Goal: Contribute content: Contribute content

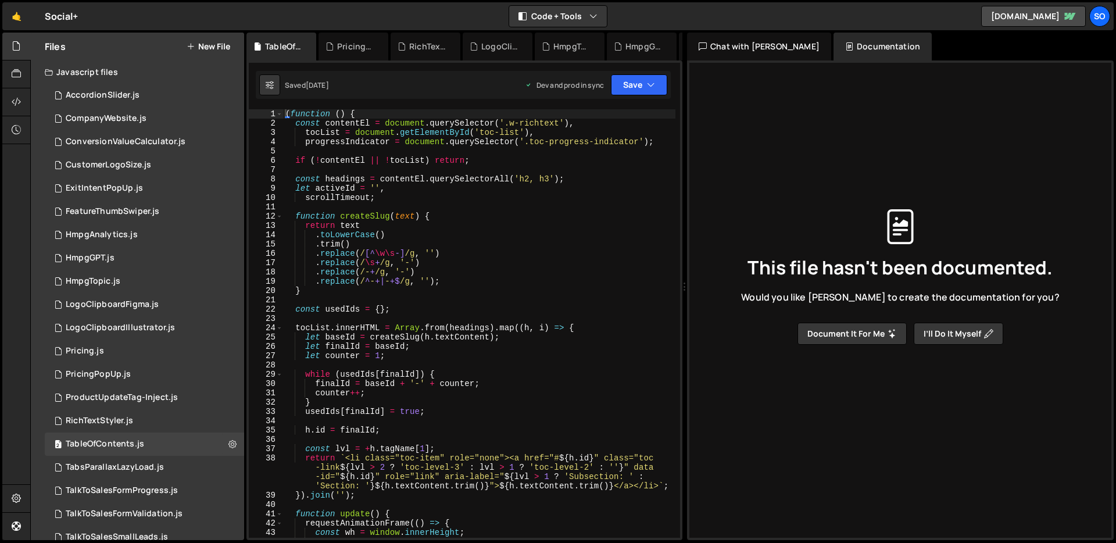
click at [375, 249] on div "( function ( ) { const contentEl = document . querySelector ( '.w-richtext' ) ,…" at bounding box center [479, 332] width 392 height 447
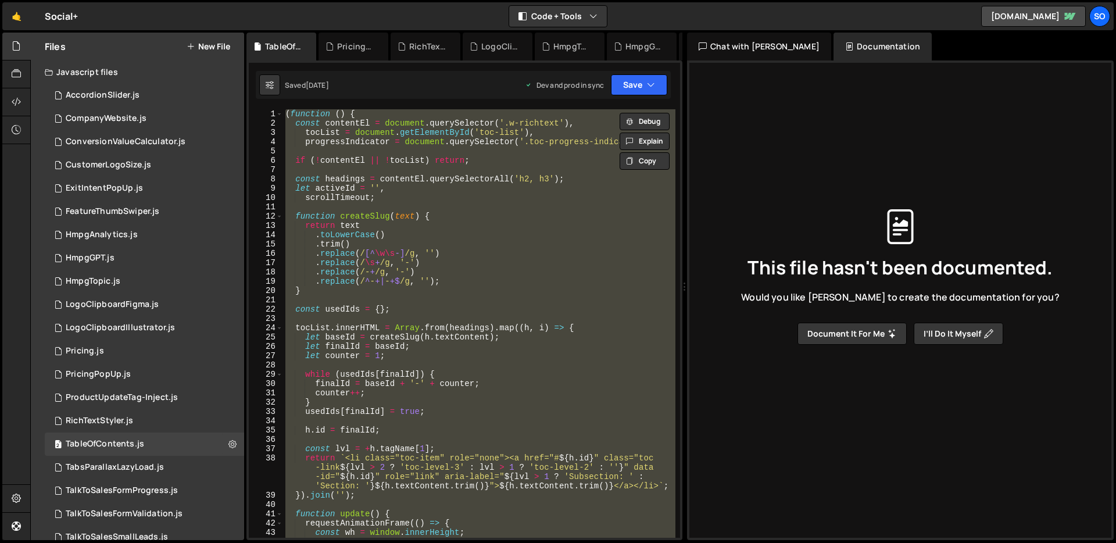
click at [488, 176] on div "( function ( ) { const contentEl = document . querySelector ( '.w-richtext' ) ,…" at bounding box center [479, 323] width 392 height 428
click at [353, 341] on div "( function ( ) { const contentEl = document . querySelector ( '.w-richtext' ) ,…" at bounding box center [479, 323] width 392 height 428
type textarea "let baseId = createSlug(h.textContent);"
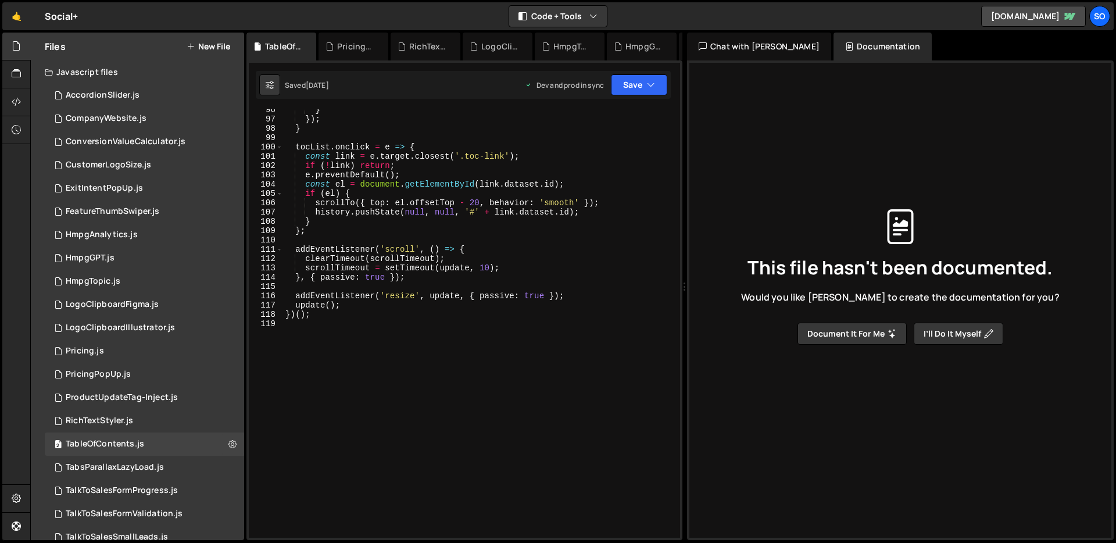
scroll to position [944, 0]
click at [377, 347] on div "} }) ; } tocList . onclick = e => { const link = e . target . closest ( '.toc-l…" at bounding box center [479, 328] width 392 height 447
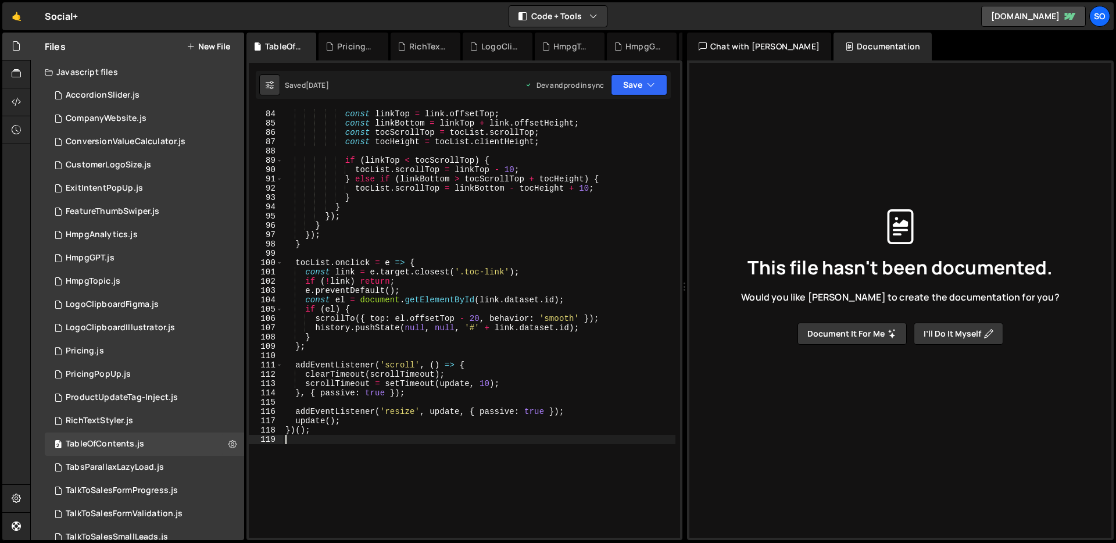
scroll to position [825, 0]
click at [352, 397] on div "if ( active ) { const linkTop = link . offsetTop ; const linkBottom = linkTop +…" at bounding box center [479, 325] width 392 height 447
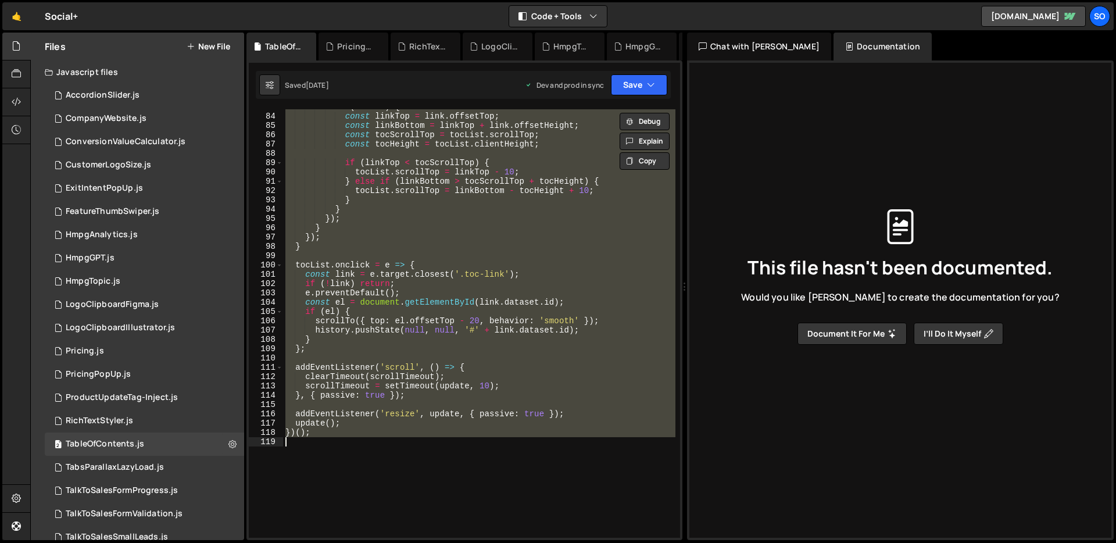
click at [447, 310] on div "if ( active ) { const linkTop = link . offsetTop ; const linkBottom = linkTop +…" at bounding box center [479, 325] width 392 height 447
paste textarea
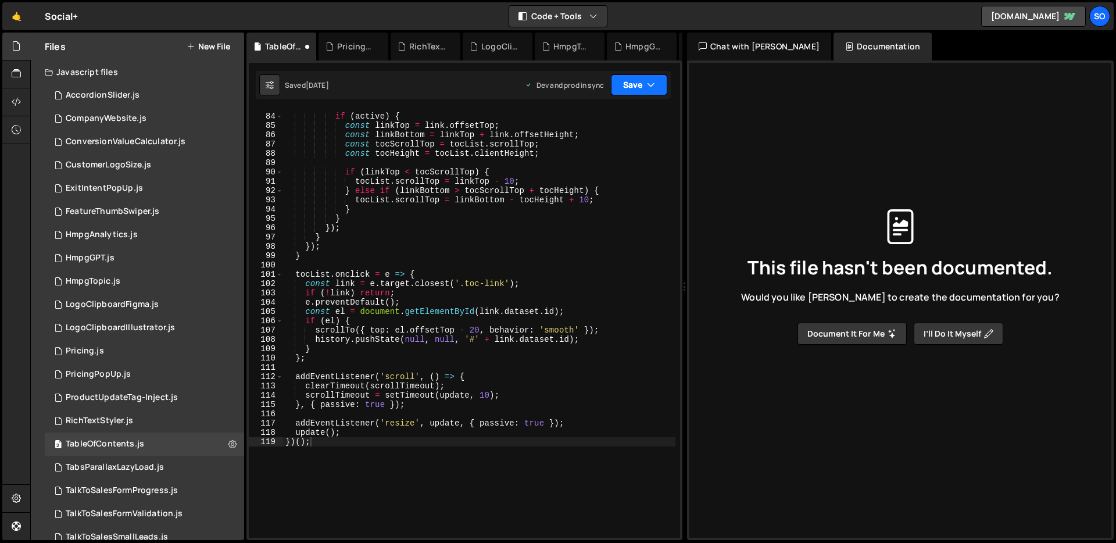
click at [639, 81] on button "Save" at bounding box center [639, 84] width 56 height 21
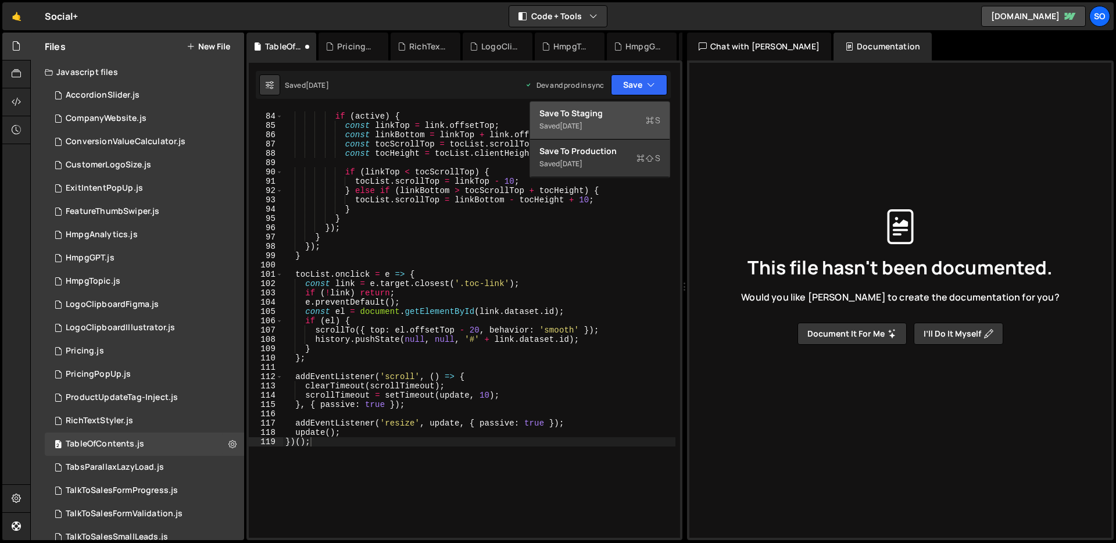
click at [598, 124] on div "Saved [DATE]" at bounding box center [599, 126] width 121 height 14
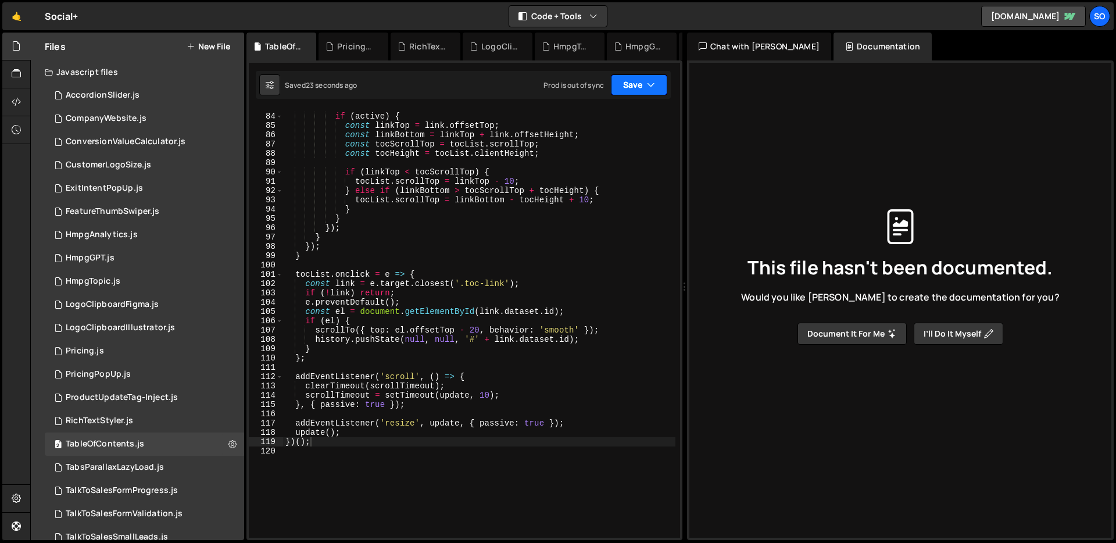
click at [653, 83] on icon "button" at bounding box center [651, 85] width 8 height 12
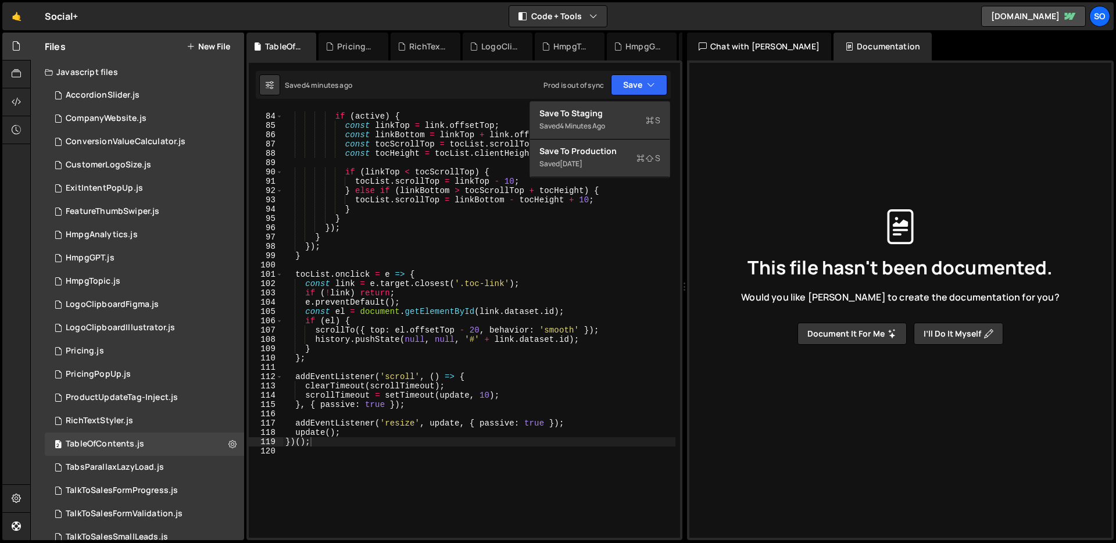
click at [474, 152] on div "if ( active ) { const linkTop = link . offsetTop ; const linkBottom = linkTop +…" at bounding box center [479, 325] width 392 height 447
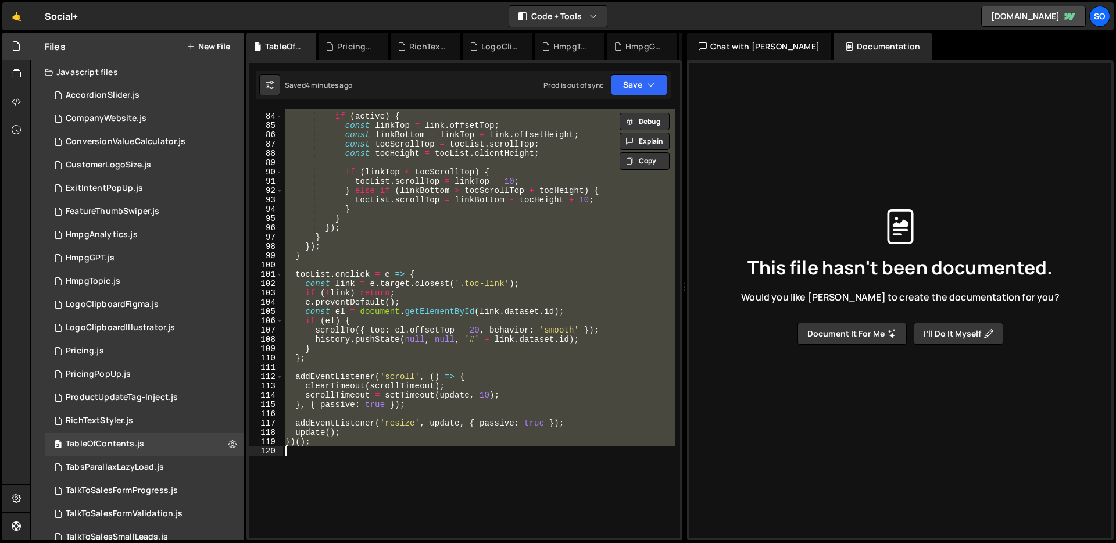
paste textarea
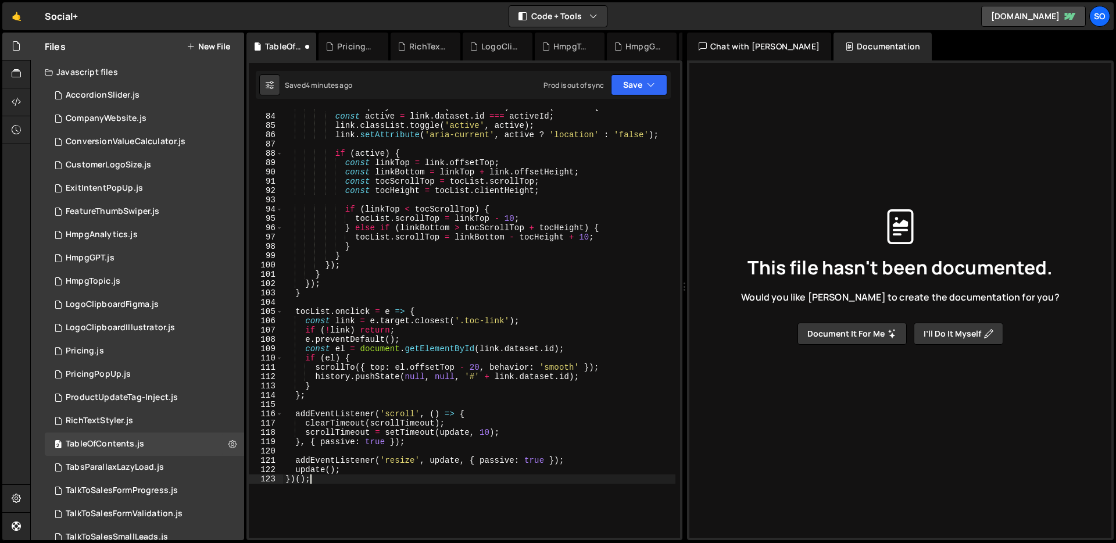
scroll to position [816, 0]
click at [639, 83] on button "Save" at bounding box center [639, 84] width 56 height 21
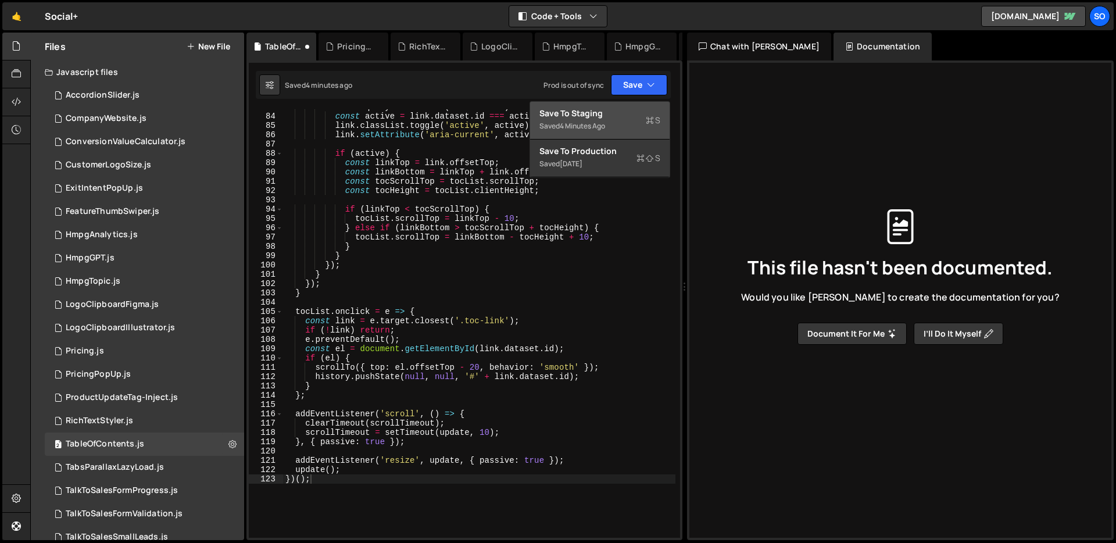
click at [613, 121] on div "Saved 4 minutes ago" at bounding box center [599, 126] width 121 height 14
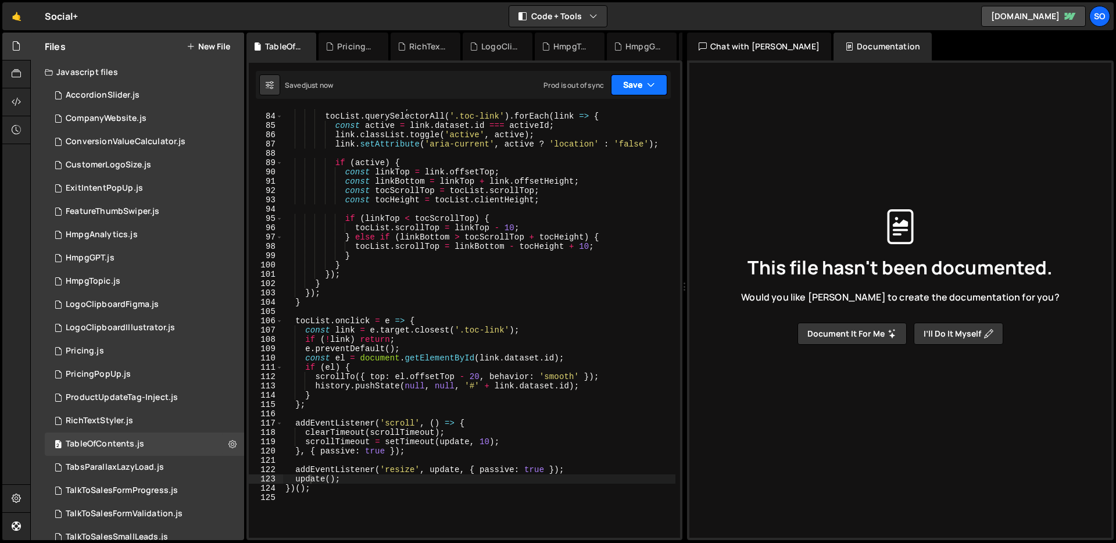
click at [639, 89] on button "Save" at bounding box center [639, 84] width 56 height 21
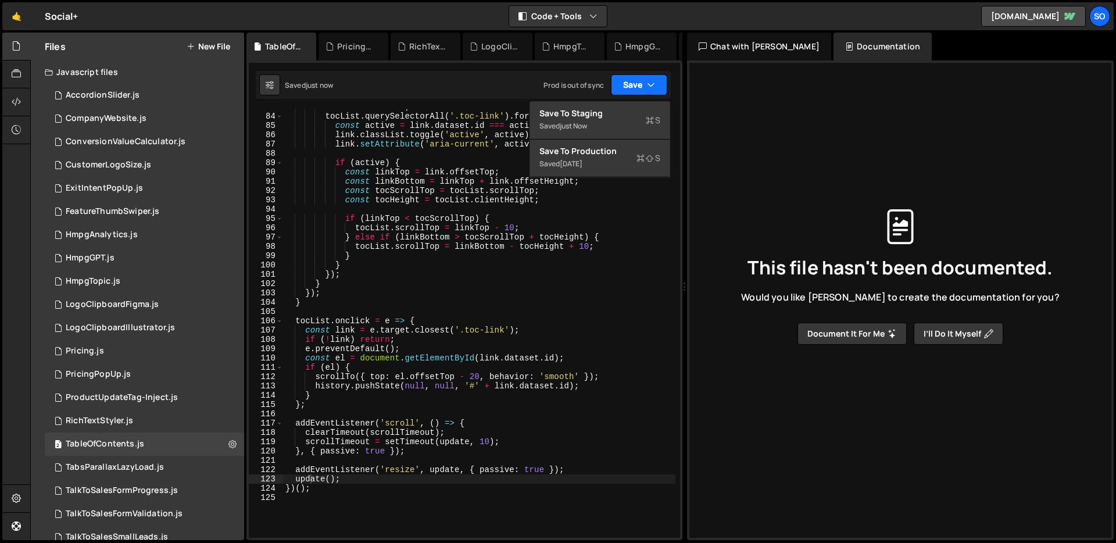
click at [637, 87] on button "Save" at bounding box center [639, 84] width 56 height 21
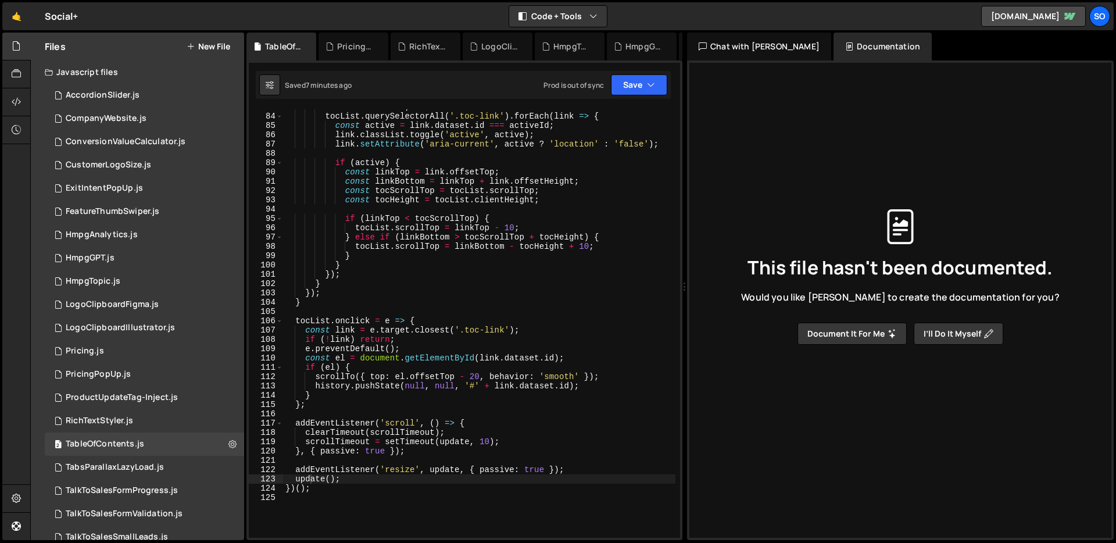
click at [478, 144] on div "activeId = newId ; tocList . querySelectorAll ( '.toc-link' ) . forEach ( link …" at bounding box center [479, 325] width 392 height 447
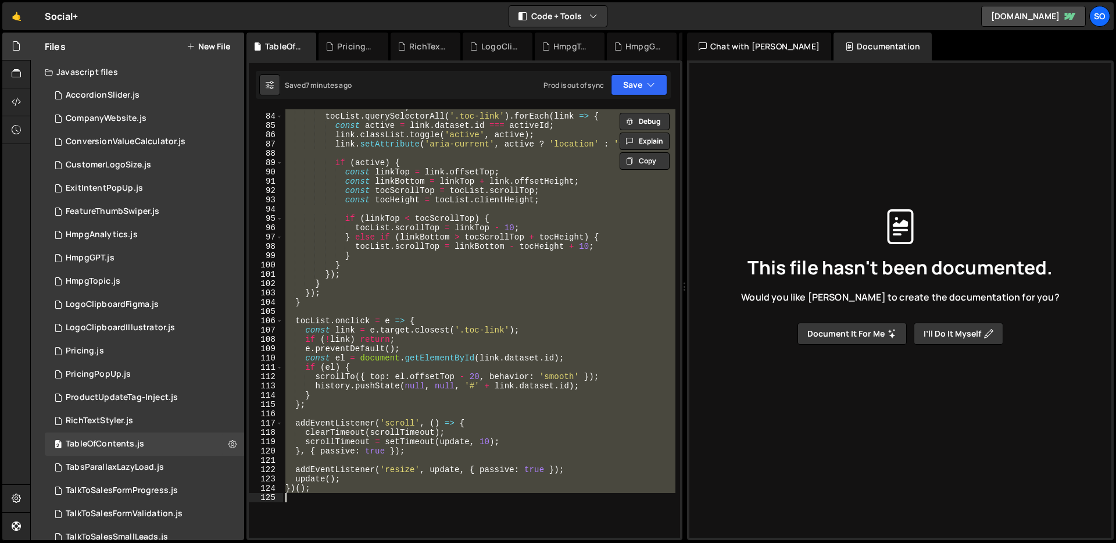
paste textarea
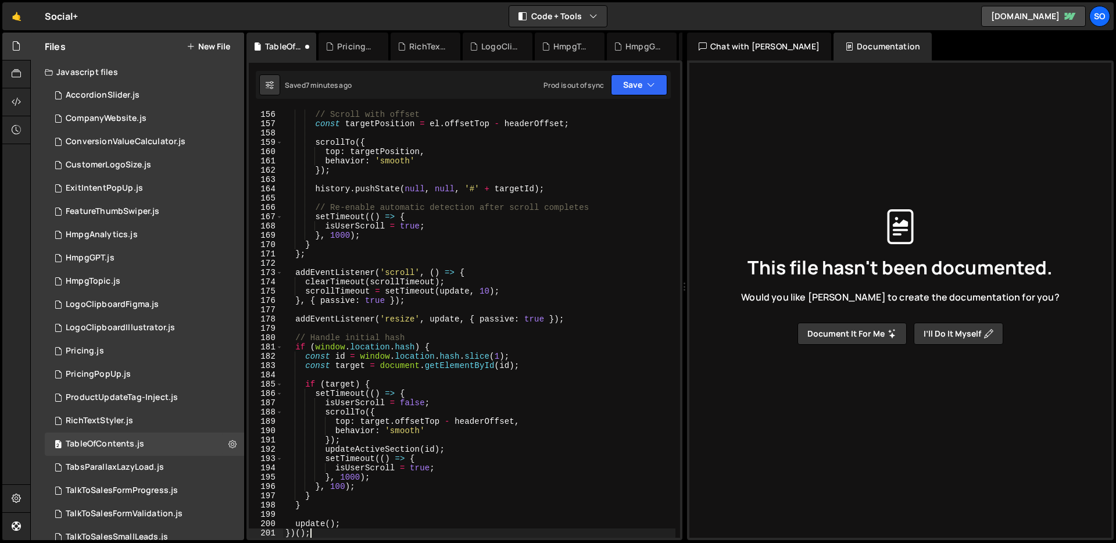
scroll to position [986, 0]
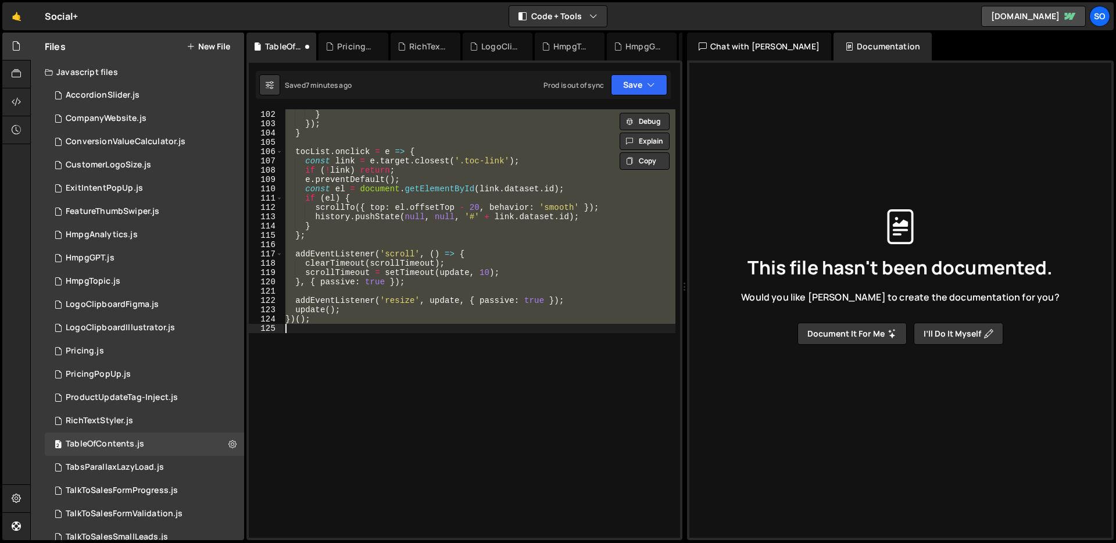
paste textarea
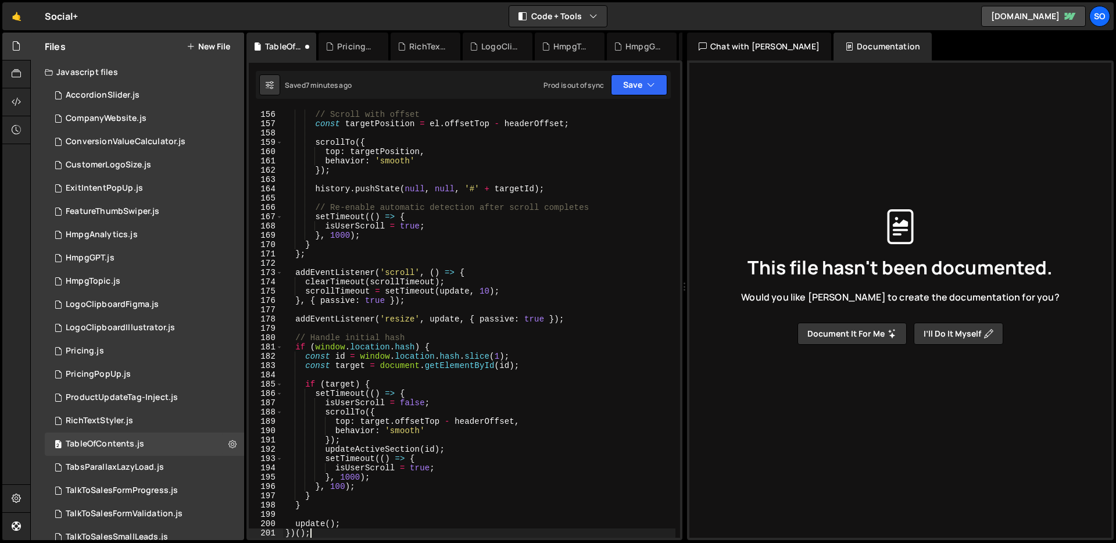
scroll to position [1506, 0]
click at [634, 84] on button "Save" at bounding box center [639, 84] width 56 height 21
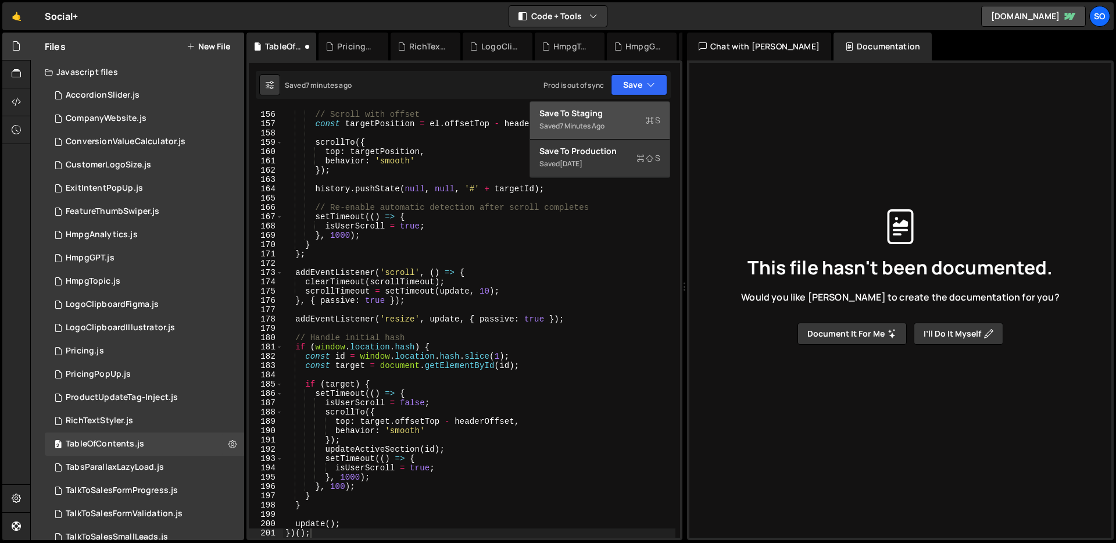
click at [599, 114] on div "Save to Staging S" at bounding box center [599, 114] width 121 height 12
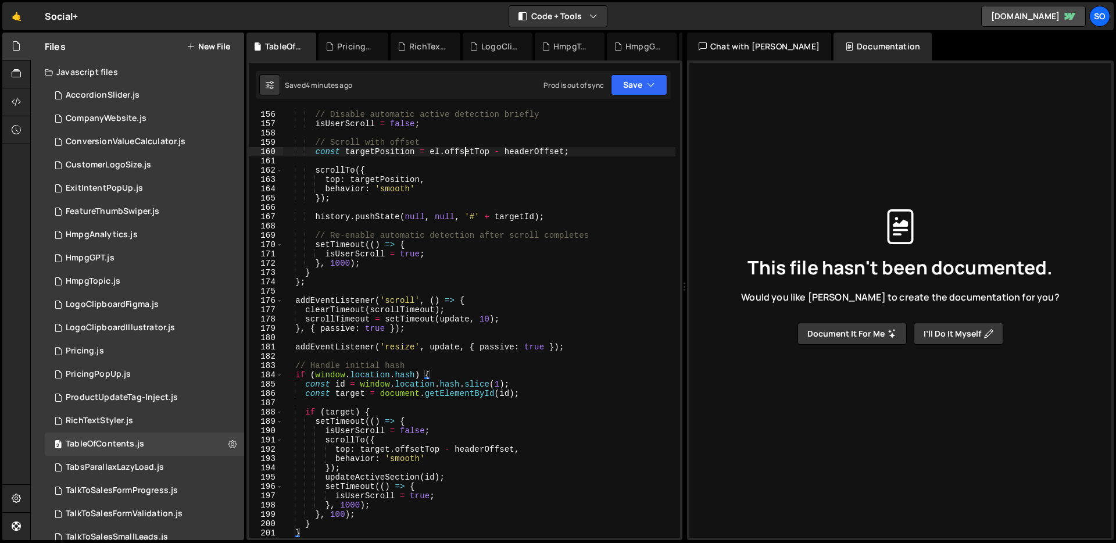
click at [463, 151] on div "// Disable automatic active detection briefly isUserScroll = false ; // Scroll …" at bounding box center [479, 324] width 392 height 447
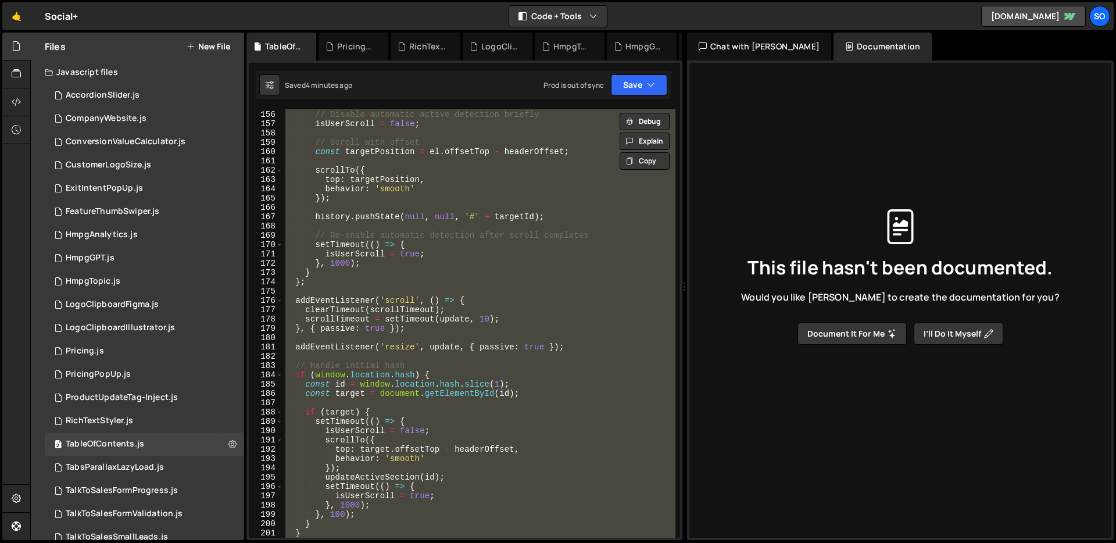
paste textarea
type textarea "})();"
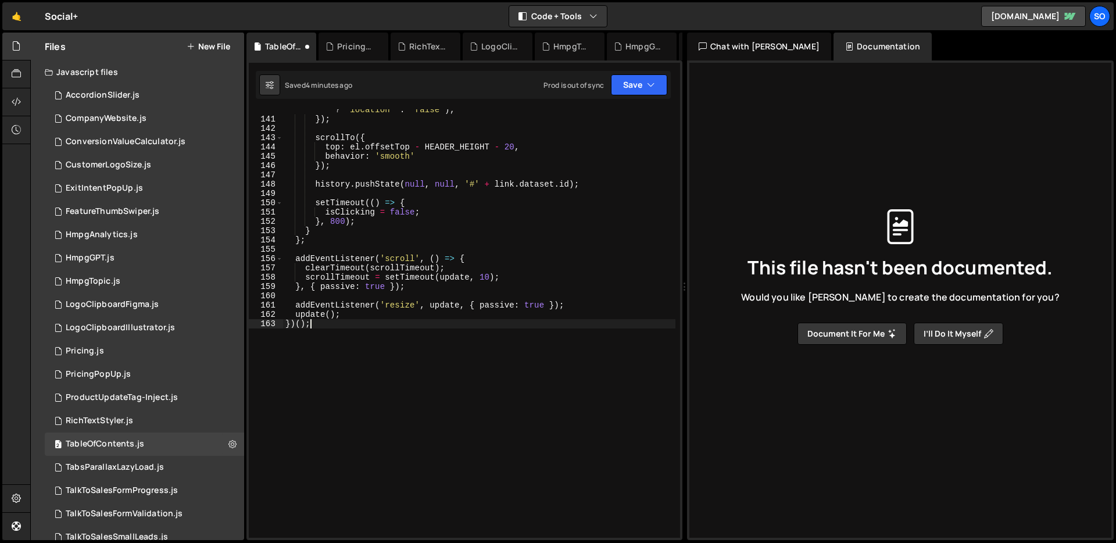
scroll to position [1371, 0]
click at [630, 78] on button "Save" at bounding box center [639, 84] width 56 height 21
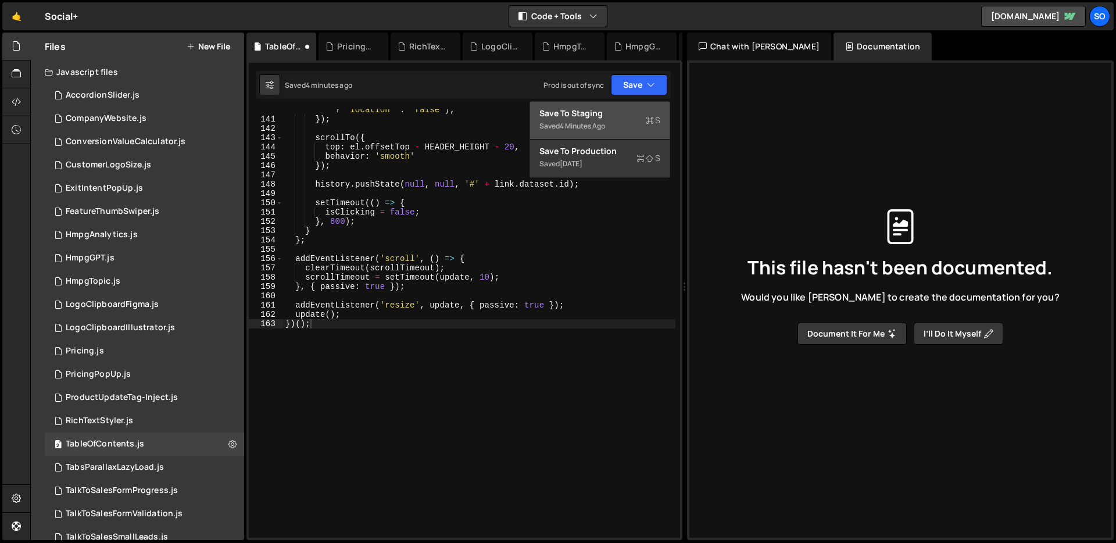
click at [587, 120] on div "Saved 4 minutes ago" at bounding box center [599, 126] width 121 height 14
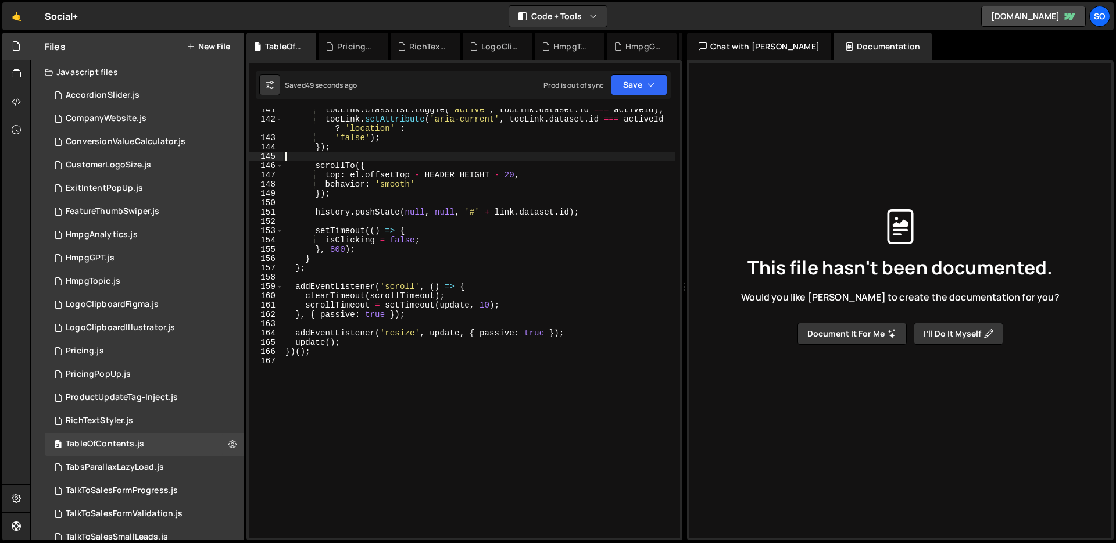
click at [473, 159] on div "tocLink . classList . toggle ( 'active' , tocLink . dataset . id === activeId )…" at bounding box center [479, 328] width 392 height 447
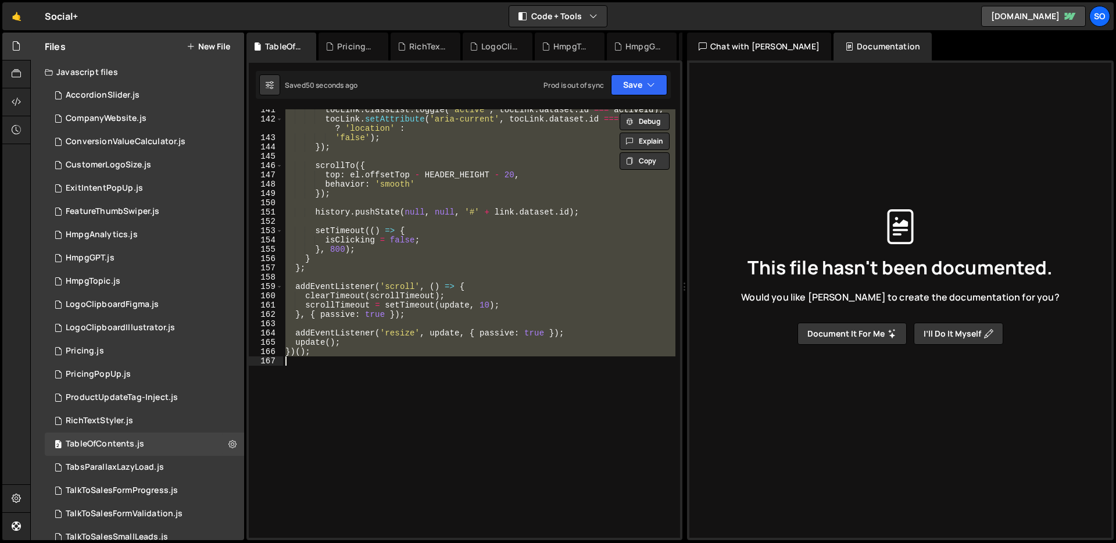
paste textarea
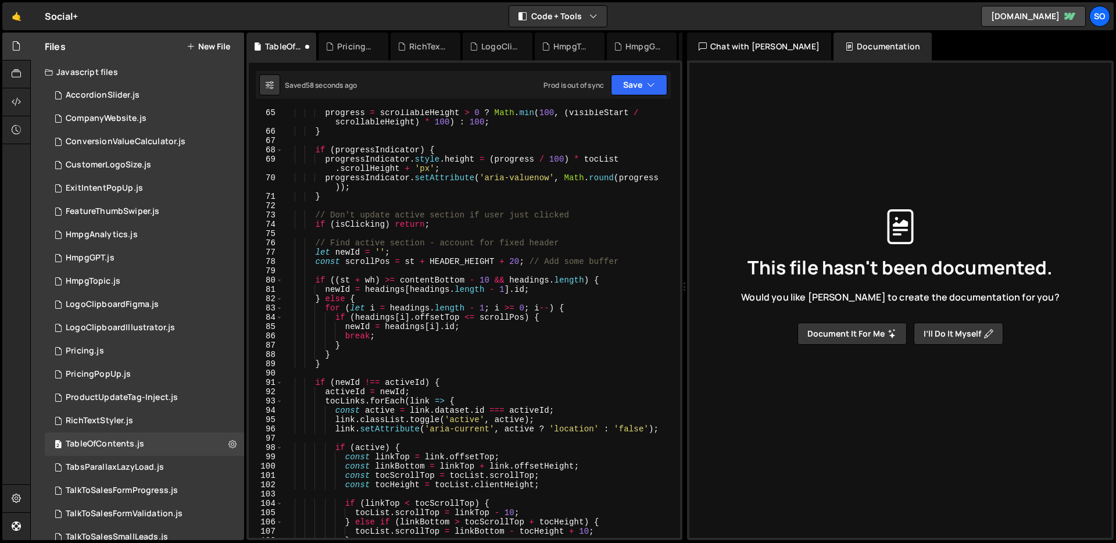
scroll to position [622, 0]
click at [395, 321] on div "const scrollableHeight = contentHeight - wh ; progress = scrollableHeight > 0 ?…" at bounding box center [479, 324] width 392 height 447
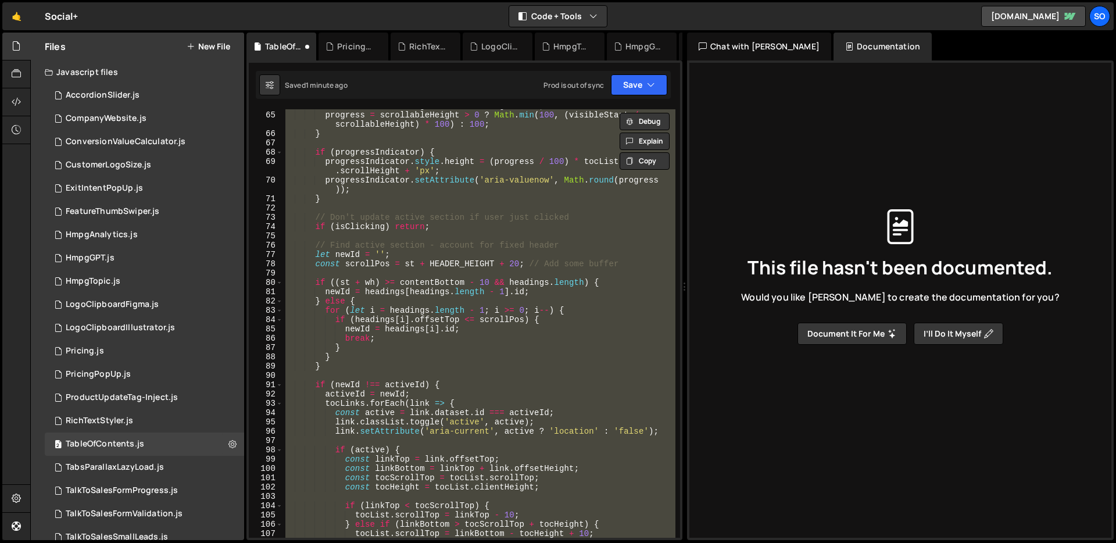
paste textarea
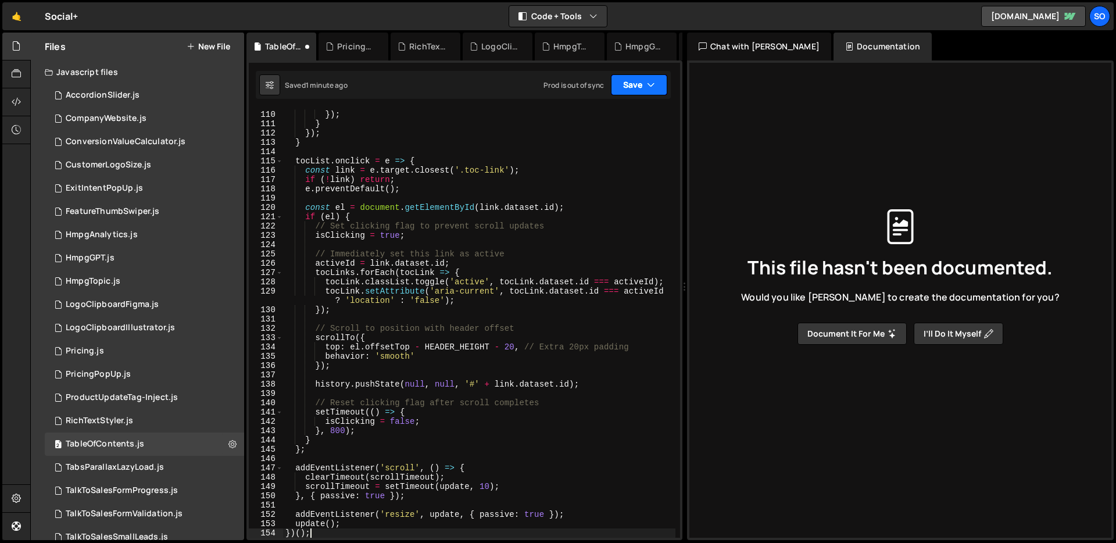
click at [630, 82] on button "Save" at bounding box center [639, 84] width 56 height 21
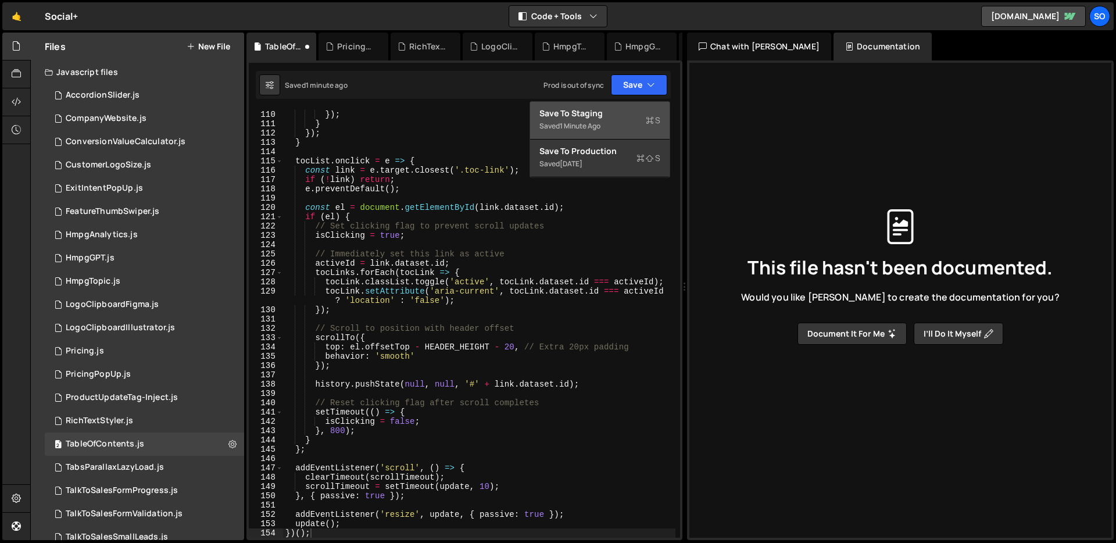
click at [606, 113] on div "Save to Staging S" at bounding box center [599, 114] width 121 height 12
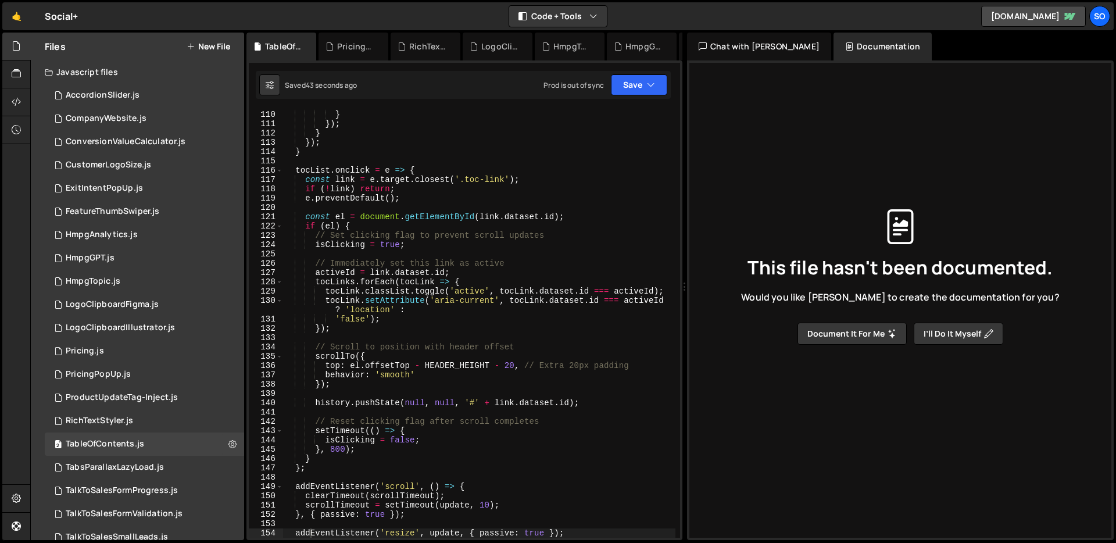
click at [352, 299] on div "} } }) ; } }) ; } tocList . onclick = e => { const link = e . target . closest …" at bounding box center [479, 324] width 392 height 447
type textarea "tocLihnk.setAttribute('aria-current', [DOMAIN_NAME] === activeId ? 'location' :"
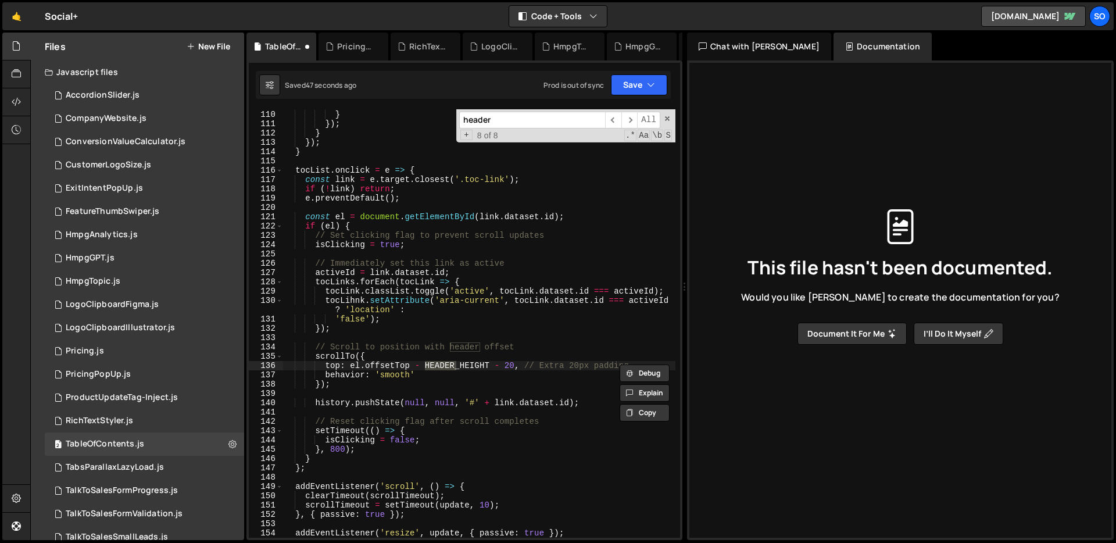
scroll to position [0, 0]
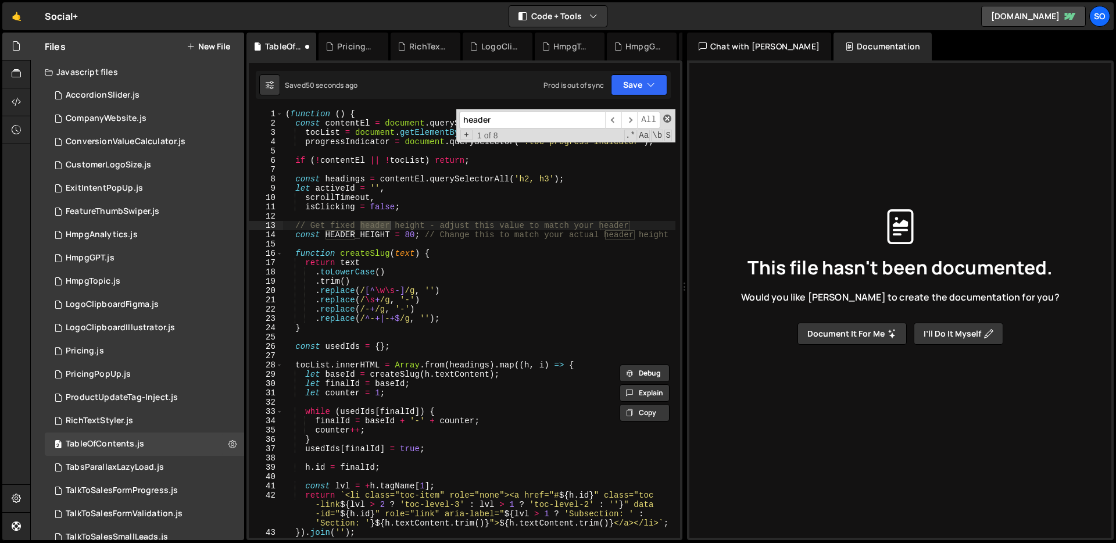
type input "header"
click at [668, 120] on span at bounding box center [667, 118] width 8 height 8
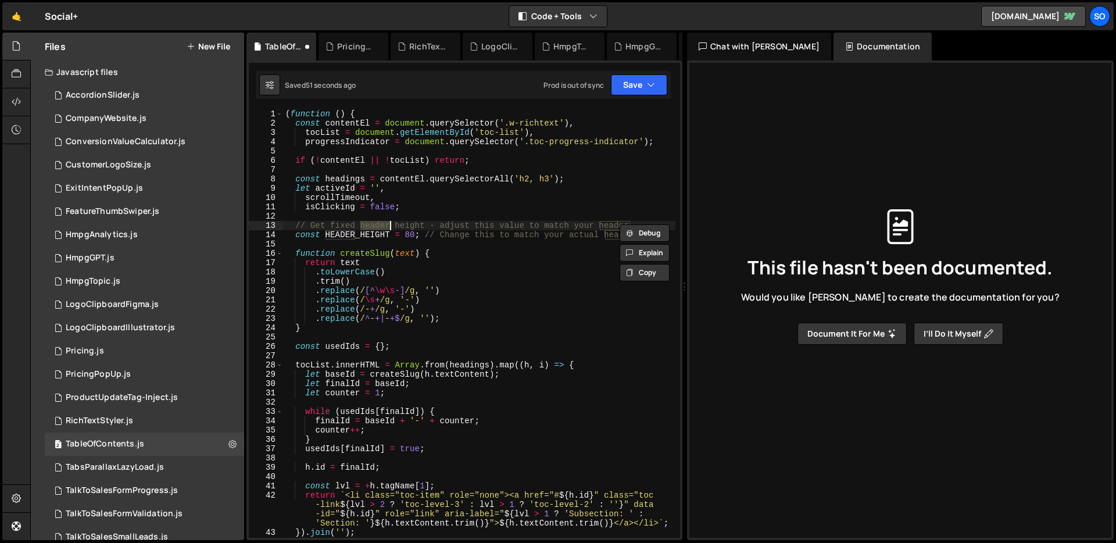
click at [407, 233] on div "( function ( ) { const contentEl = document . querySelector ( '.w-richtext' ) ,…" at bounding box center [479, 332] width 392 height 447
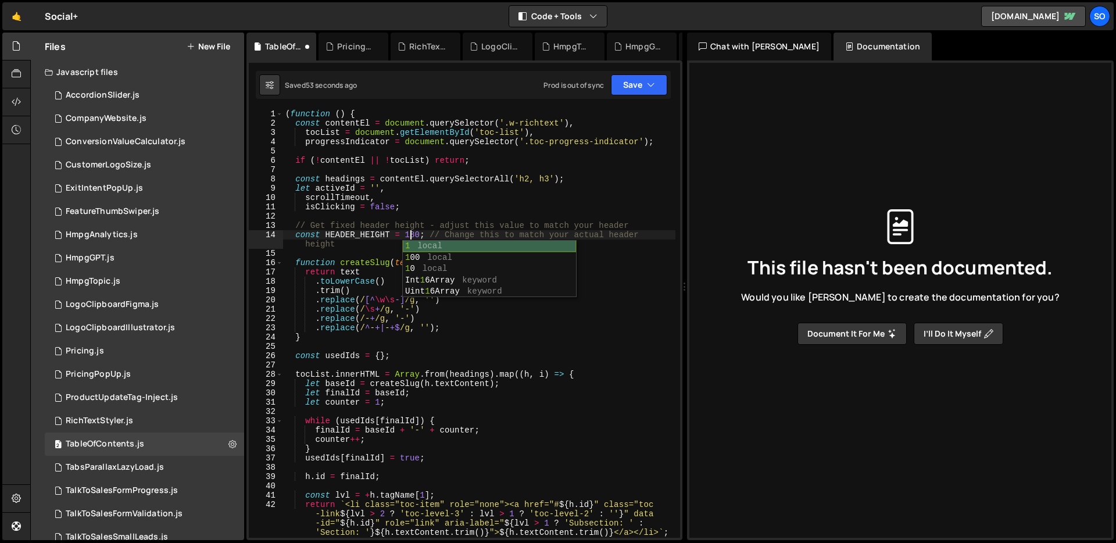
scroll to position [0, 9]
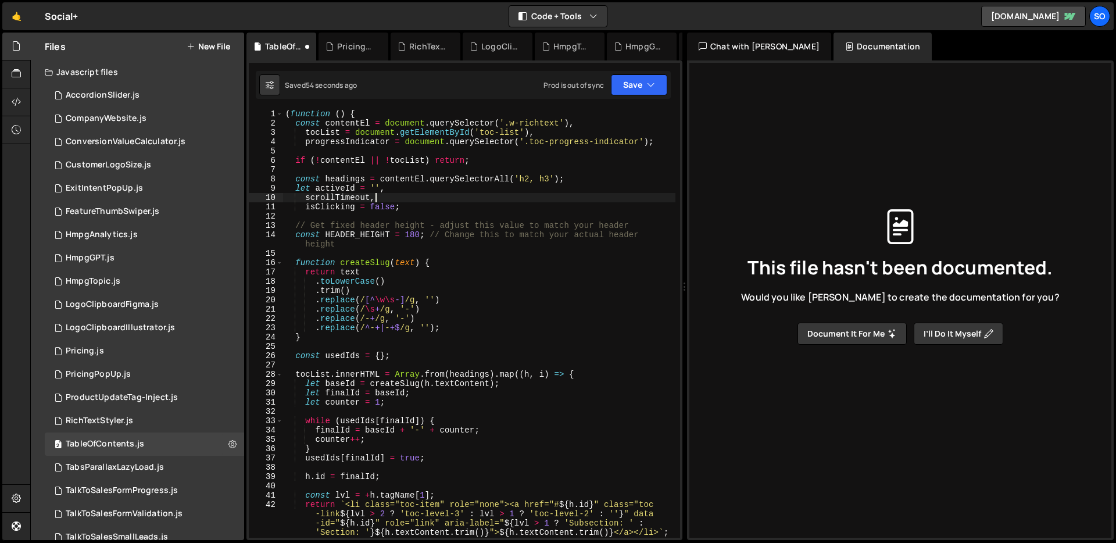
click at [496, 194] on div "( function ( ) { const contentEl = document . querySelector ( '.w-richtext' ) ,…" at bounding box center [479, 332] width 392 height 447
click at [640, 88] on button "Save" at bounding box center [639, 84] width 56 height 21
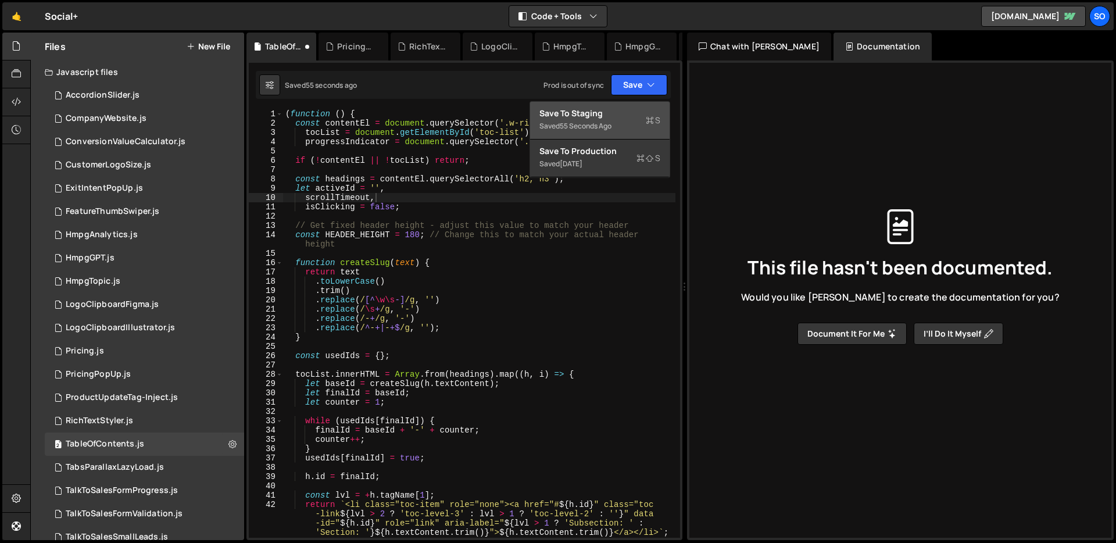
click at [617, 108] on div "Save to Staging S" at bounding box center [599, 114] width 121 height 12
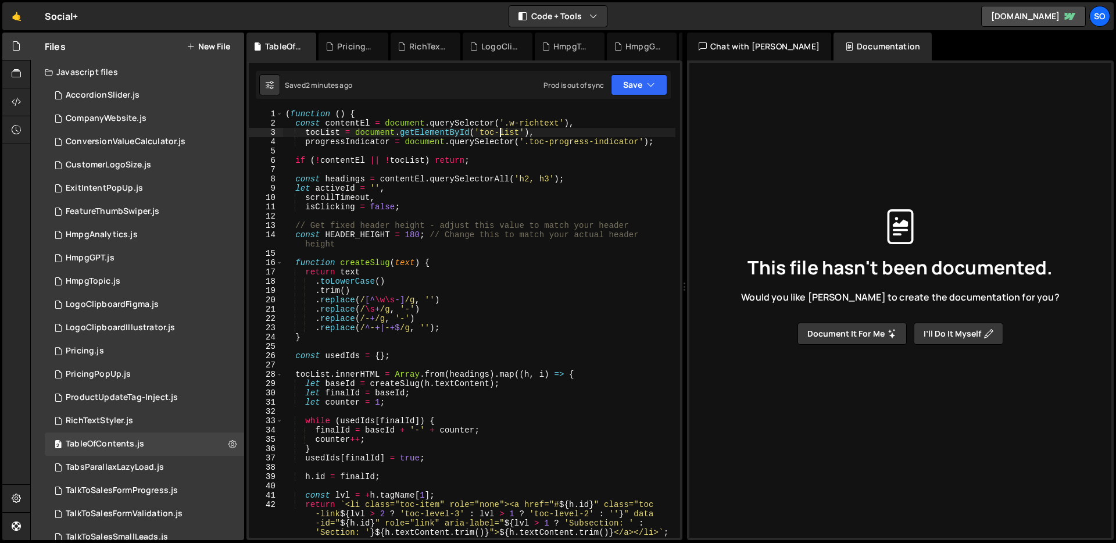
click at [501, 128] on div "( function ( ) { const contentEl = document . querySelector ( '.w-richtext' ) ,…" at bounding box center [479, 332] width 392 height 447
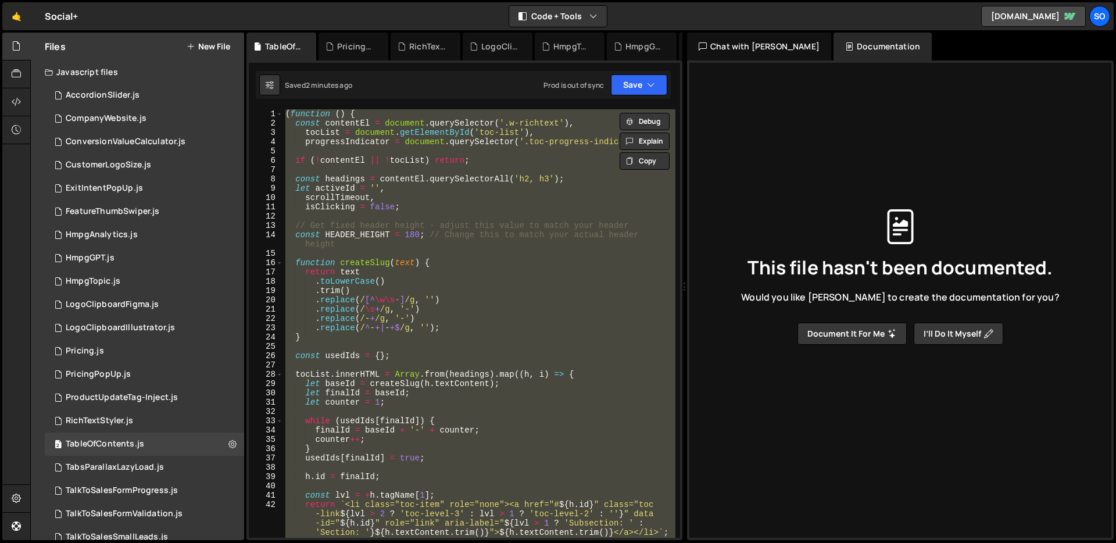
scroll to position [0, 1]
paste textarea
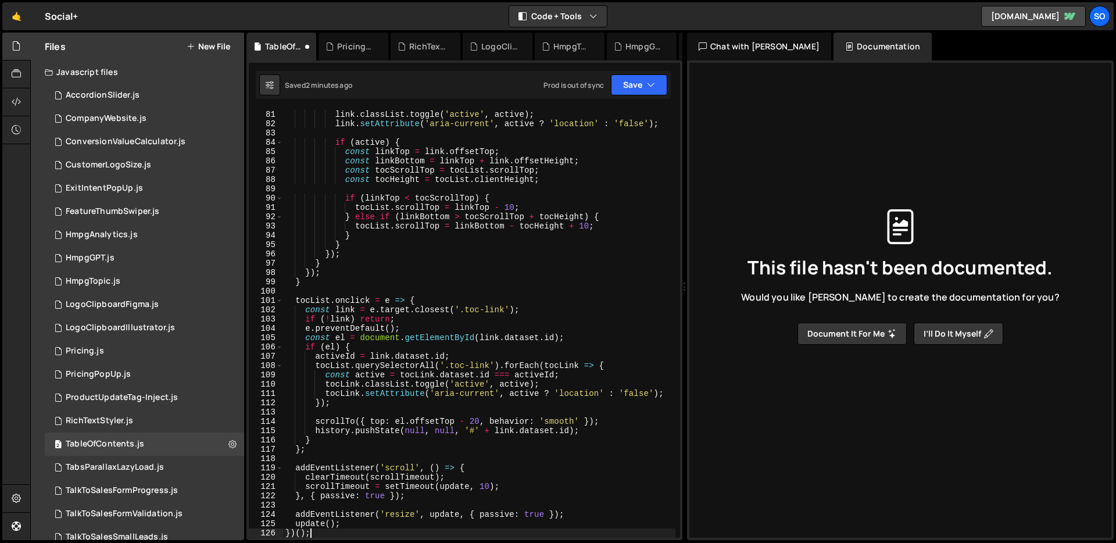
scroll to position [790, 0]
click at [624, 82] on button "Save" at bounding box center [639, 84] width 56 height 21
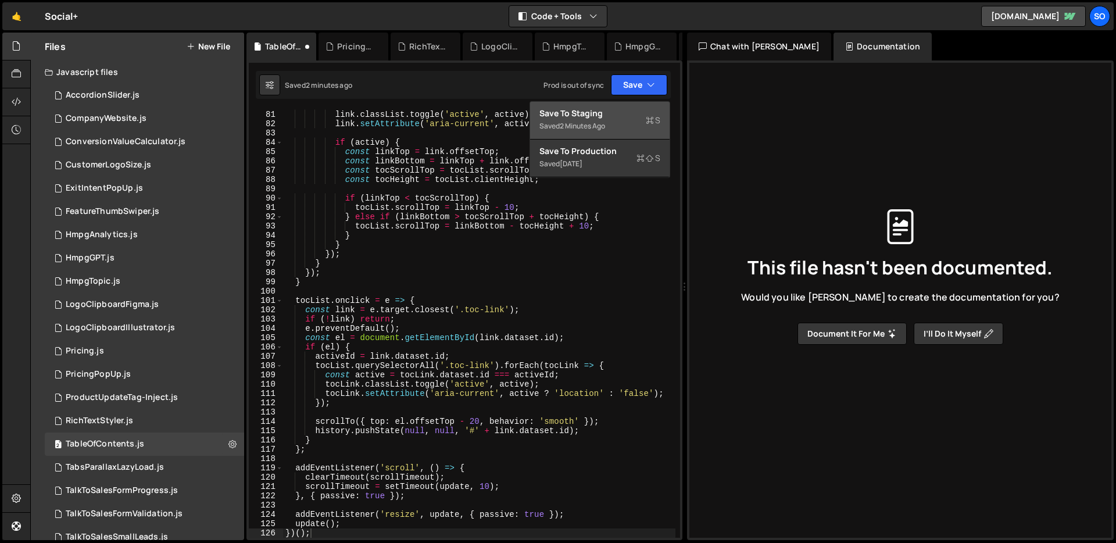
click at [589, 122] on div "2 minutes ago" at bounding box center [582, 126] width 45 height 10
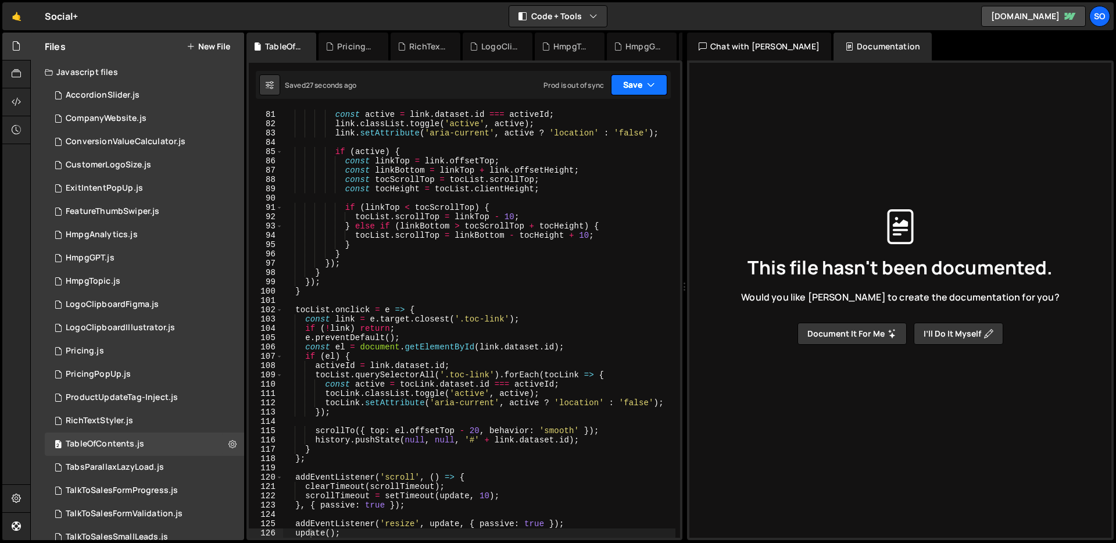
click at [632, 85] on button "Save" at bounding box center [639, 84] width 56 height 21
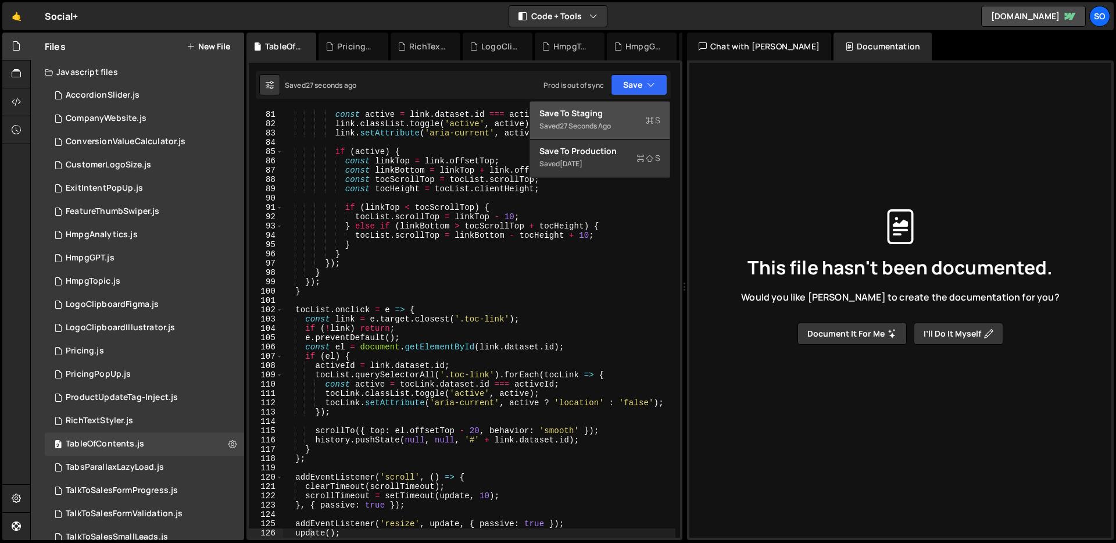
click at [608, 114] on div "Save to Staging S" at bounding box center [599, 114] width 121 height 12
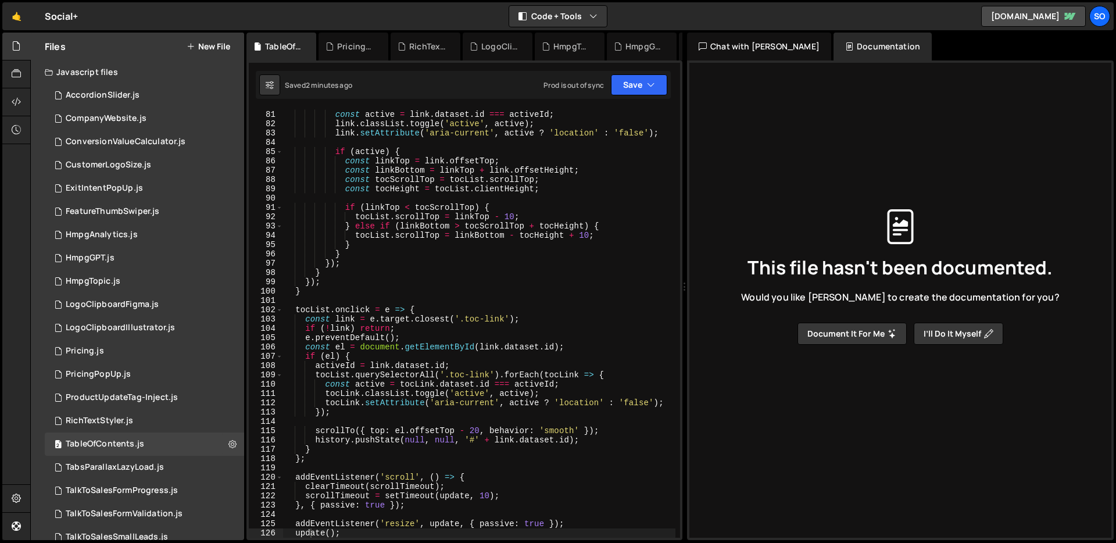
type textarea "}"
click at [492, 275] on div "tocList . querySelectorAll ( '.toc-link' ) . forEach ( link => { const active =…" at bounding box center [479, 324] width 392 height 447
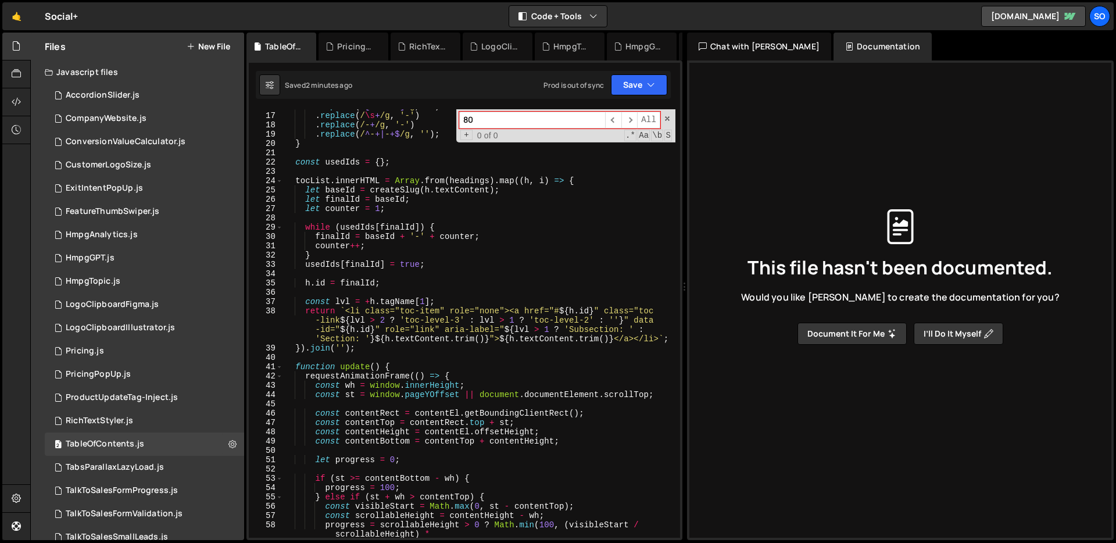
scroll to position [0, 0]
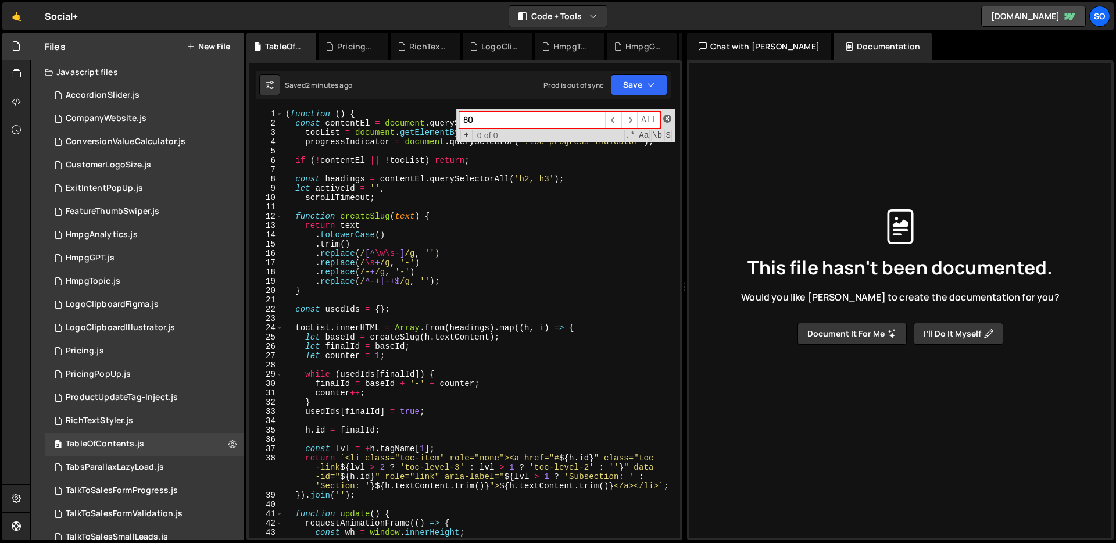
type input "80"
click at [668, 119] on span at bounding box center [667, 118] width 8 height 8
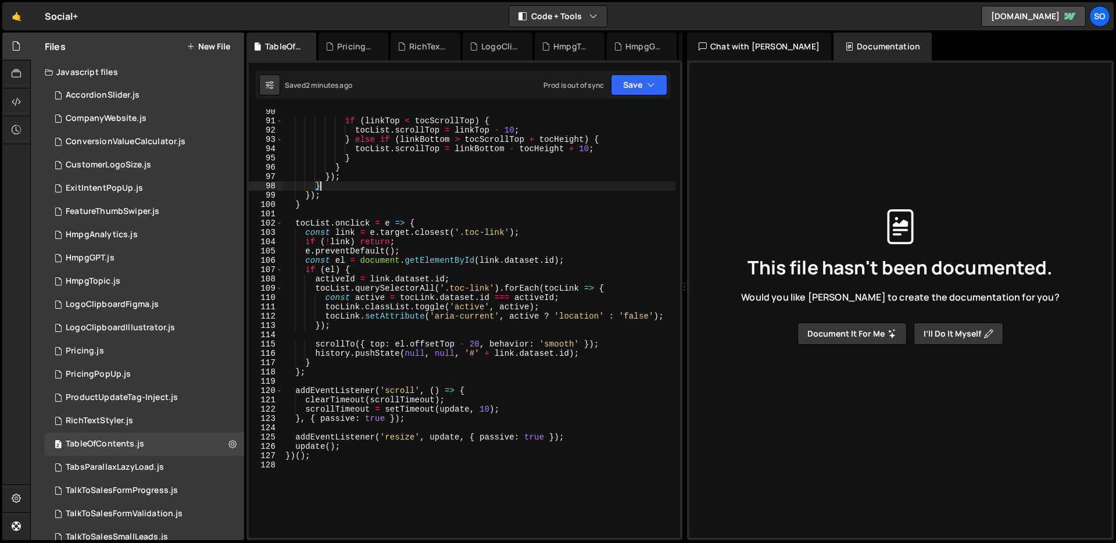
scroll to position [876, 0]
click at [421, 232] on div "if ( linkTop < tocScrollTop ) { tocList . scrollTop = linkTop - 10 ; } else if …" at bounding box center [479, 330] width 392 height 447
type textarea "const link = e.target.closest('.toc-link');"
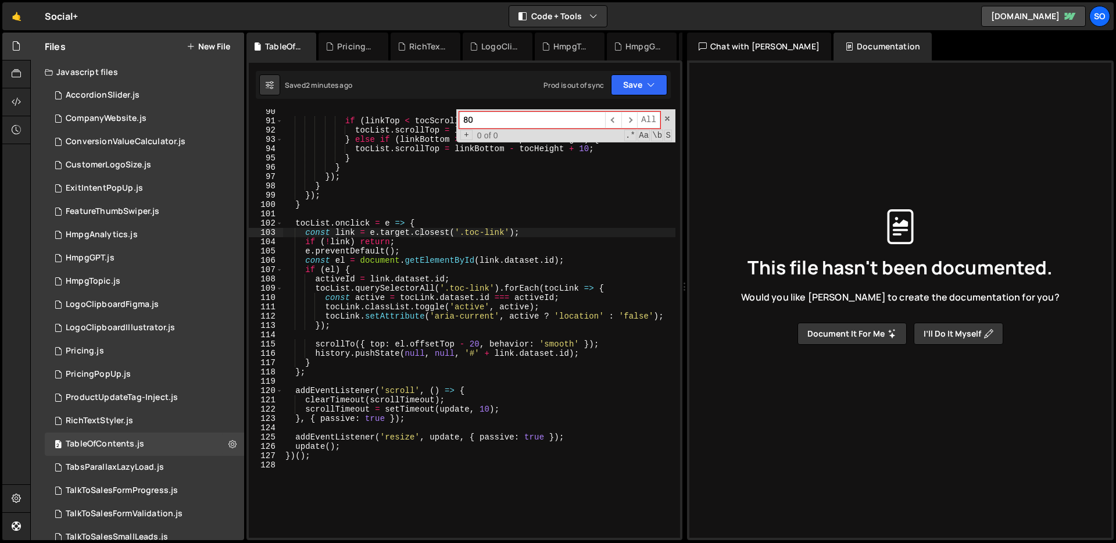
click at [513, 121] on input "80" at bounding box center [532, 120] width 146 height 17
paste input "2"
type input "20"
click at [471, 342] on div "if ( linkTop < tocScrollTop ) { tocList . scrollTop = linkTop - 10 ; } else if …" at bounding box center [479, 323] width 392 height 428
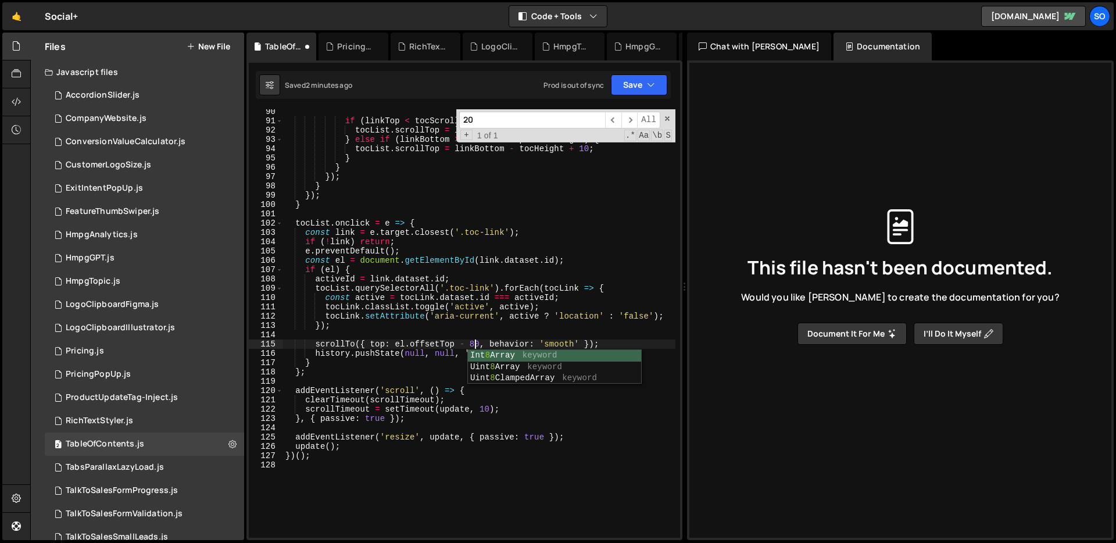
click at [578, 260] on div "if ( linkTop < tocScrollTop ) { tocList . scrollTop = linkTop - 10 ; } else if …" at bounding box center [479, 330] width 392 height 447
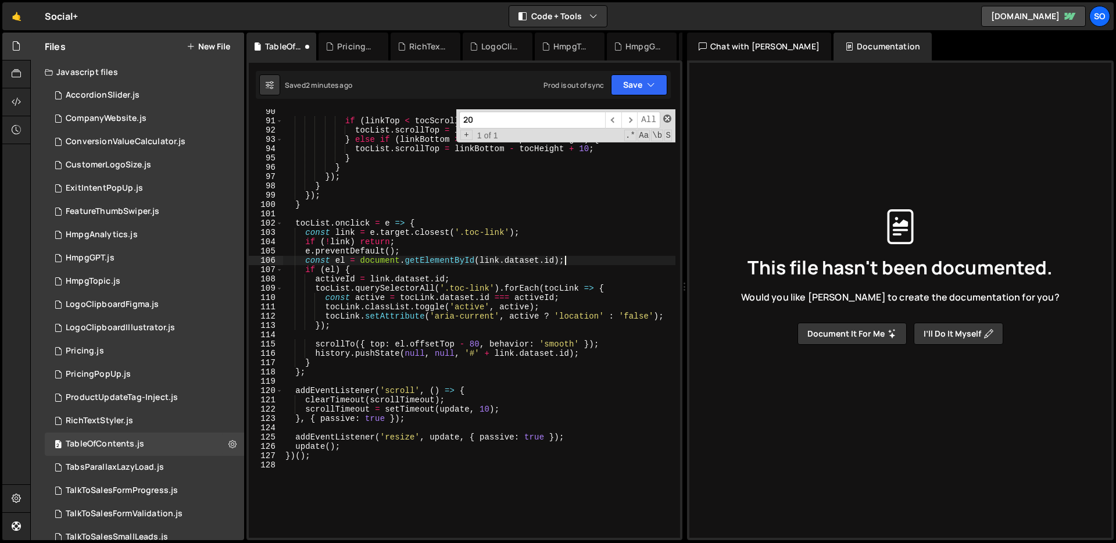
type textarea "const el = document.getElementById([DOMAIN_NAME]);"
click at [668, 119] on span at bounding box center [667, 118] width 8 height 8
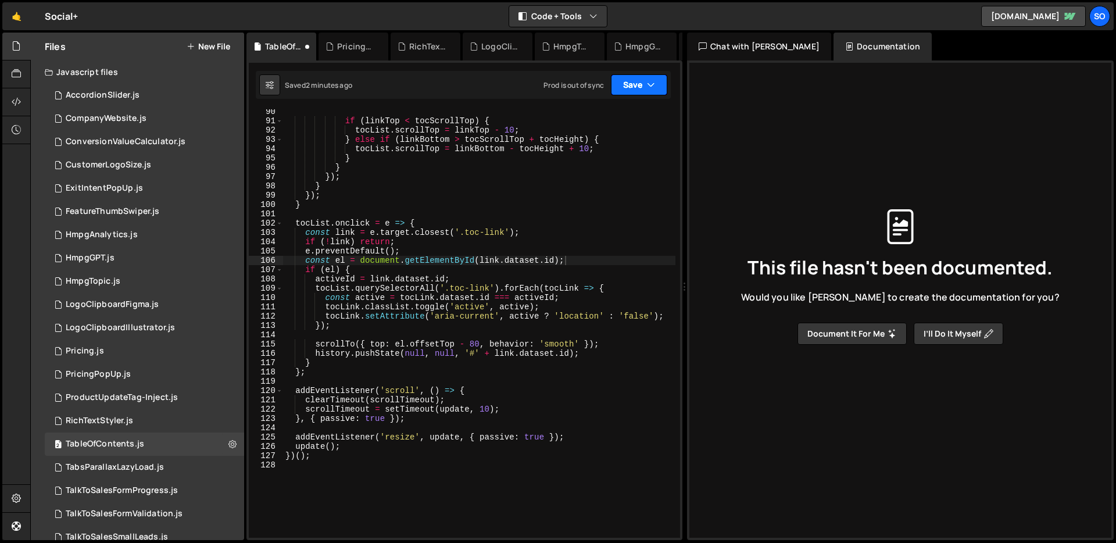
click at [640, 85] on button "Save" at bounding box center [639, 84] width 56 height 21
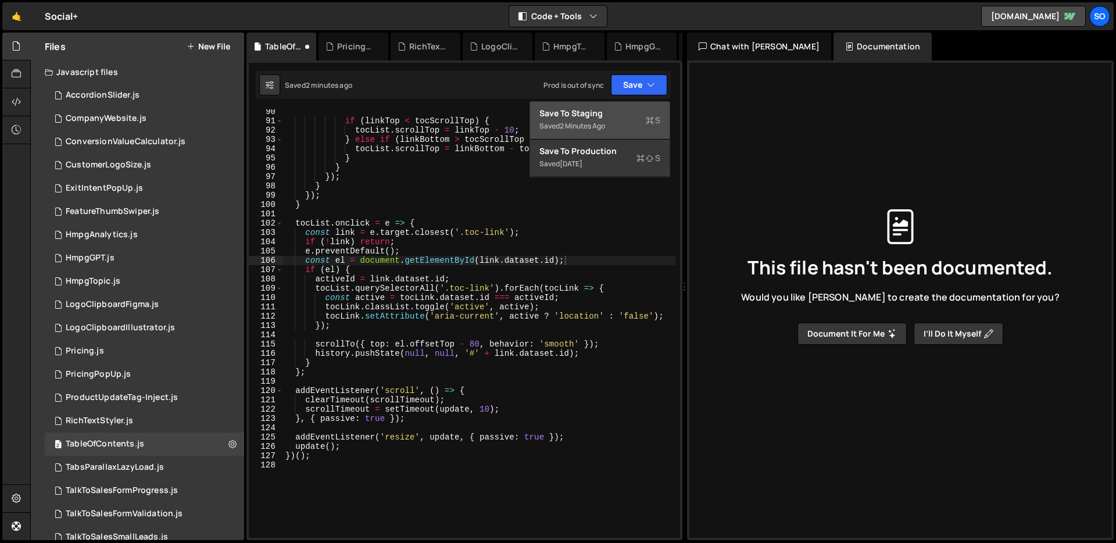
click at [586, 109] on div "Save to Staging S" at bounding box center [599, 114] width 121 height 12
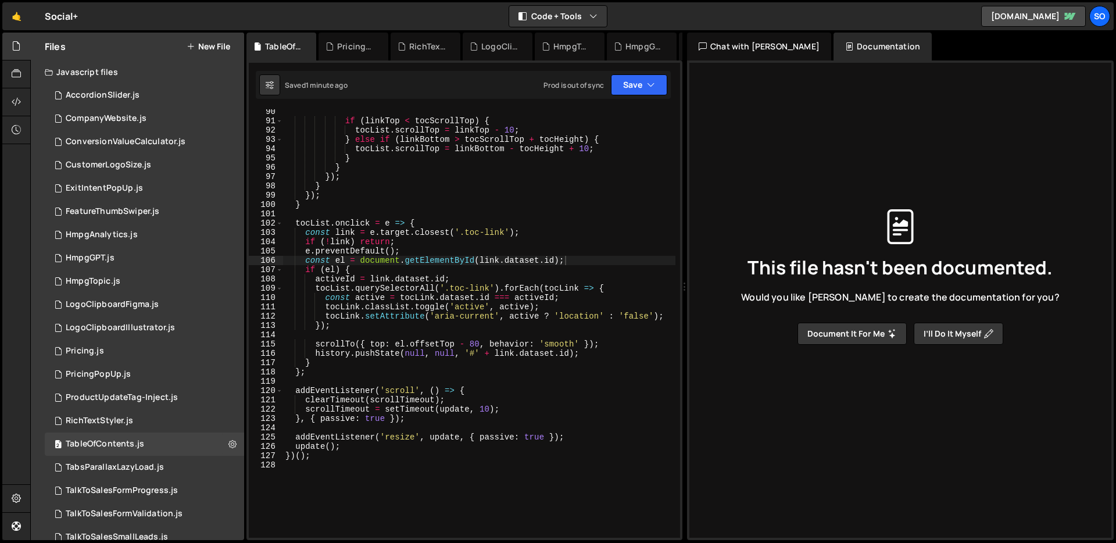
click at [494, 377] on div "if ( linkTop < tocScrollTop ) { tocList . scrollTop = linkTop - 10 ; } else if …" at bounding box center [479, 330] width 392 height 447
click at [446, 379] on div "if ( linkTop < tocScrollTop ) { tocList . scrollTop = linkTop - 10 ; } else if …" at bounding box center [479, 330] width 392 height 447
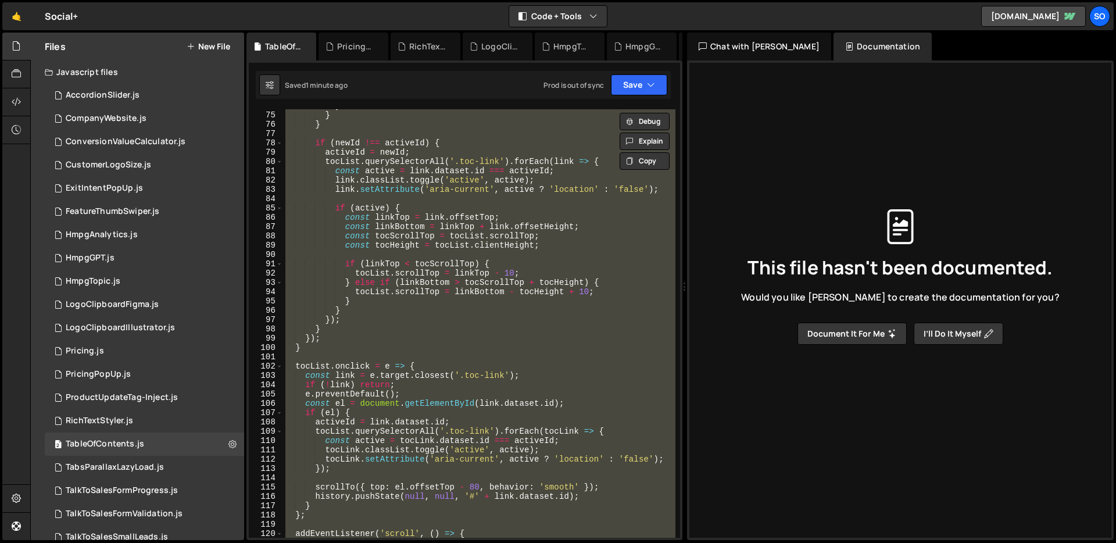
scroll to position [916, 0]
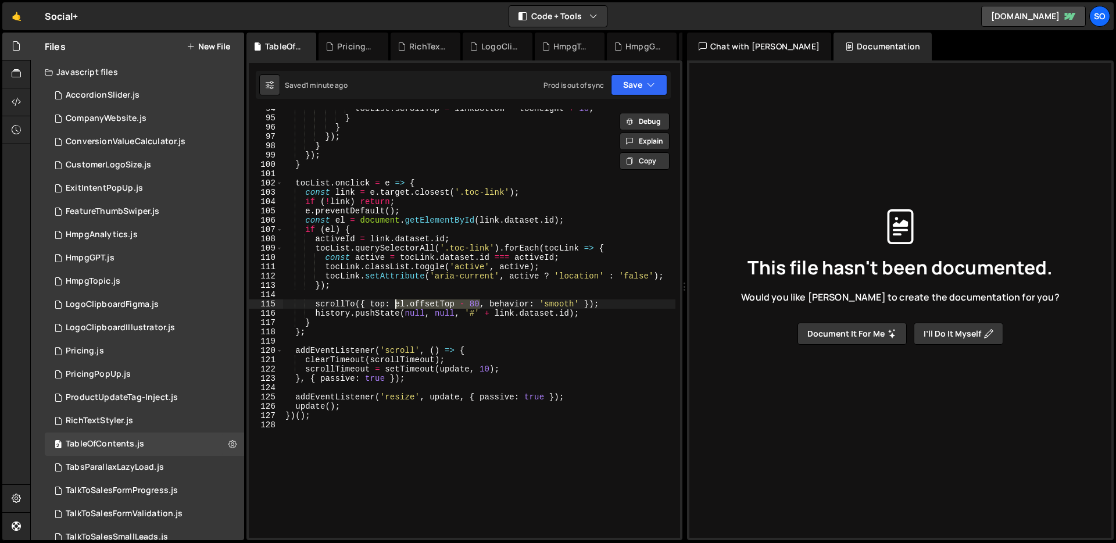
drag, startPoint x: 417, startPoint y: 304, endPoint x: 395, endPoint y: 304, distance: 22.1
click at [395, 304] on div "tocList . scrollTop = linkBottom - tocHeight + 10 ; } } }) ; } }) ; } tocList .…" at bounding box center [479, 327] width 392 height 447
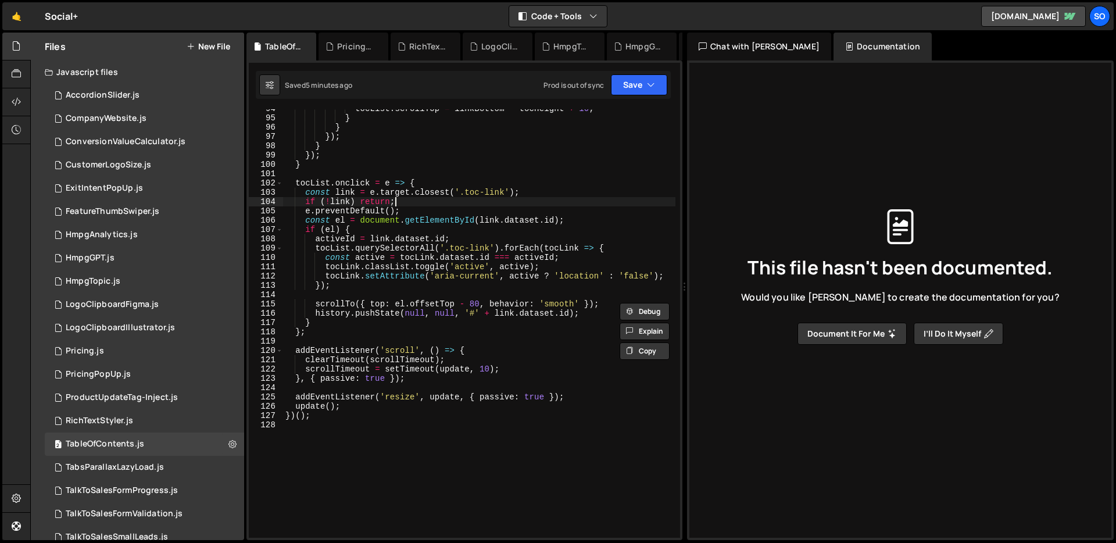
click at [475, 198] on div "tocList . scrollTop = linkBottom - tocHeight + 10 ; } } }) ; } }) ; } tocList .…" at bounding box center [479, 327] width 392 height 447
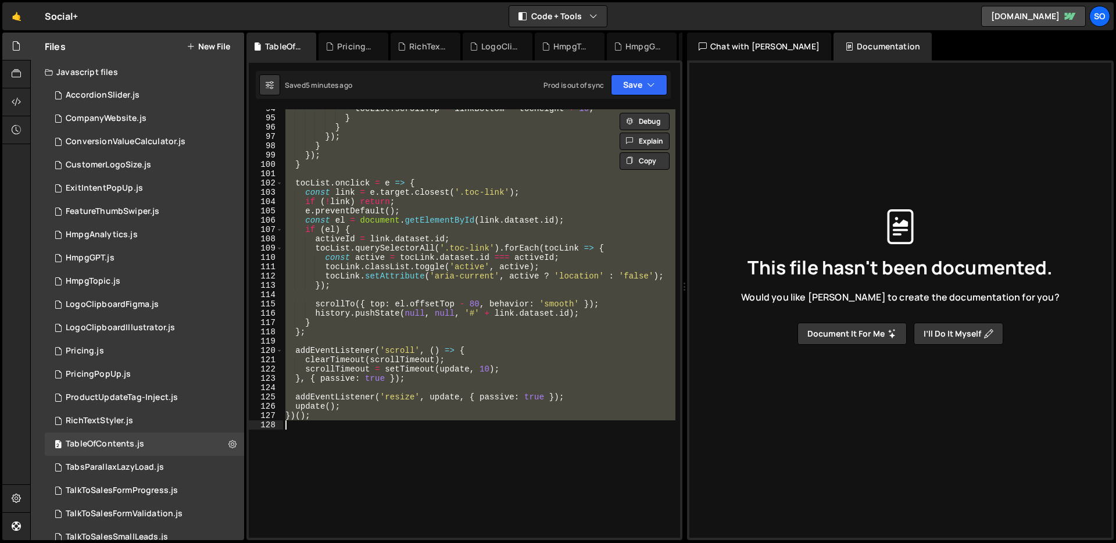
paste textarea
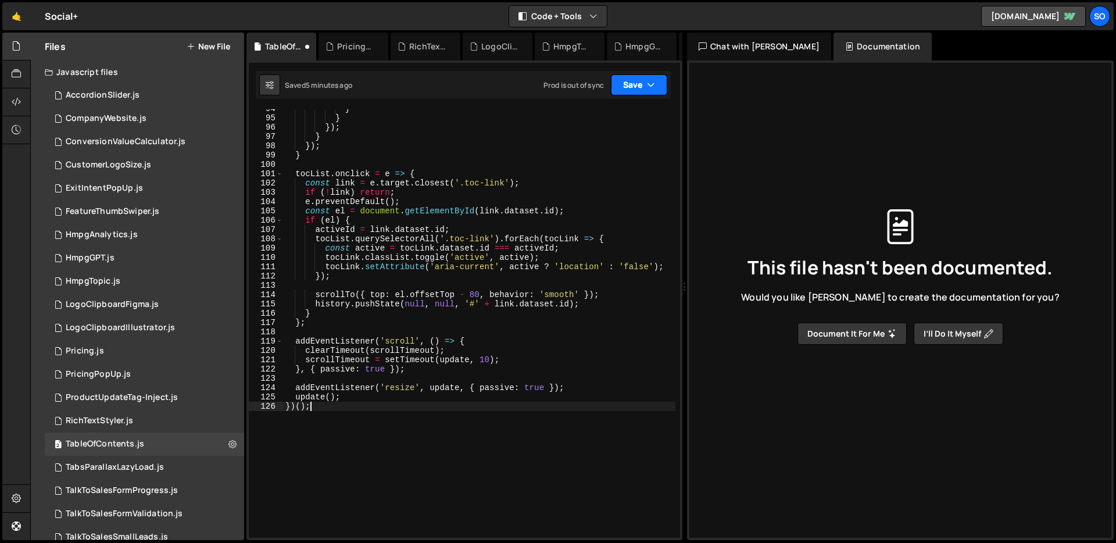
click at [651, 78] on button "Save" at bounding box center [639, 84] width 56 height 21
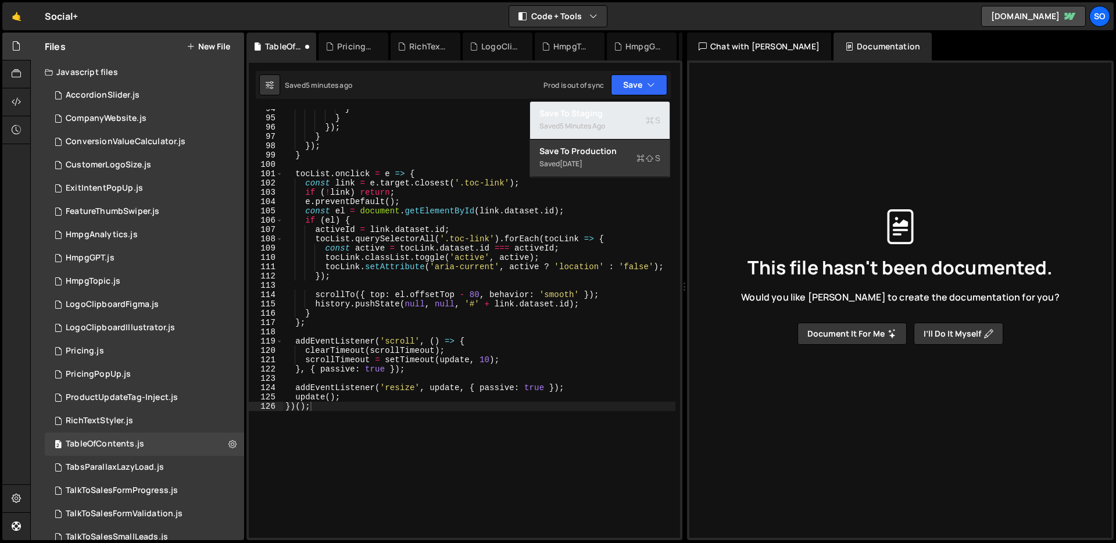
click at [602, 121] on div "5 minutes ago" at bounding box center [582, 126] width 45 height 10
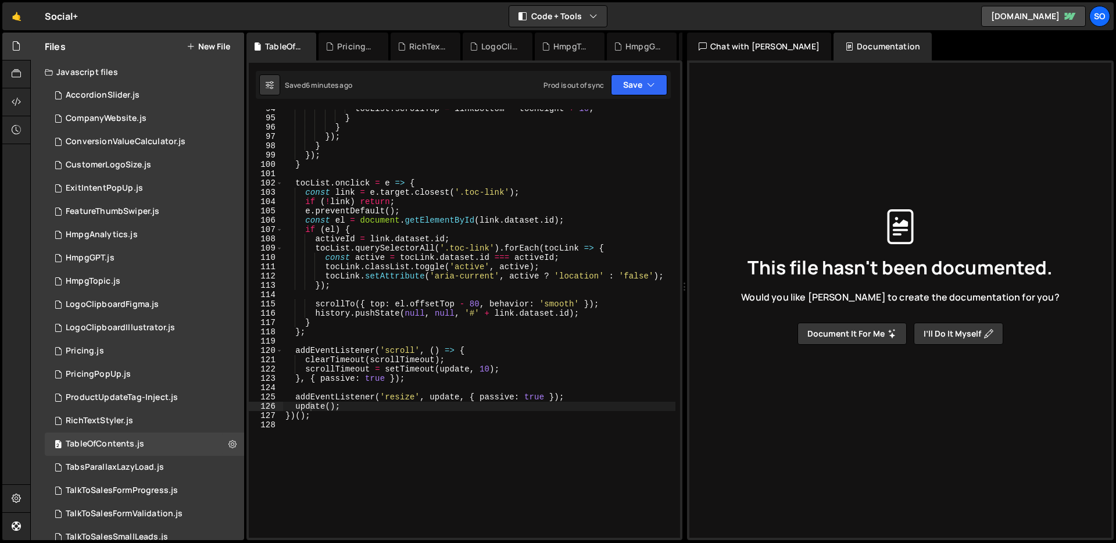
click at [380, 275] on div "tocList . scrollTop = linkBottom - tocHeight + 10 ; } } }) ; } }) ; } tocList .…" at bounding box center [479, 327] width 392 height 447
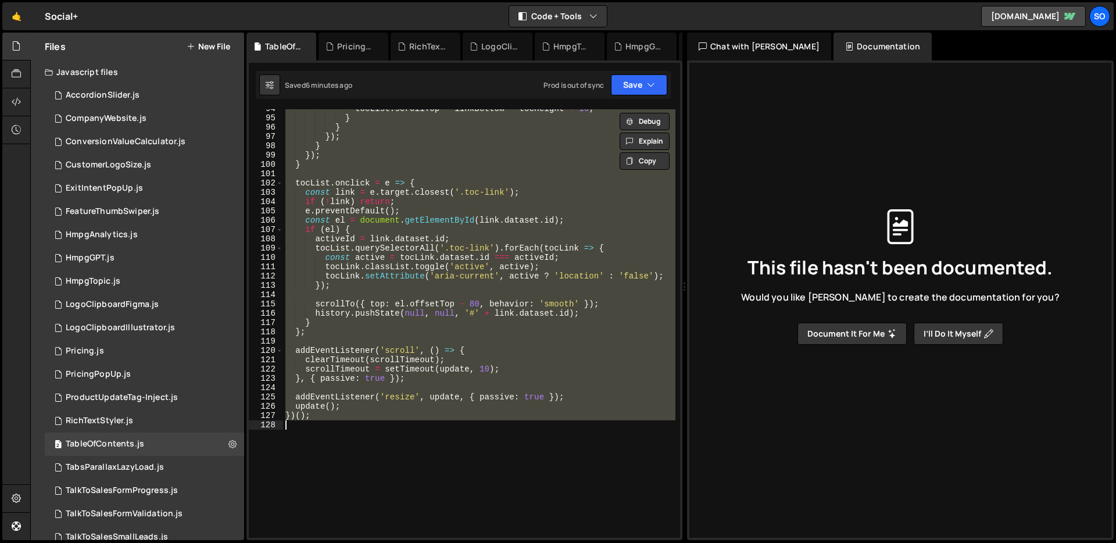
paste textarea
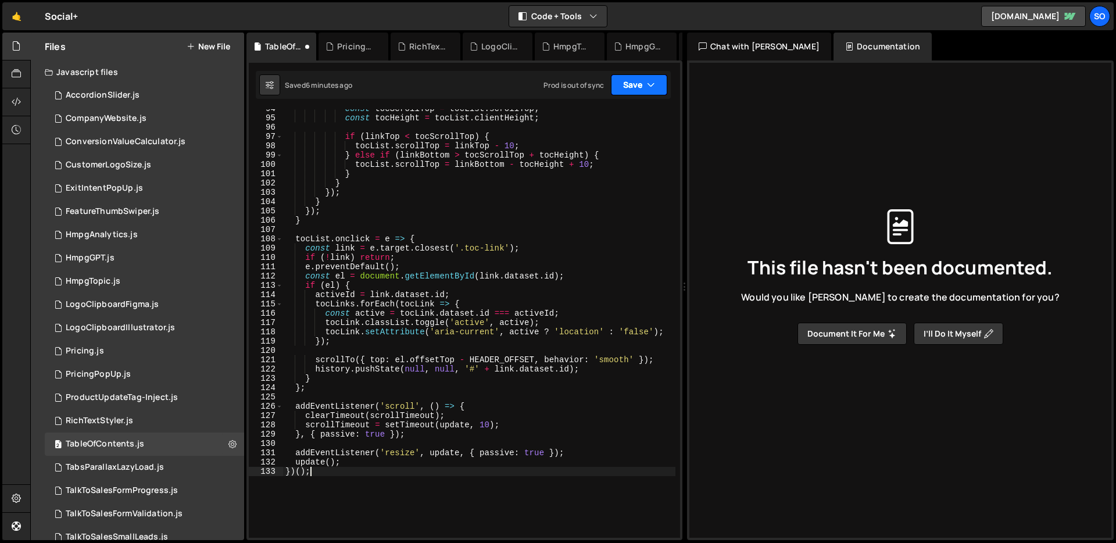
click at [647, 81] on icon "button" at bounding box center [651, 85] width 8 height 12
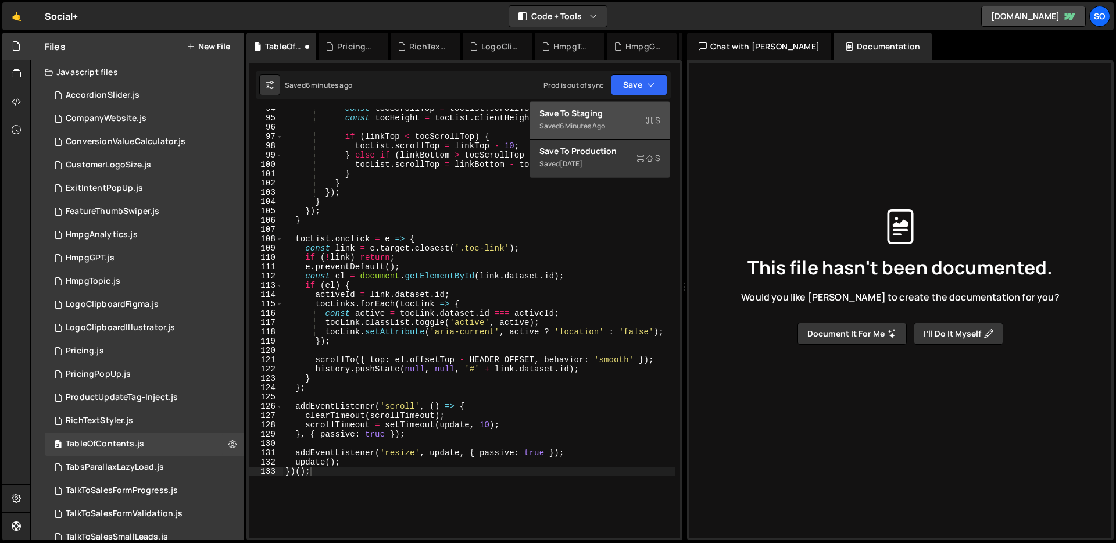
click at [608, 114] on div "Save to Staging S" at bounding box center [599, 114] width 121 height 12
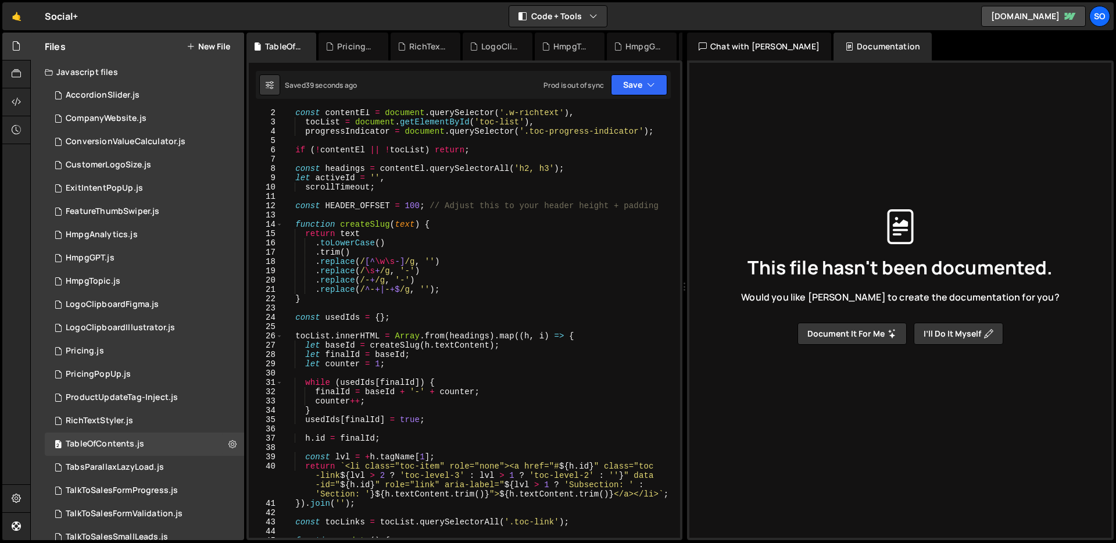
scroll to position [10, 0]
click at [407, 203] on div "const contentEl = document . querySelector ( '.w-richtext' ) , tocList = docume…" at bounding box center [479, 331] width 392 height 447
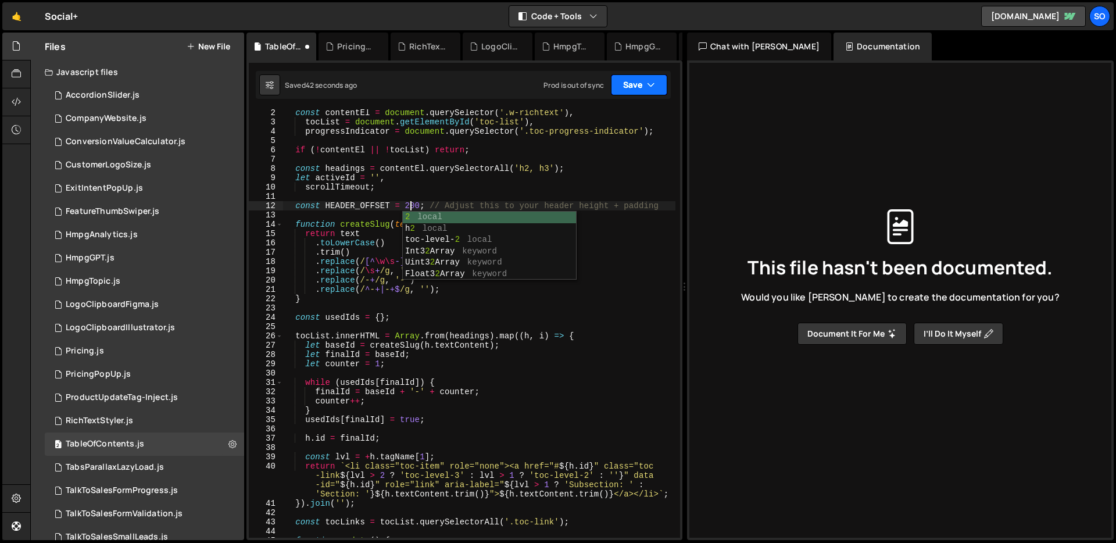
type textarea "const HEADER_OFFSET = 200; // Adjust this to your header height + padding"
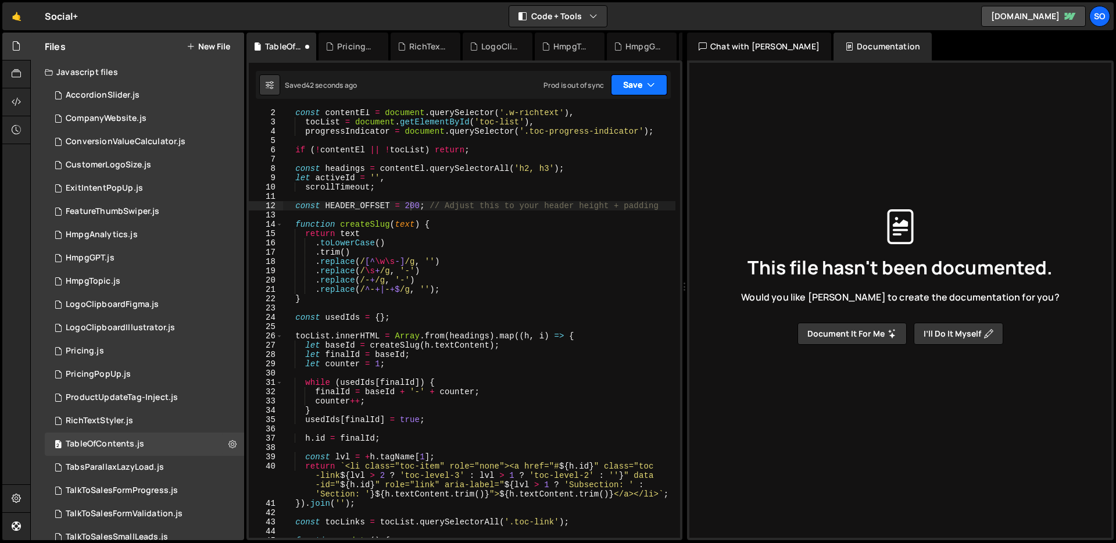
click at [647, 87] on icon "button" at bounding box center [651, 85] width 8 height 12
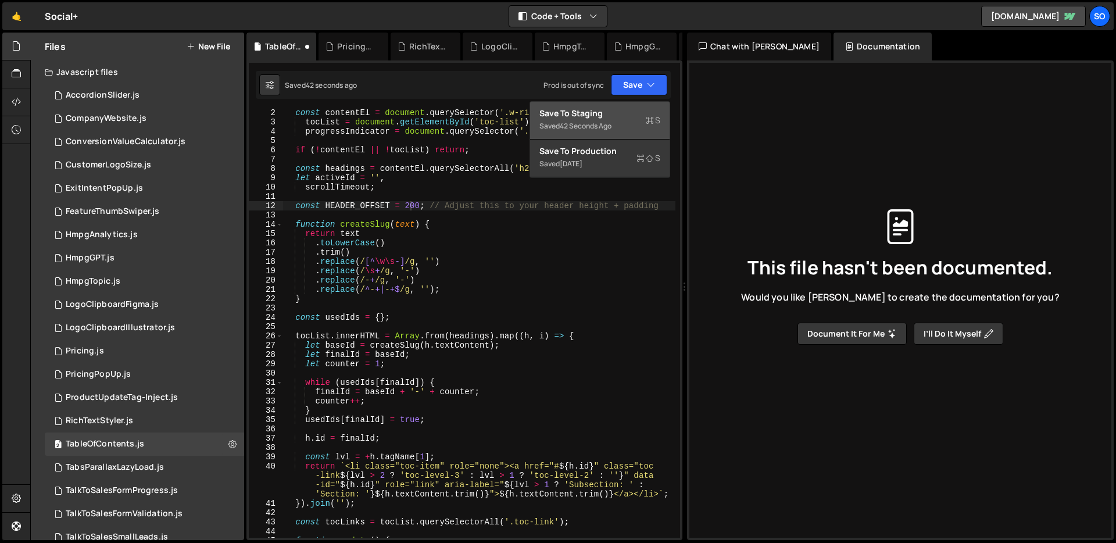
click at [616, 108] on div "Save to Staging S" at bounding box center [599, 114] width 121 height 12
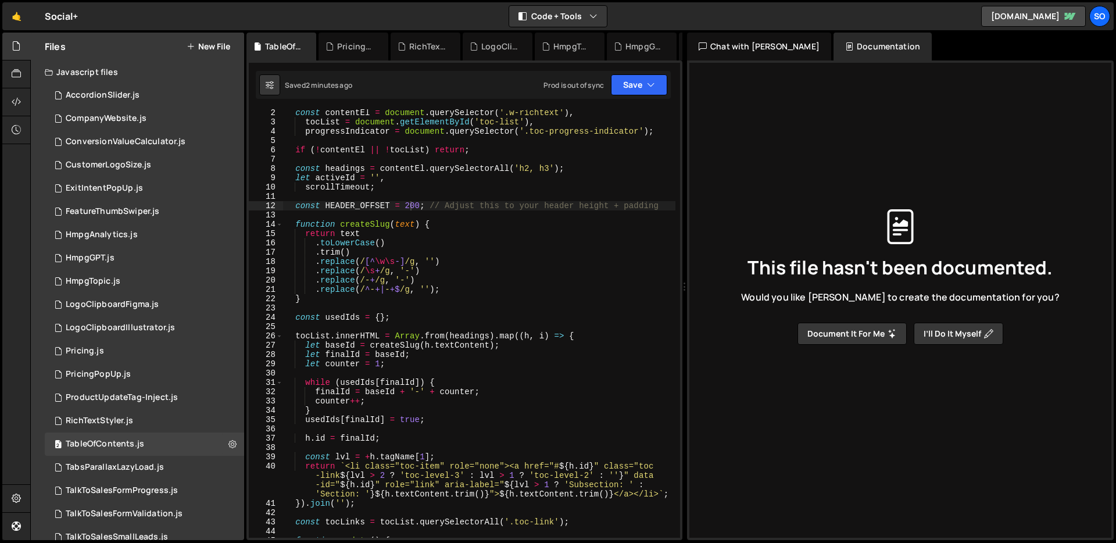
scroll to position [0, 0]
click at [503, 142] on div "const contentEl = document . querySelector ( '.w-richtext' ) , tocList = docume…" at bounding box center [479, 331] width 392 height 447
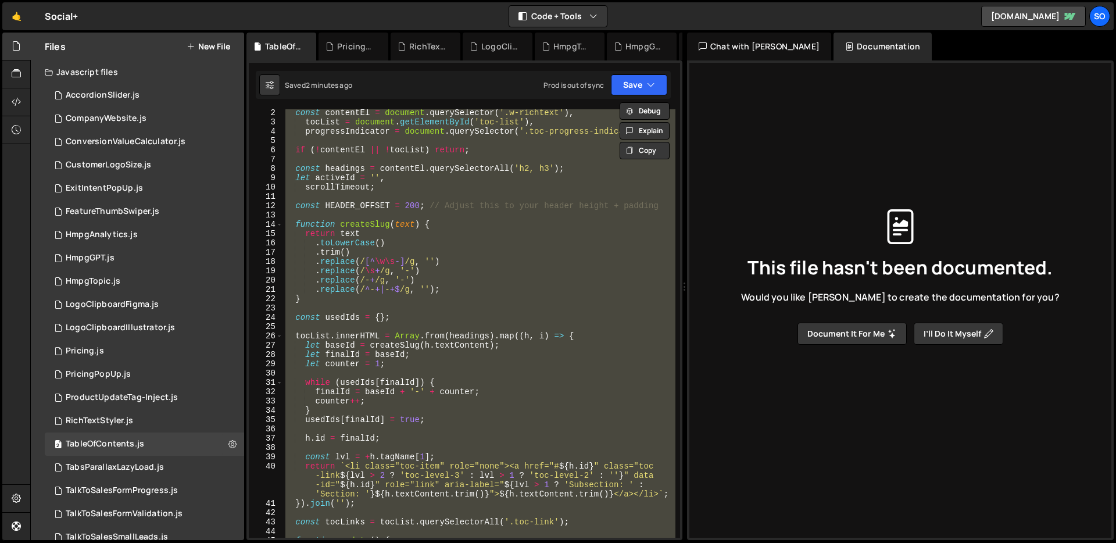
paste textarea
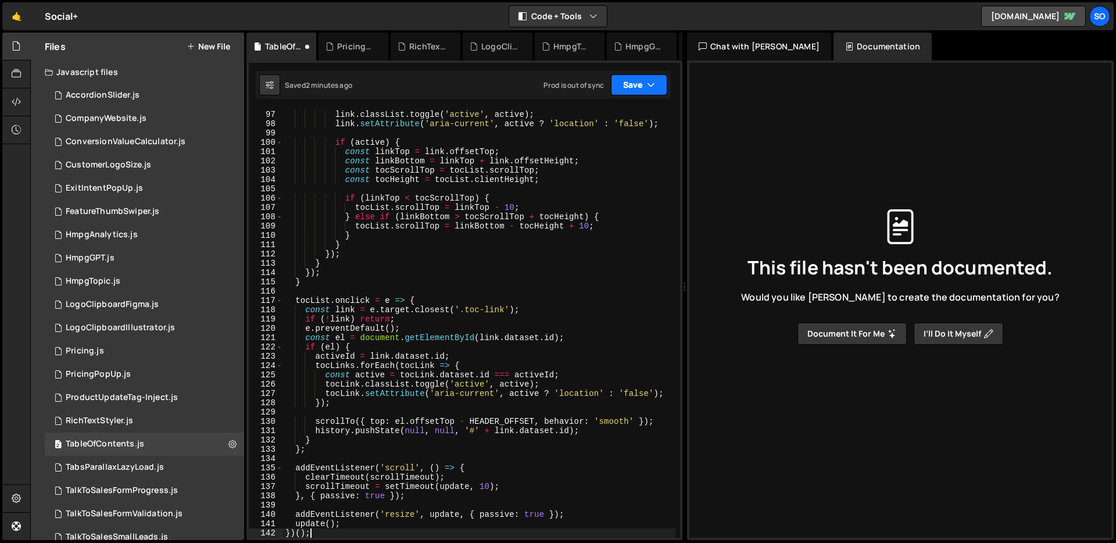
click at [633, 84] on button "Save" at bounding box center [639, 84] width 56 height 21
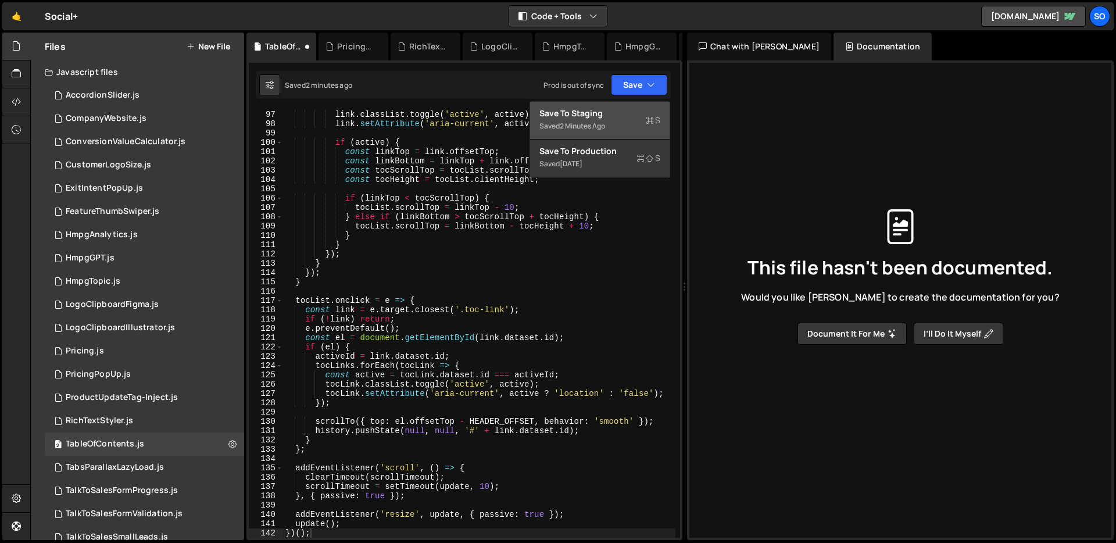
click at [596, 117] on div "Save to Staging S" at bounding box center [599, 114] width 121 height 12
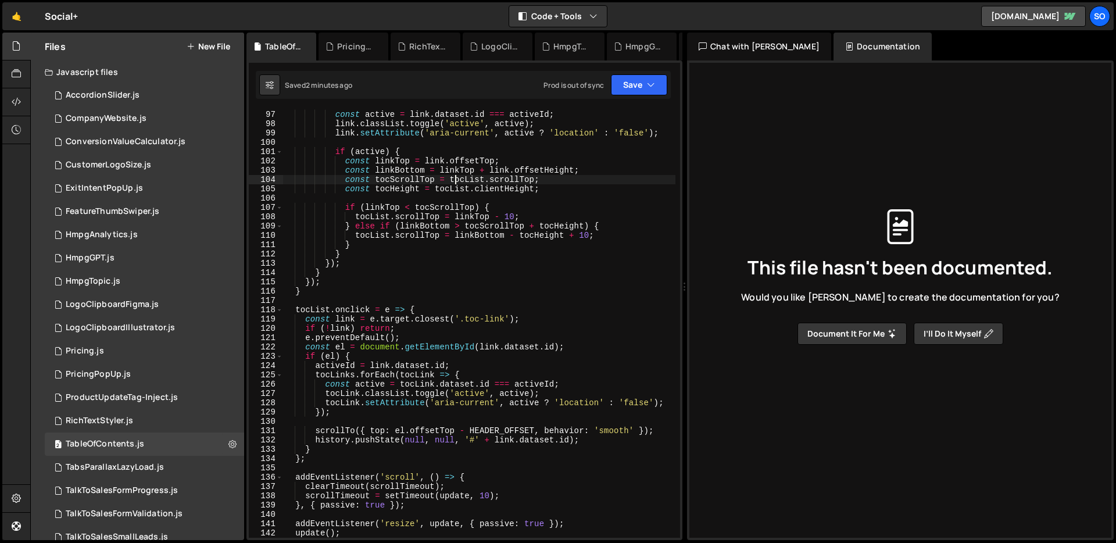
click at [457, 182] on div "tocLinks . forEach ( link => { const active = link . dataset . id === activeId …" at bounding box center [479, 324] width 392 height 447
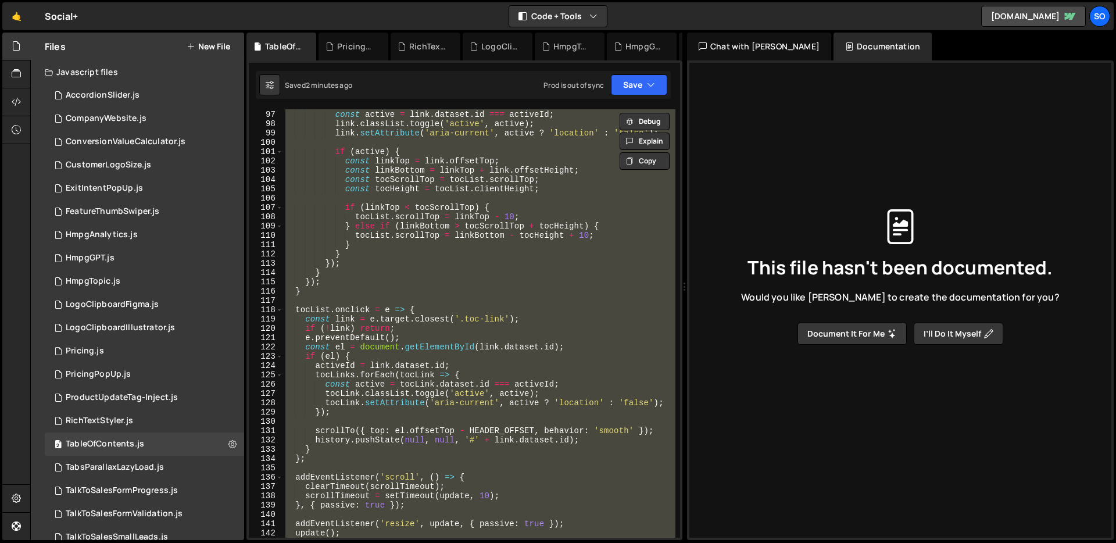
paste textarea
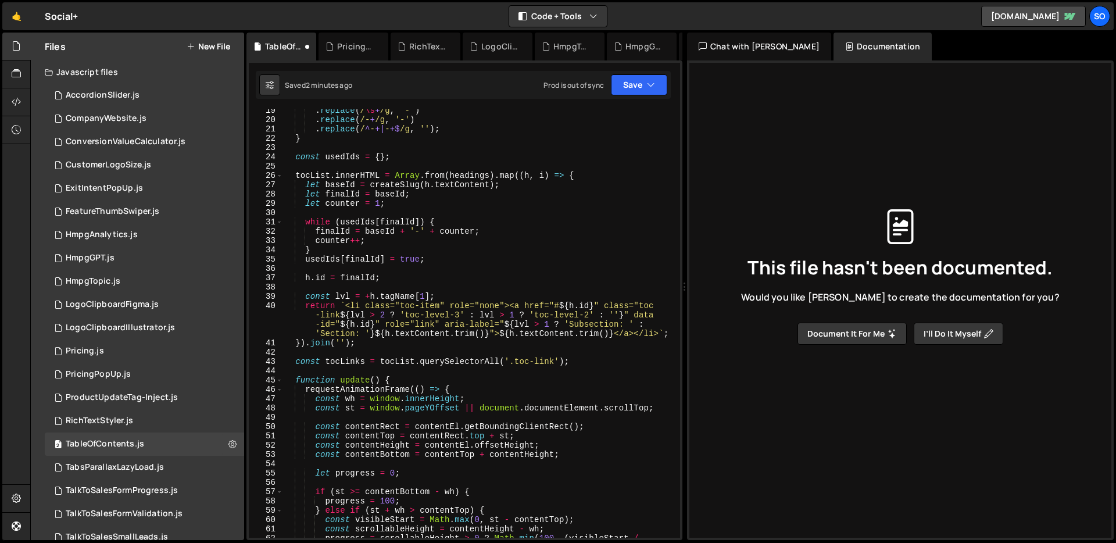
scroll to position [0, 0]
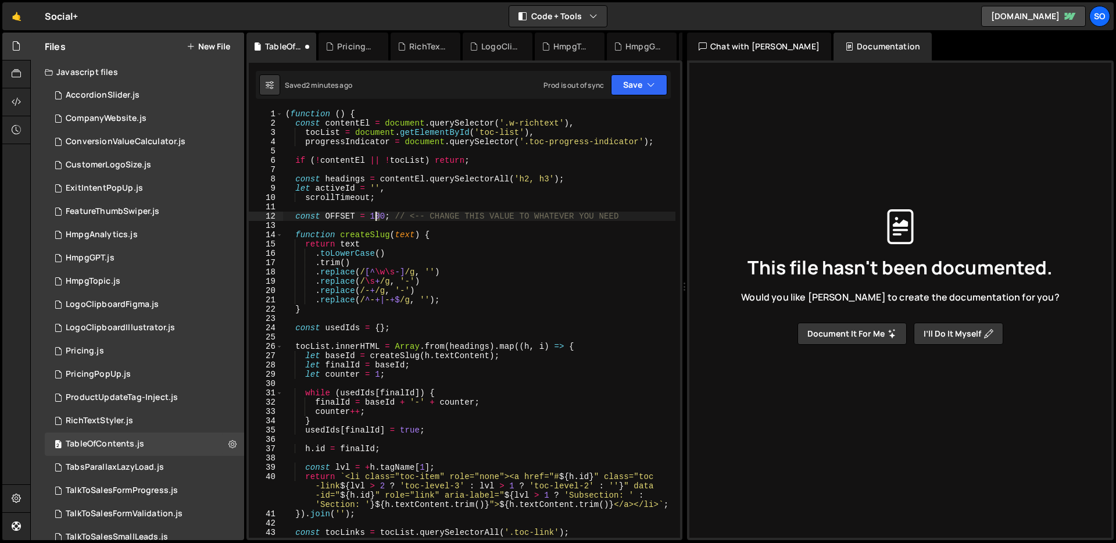
click at [377, 214] on div "( function ( ) { const contentEl = document . querySelector ( '.w-richtext' ) ,…" at bounding box center [479, 332] width 392 height 447
click at [606, 216] on div "( function ( ) { const contentEl = document . querySelector ( '.w-richtext' ) ,…" at bounding box center [479, 332] width 392 height 447
drag, startPoint x: 427, startPoint y: 207, endPoint x: 391, endPoint y: 214, distance: 36.0
click at [391, 214] on div "( function ( ) { const contentEl = document . querySelector ( '.w-richtext' ) ,…" at bounding box center [479, 332] width 392 height 447
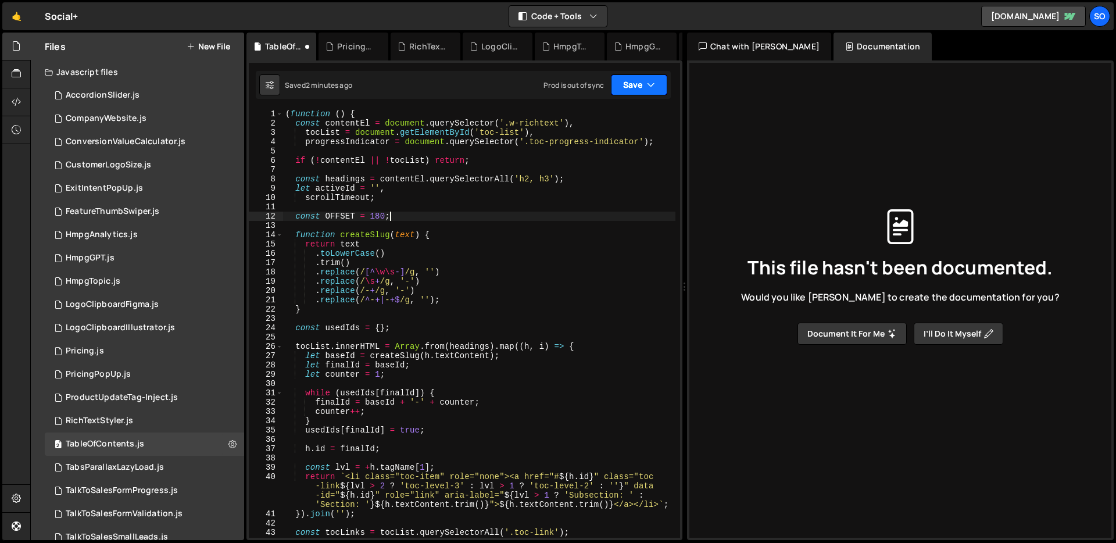
drag, startPoint x: 649, startPoint y: 84, endPoint x: 614, endPoint y: 114, distance: 45.8
click at [649, 85] on icon "button" at bounding box center [651, 85] width 8 height 12
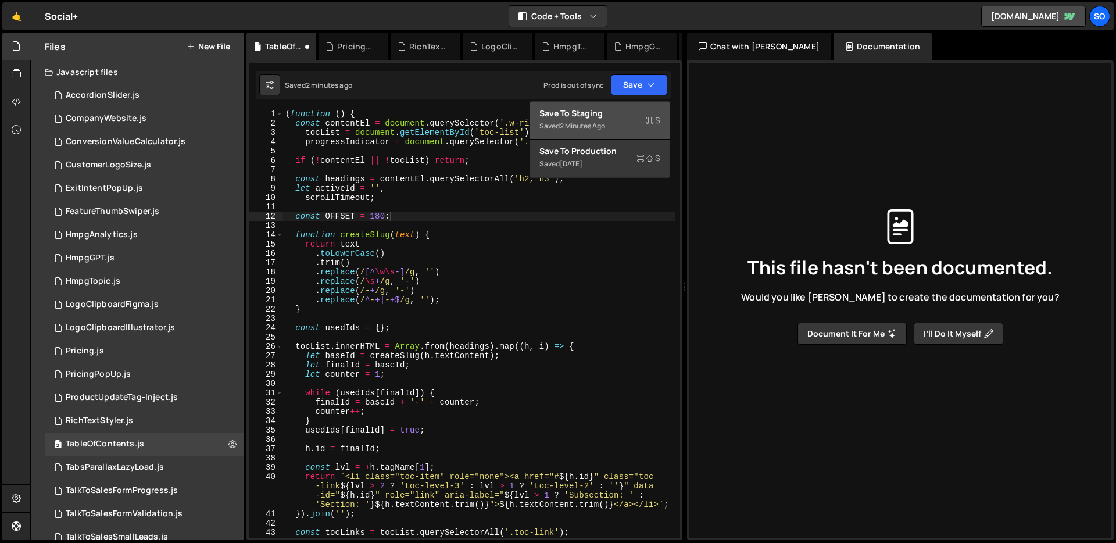
click at [610, 115] on div "Save to Staging S" at bounding box center [599, 114] width 121 height 12
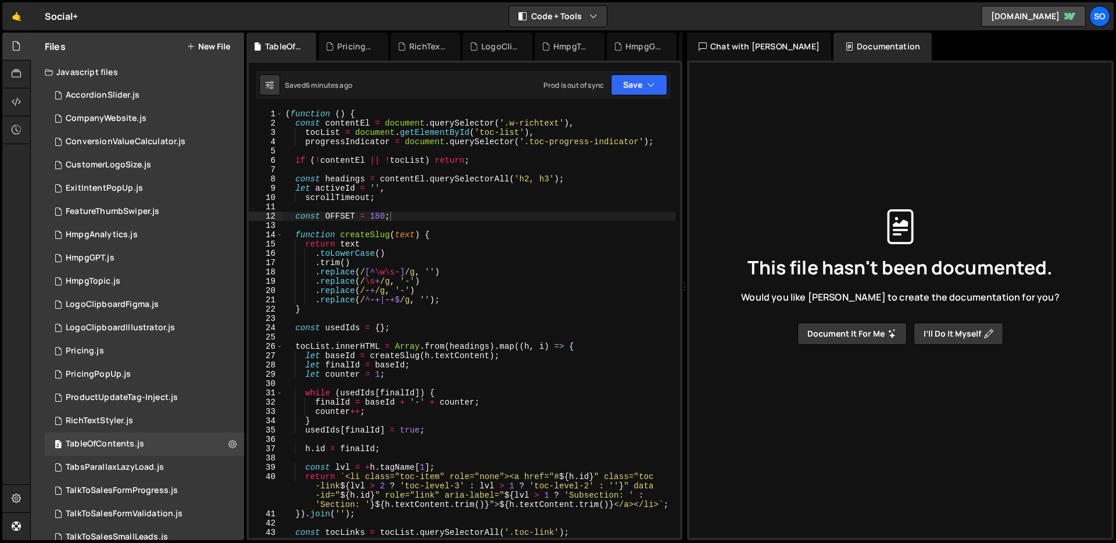
drag, startPoint x: 481, startPoint y: 94, endPoint x: 483, endPoint y: 100, distance: 6.6
click at [481, 94] on div "Saved 6 minutes ago Prod is out of sync Upgrade to Edit Save Save to Staging S …" at bounding box center [463, 85] width 415 height 28
click at [469, 145] on div "( function ( ) { const contentEl = document . querySelector ( '.w-richtext' ) ,…" at bounding box center [479, 332] width 392 height 447
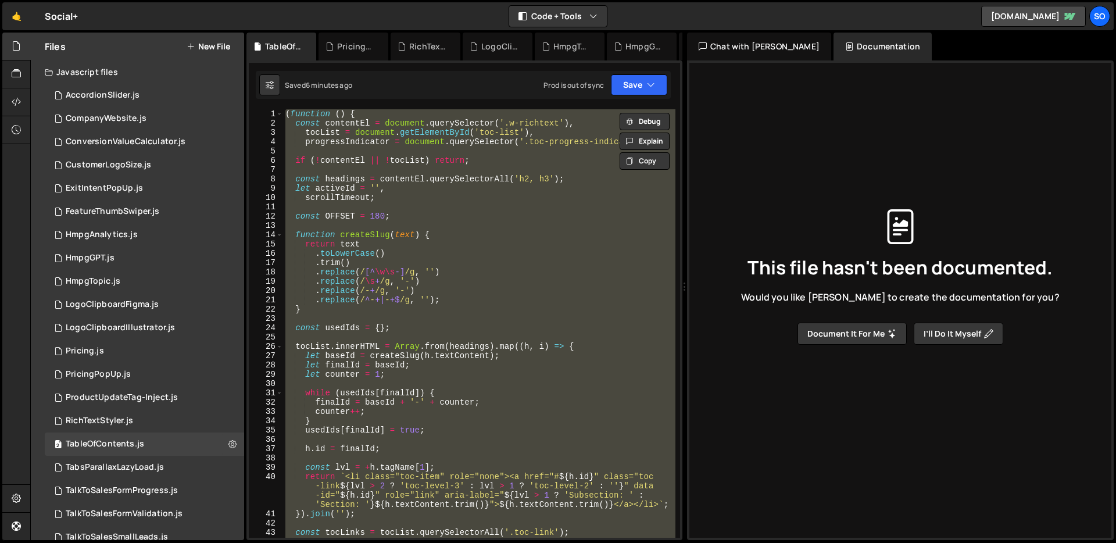
scroll to position [0, 1]
paste textarea
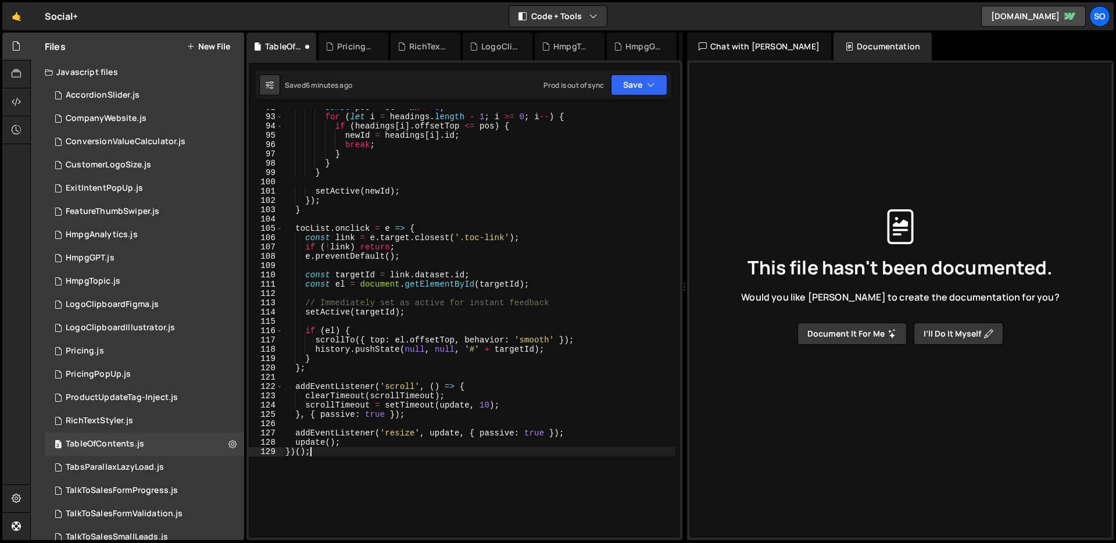
scroll to position [1027, 0]
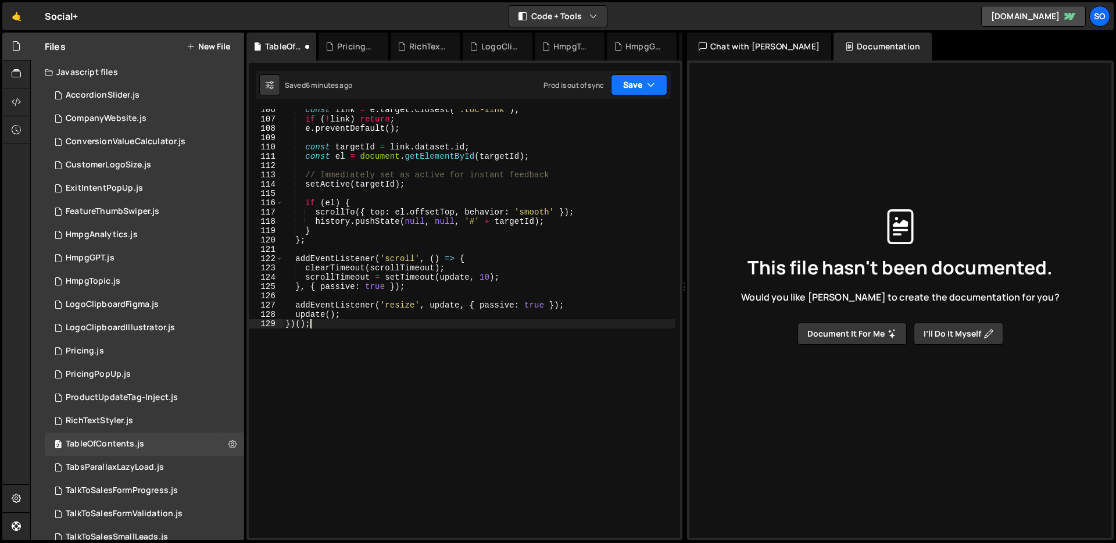
click at [635, 83] on button "Save" at bounding box center [639, 84] width 56 height 21
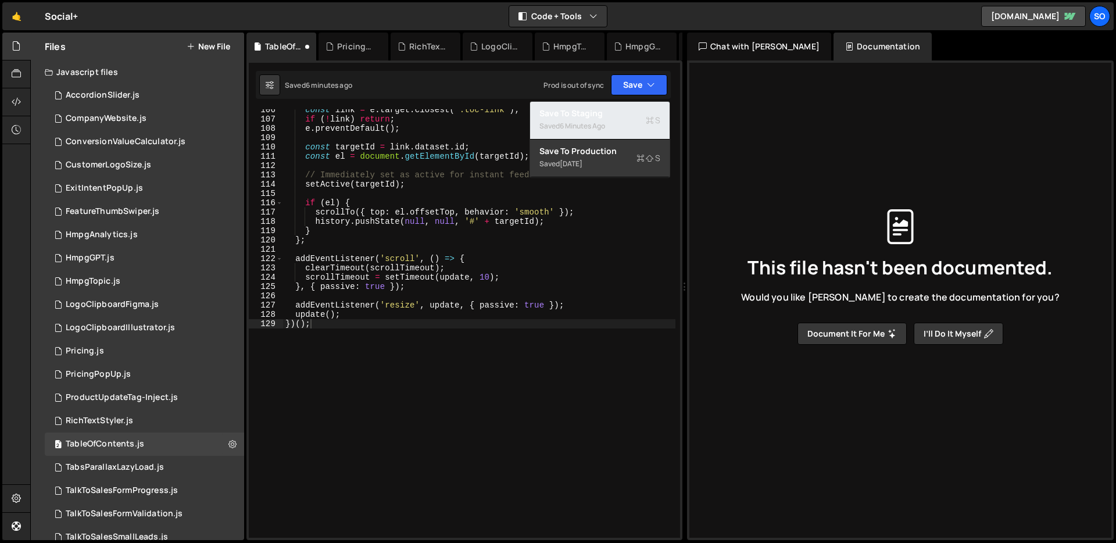
click at [582, 119] on div "Saved 6 minutes ago" at bounding box center [599, 126] width 121 height 14
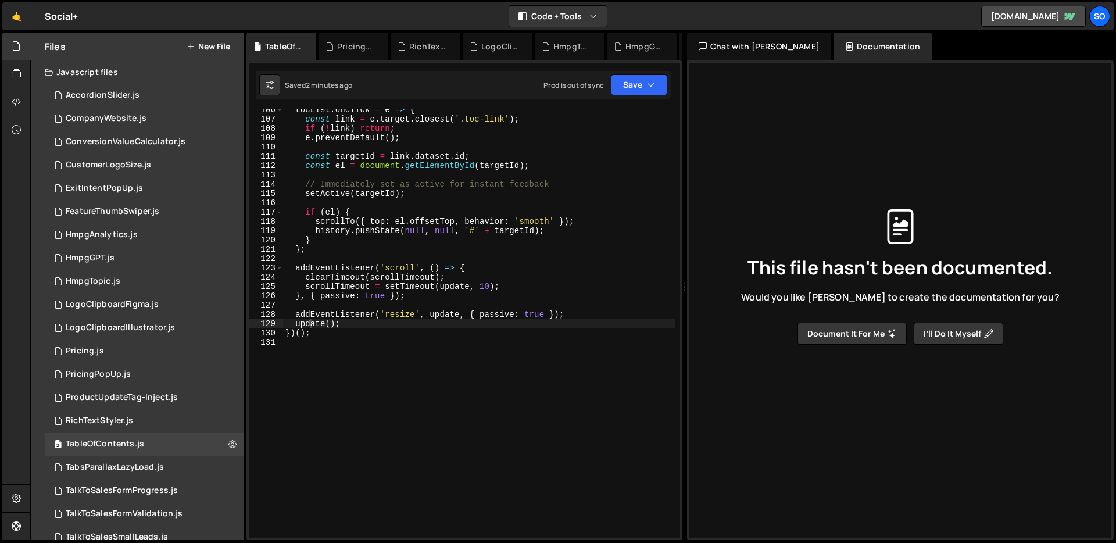
click at [472, 152] on div "tocList . onclick = e => { const link = e . target . closest ( '.toc-link' ) ; …" at bounding box center [479, 328] width 392 height 447
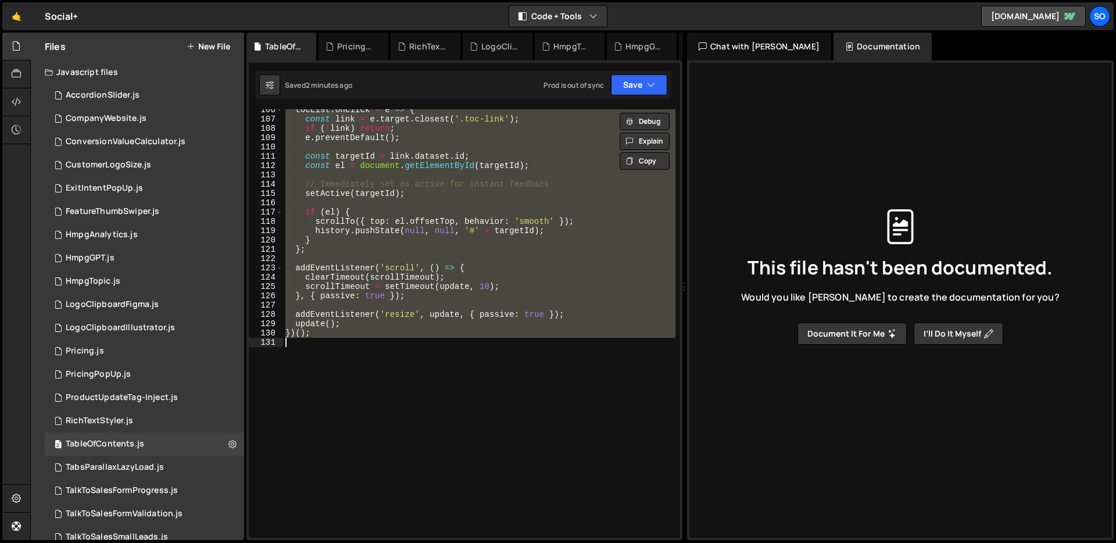
paste textarea
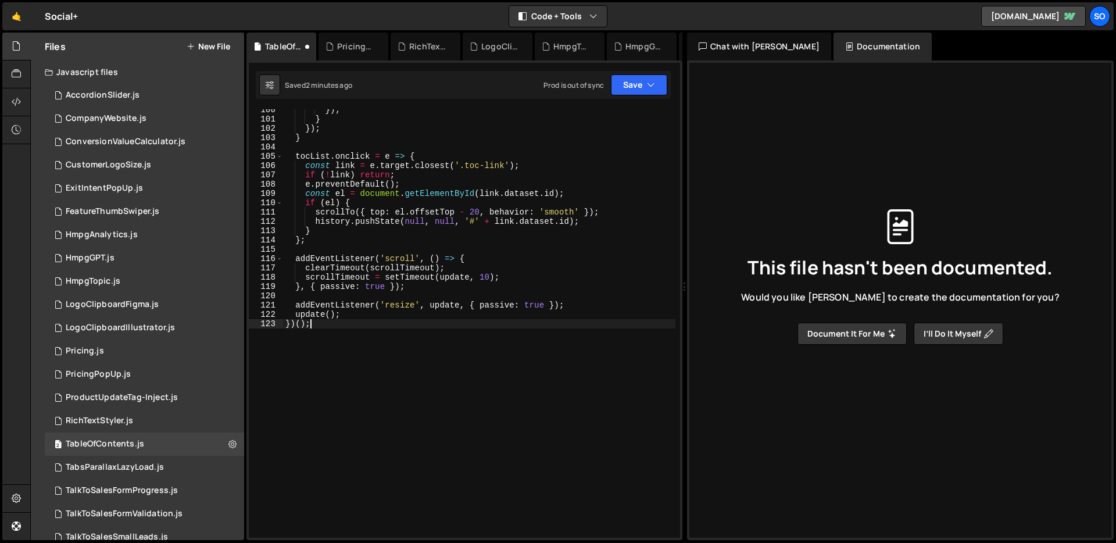
scroll to position [972, 0]
click at [630, 87] on button "Save" at bounding box center [639, 84] width 56 height 21
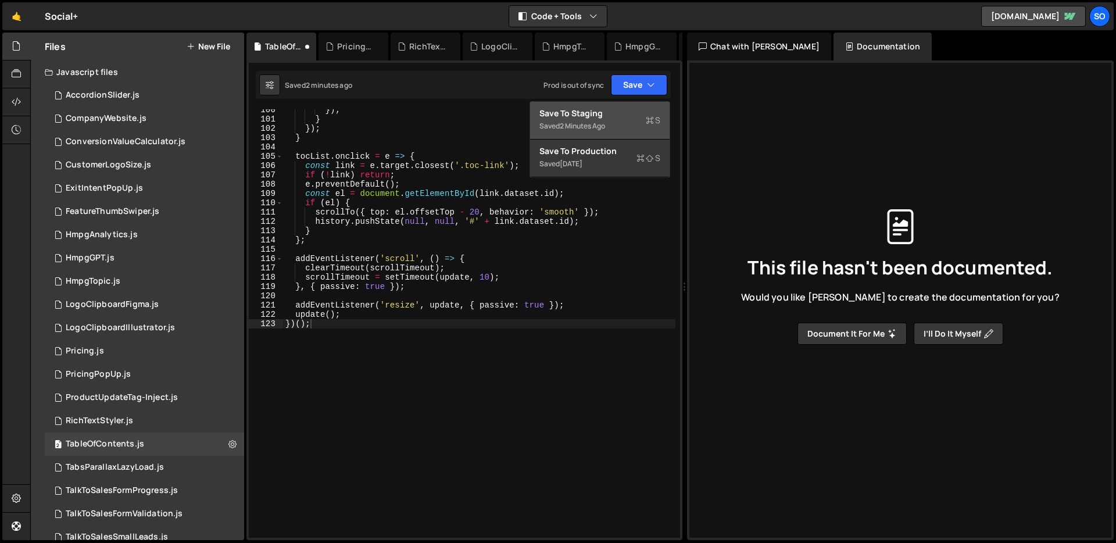
click at [598, 118] on div "Save to Staging S" at bounding box center [599, 114] width 121 height 12
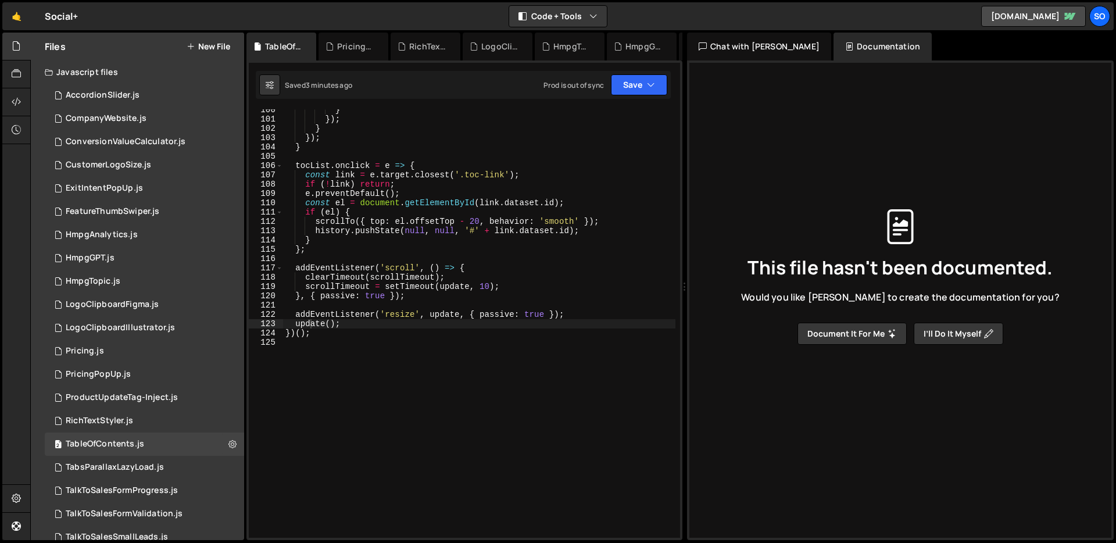
click at [382, 278] on div "} }) ; } }) ; } tocList . onclick = e => { const link = e . target . closest ( …" at bounding box center [479, 328] width 392 height 447
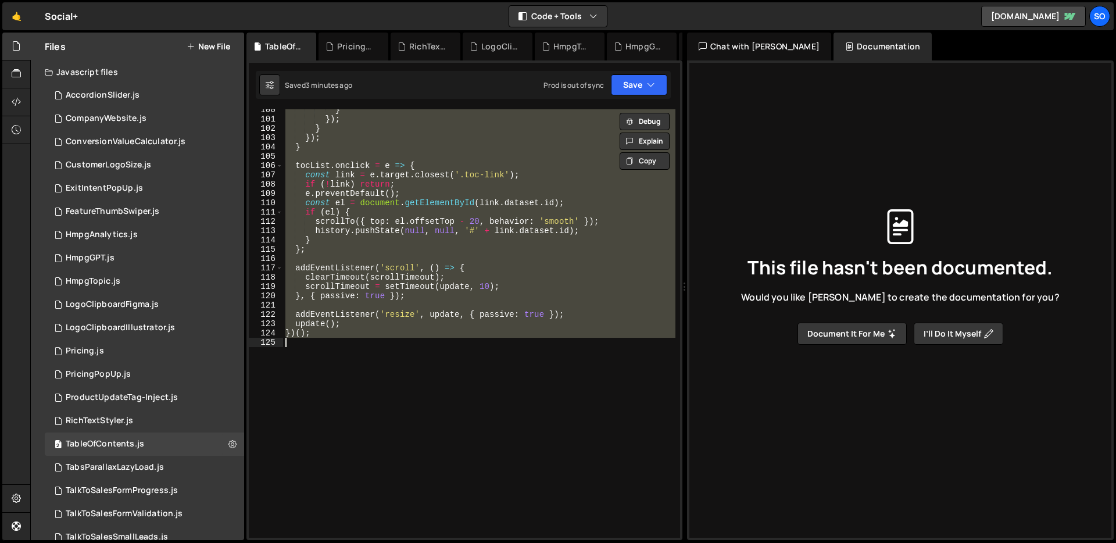
paste textarea
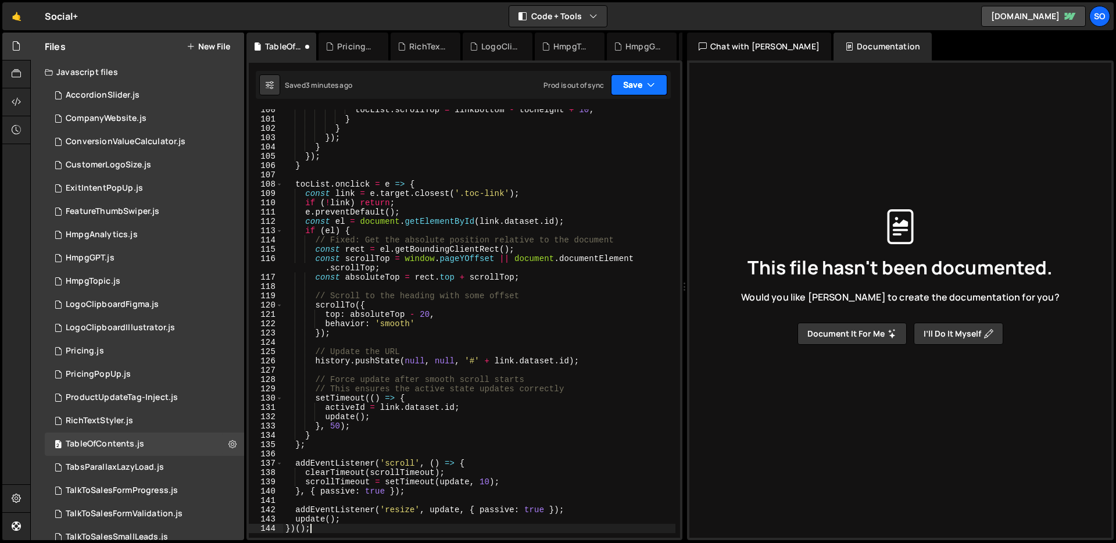
click at [651, 80] on icon "button" at bounding box center [651, 85] width 8 height 12
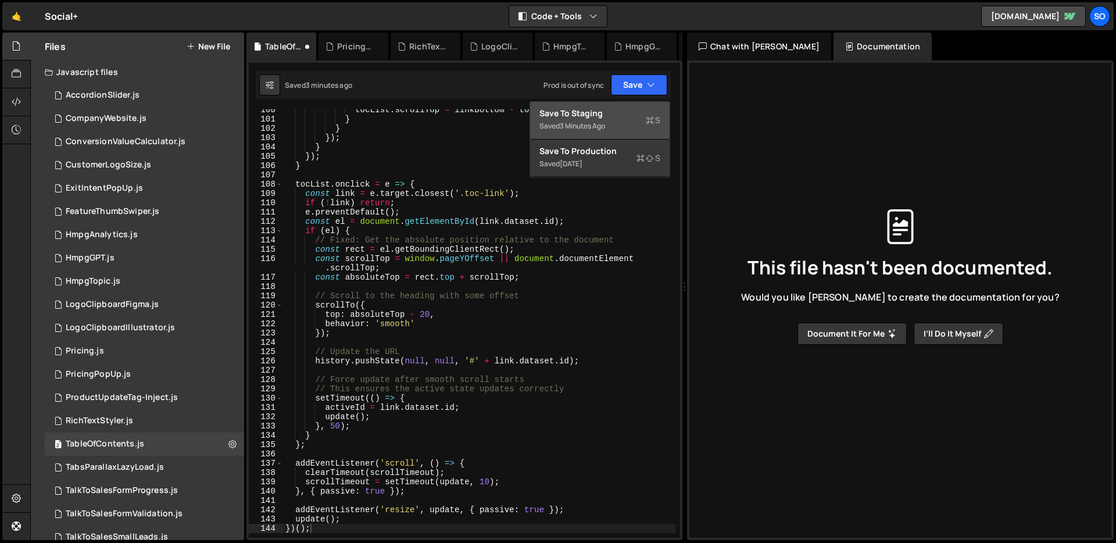
click at [592, 112] on div "Save to Staging S" at bounding box center [599, 114] width 121 height 12
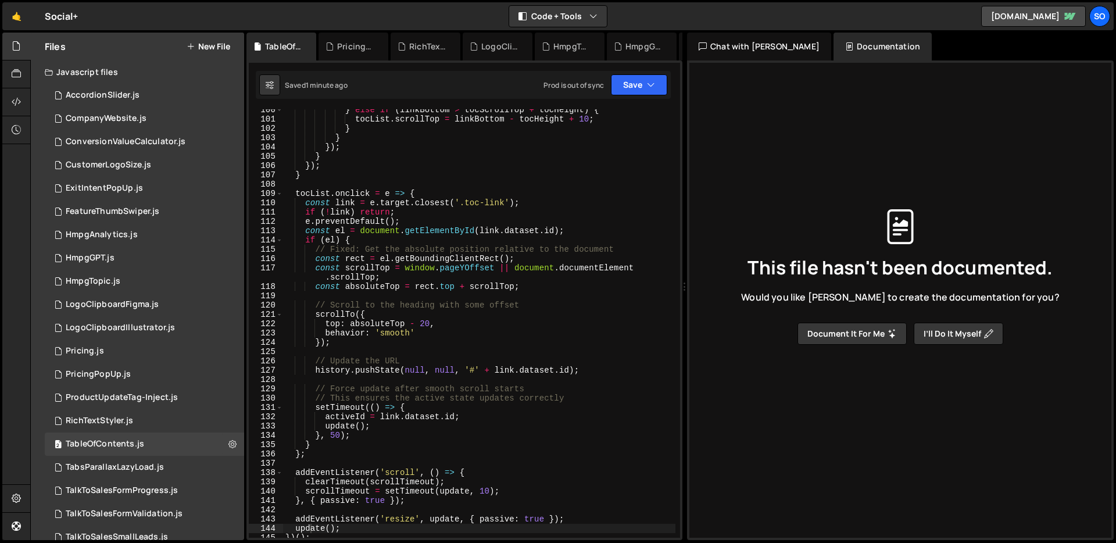
click at [424, 212] on div "} else if ( linkBottom > tocScrollTop + tocHeight ) { tocList . scrollTop = lin…" at bounding box center [479, 328] width 392 height 447
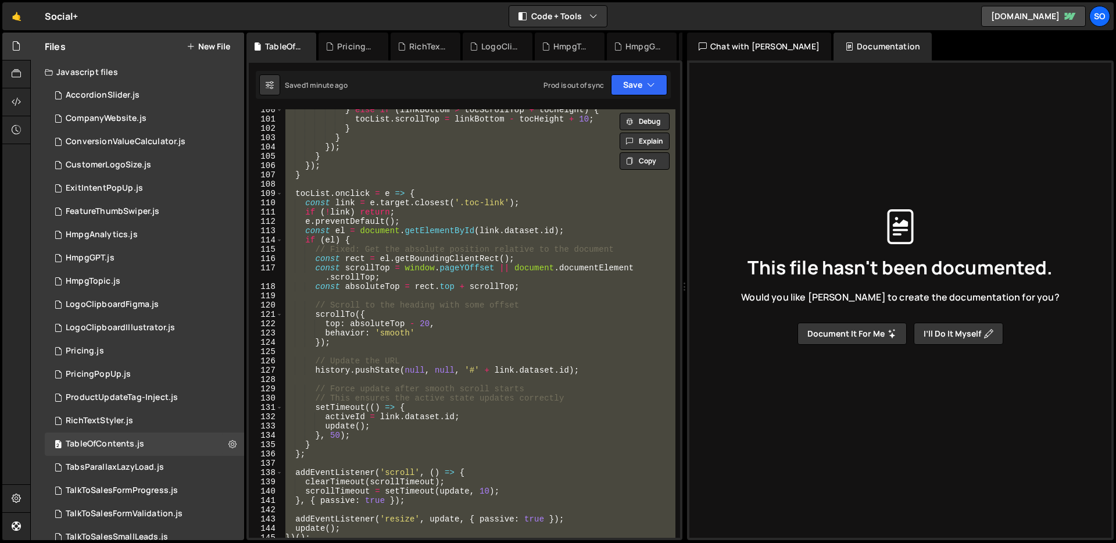
paste textarea
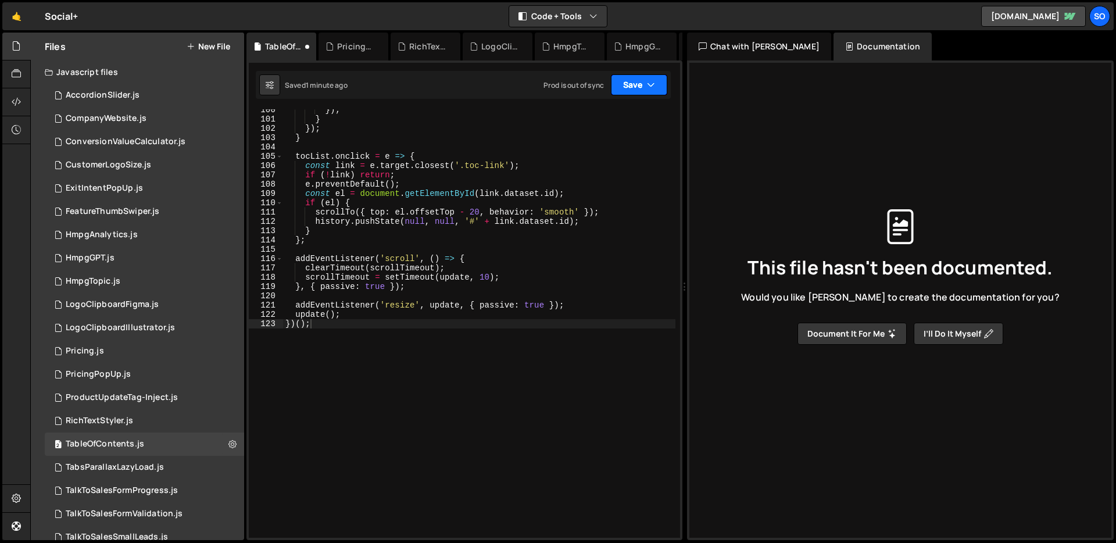
drag, startPoint x: 640, startPoint y: 87, endPoint x: 622, endPoint y: 105, distance: 25.5
click at [640, 86] on button "Save" at bounding box center [639, 84] width 56 height 21
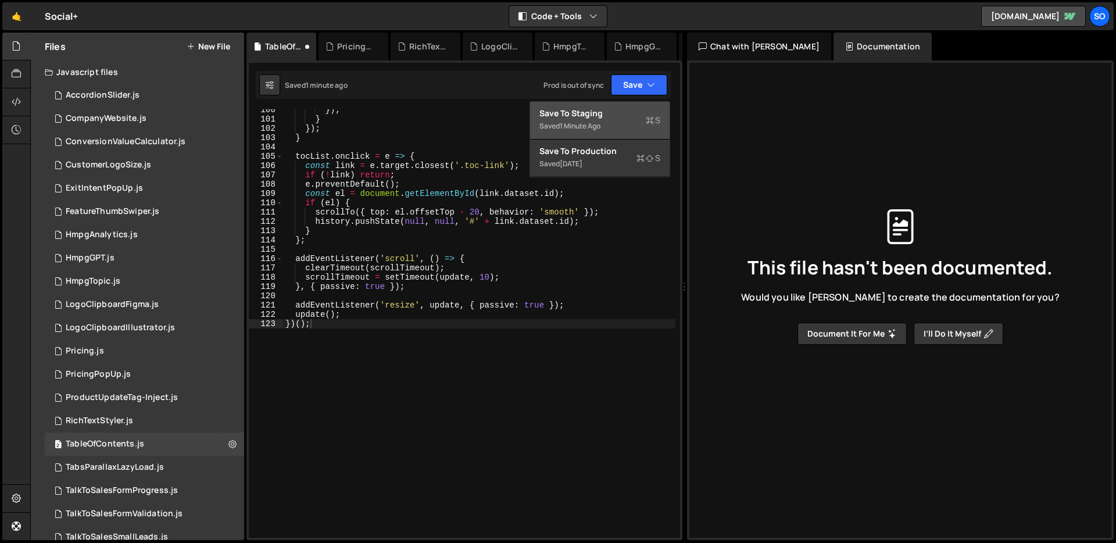
click at [590, 123] on div "1 minute ago" at bounding box center [580, 126] width 41 height 10
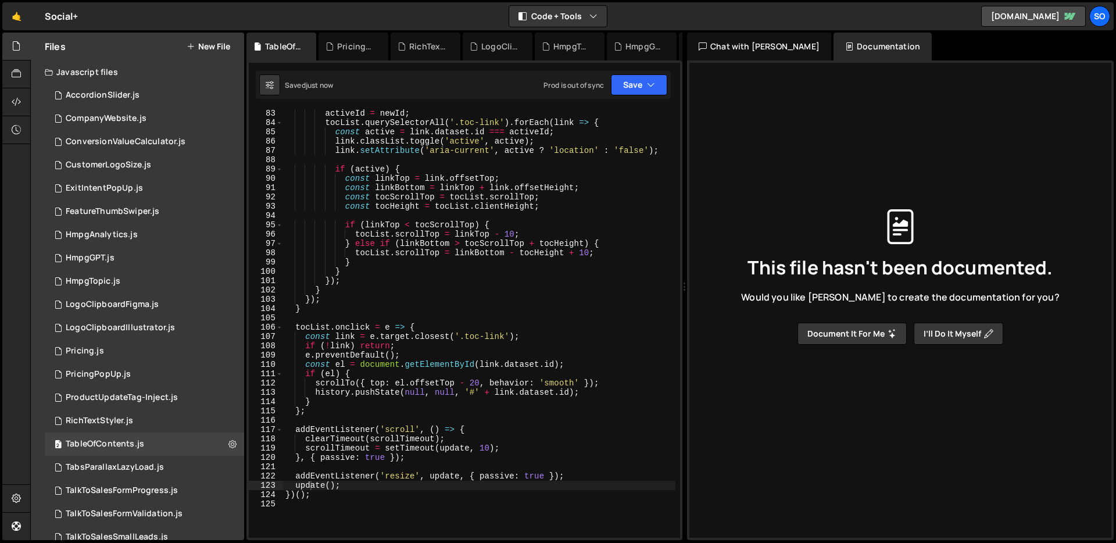
scroll to position [807, 0]
click at [511, 236] on div "if ( newId !== activeId ) { activeId = newId ; tocList . querySelectorAll ( '.t…" at bounding box center [479, 325] width 392 height 447
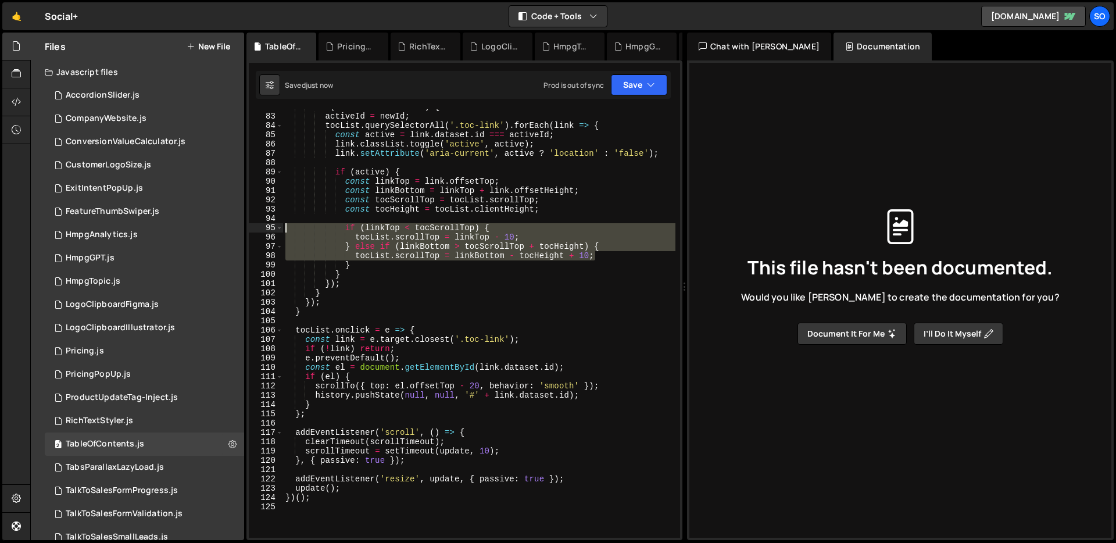
drag, startPoint x: 335, startPoint y: 241, endPoint x: 267, endPoint y: 231, distance: 68.7
click at [267, 231] on div "tocList.scrollTop = linkTop - 10; 82 83 84 85 86 87 88 89 90 91 92 93 94 95 96 …" at bounding box center [464, 323] width 431 height 428
click at [579, 252] on div "if ( newId !== activeId ) { activeId = newId ; tocList . querySelectorAll ( '.t…" at bounding box center [479, 323] width 392 height 428
drag, startPoint x: 545, startPoint y: 255, endPoint x: 177, endPoint y: 224, distance: 369.7
click at [177, 224] on div "Files New File Javascript files 2 AccordionSlider.js 0 1 CompanyWebsite.js 0 1 …" at bounding box center [572, 287] width 1085 height 508
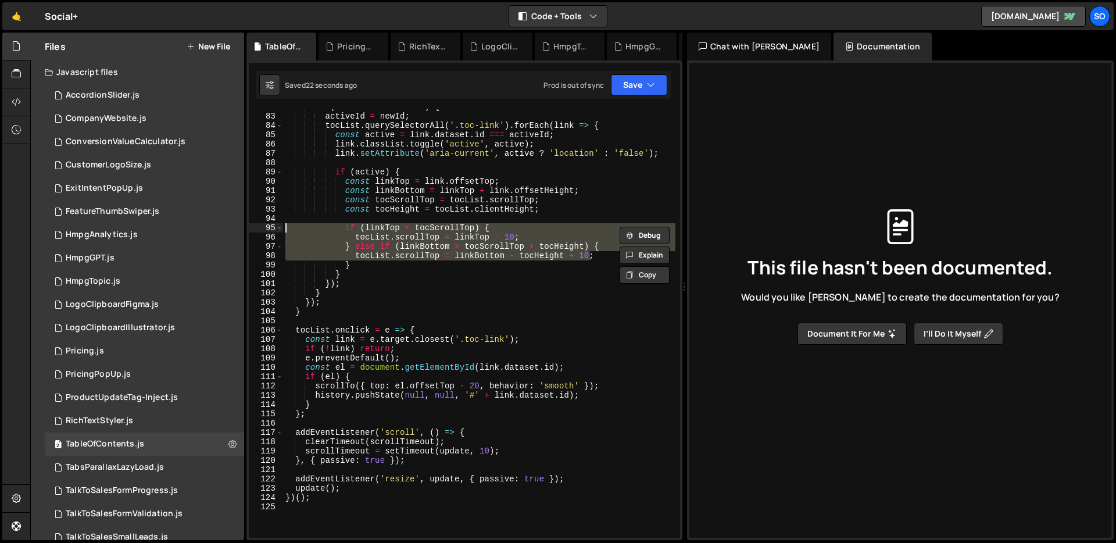
click at [375, 367] on div "if ( newId !== activeId ) { activeId = newId ; tocList . querySelectorAll ( '.t…" at bounding box center [479, 325] width 392 height 447
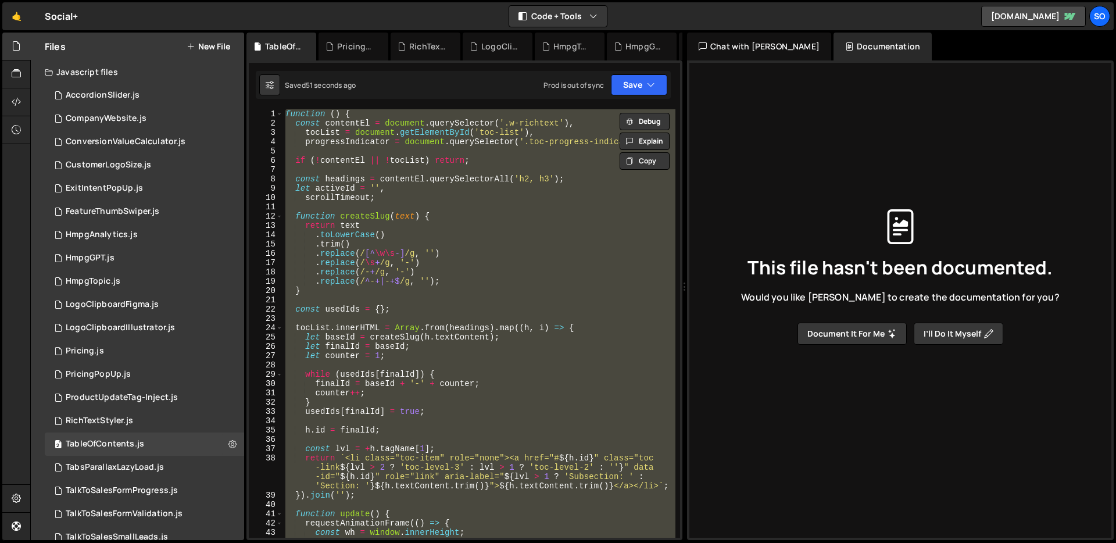
scroll to position [0, 0]
click at [641, 83] on button "Save" at bounding box center [639, 84] width 56 height 21
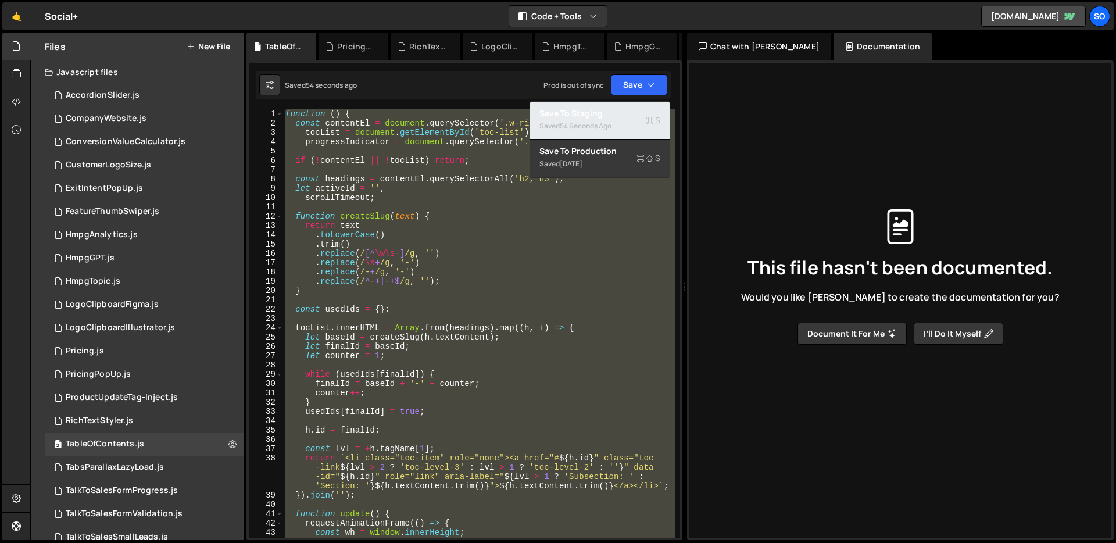
drag, startPoint x: 617, startPoint y: 107, endPoint x: 625, endPoint y: 62, distance: 45.5
click at [617, 108] on div "Save to Staging S" at bounding box center [599, 114] width 121 height 12
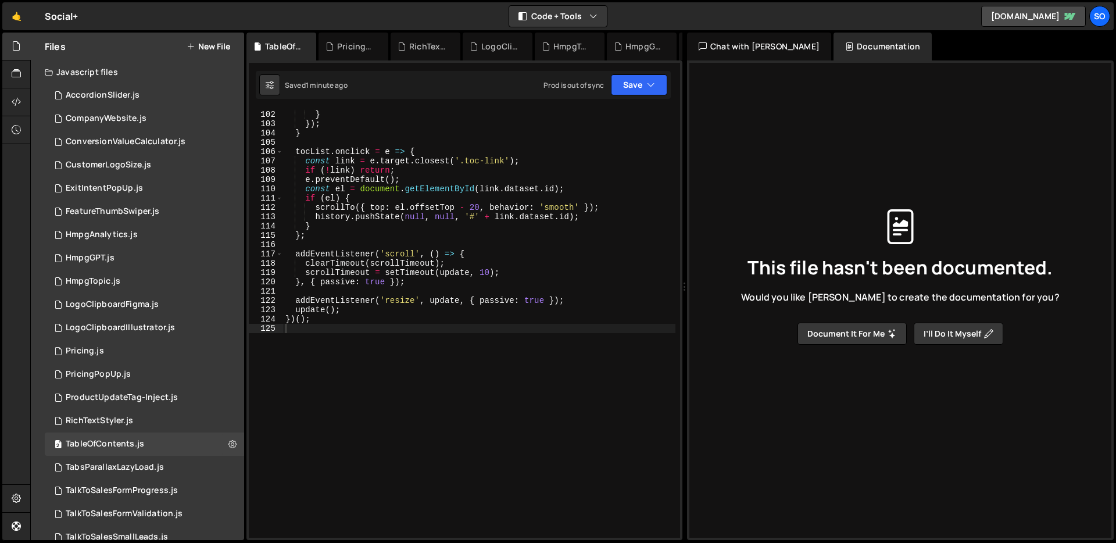
click at [454, 130] on div "}) ; } }) ; } tocList . onclick = e => { const link = e . target . closest ( '.…" at bounding box center [479, 324] width 392 height 447
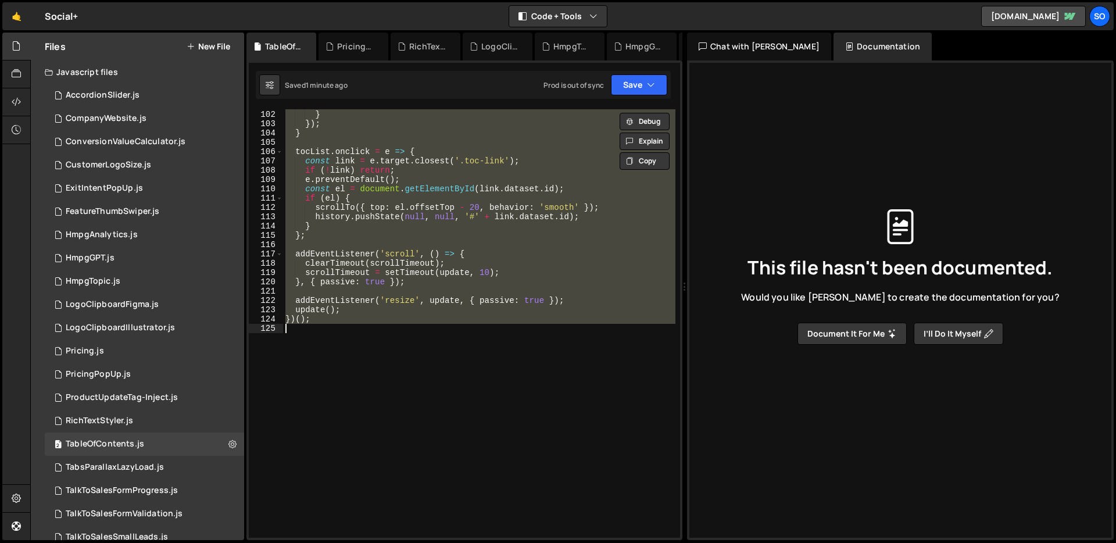
paste textarea
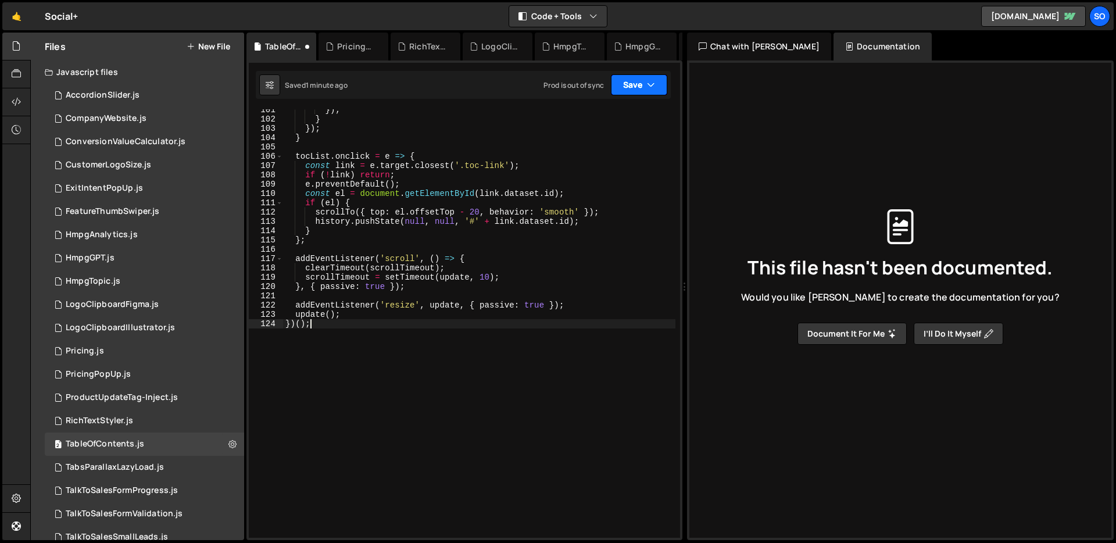
click at [642, 77] on button "Save" at bounding box center [639, 84] width 56 height 21
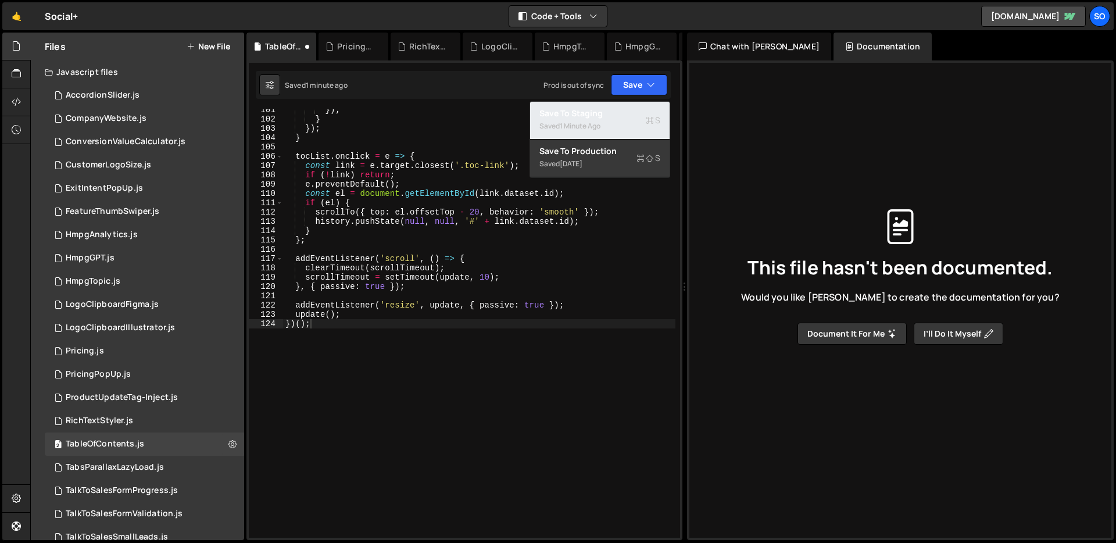
click at [607, 119] on div "Saved 1 minute ago" at bounding box center [599, 126] width 121 height 14
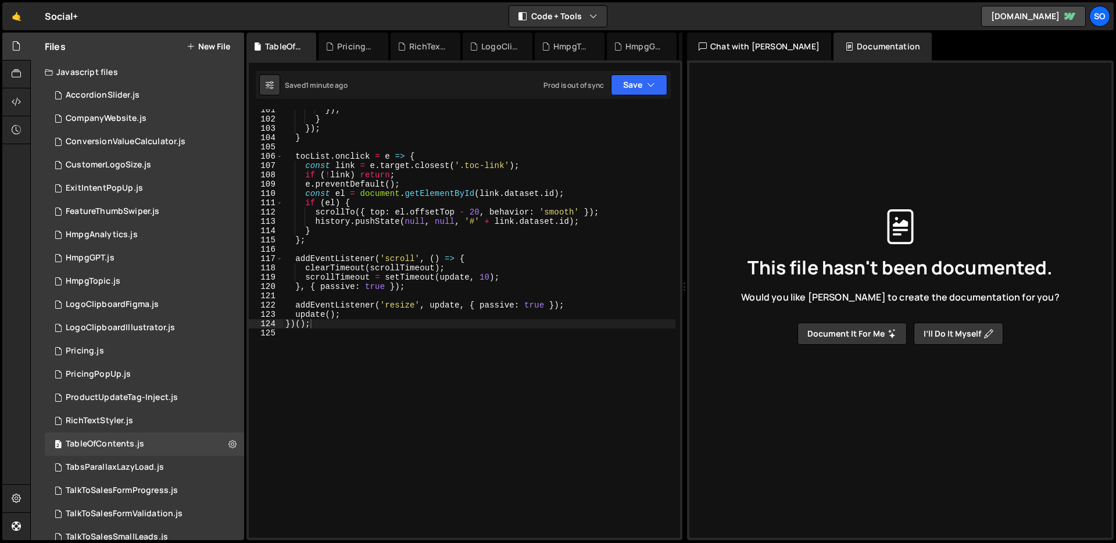
click at [559, 127] on div "}) ; } }) ; } tocList . onclick = e => { const link = e . target . closest ( '.…" at bounding box center [479, 328] width 392 height 447
type textarea "})();"
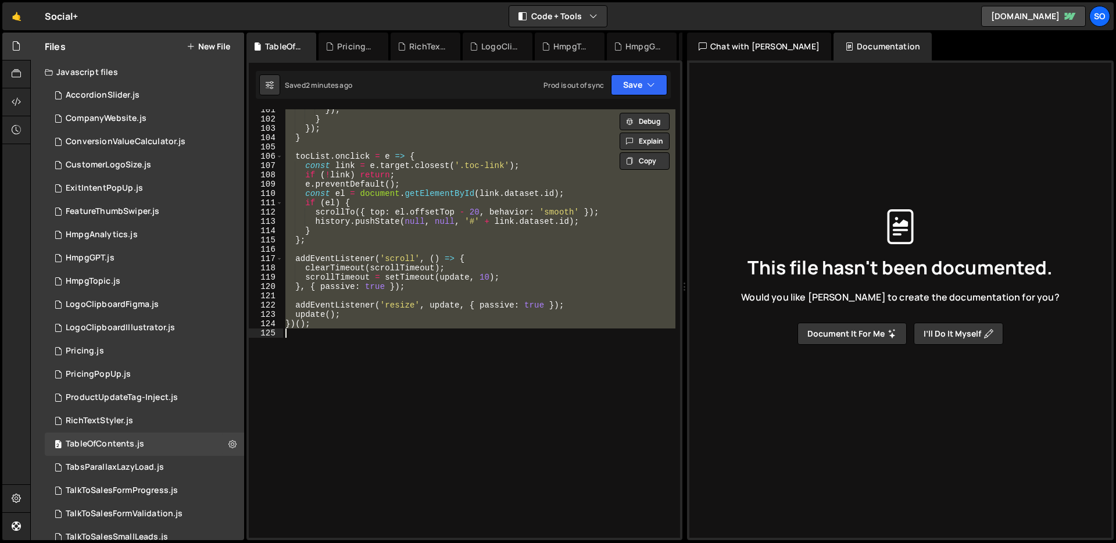
paste textarea
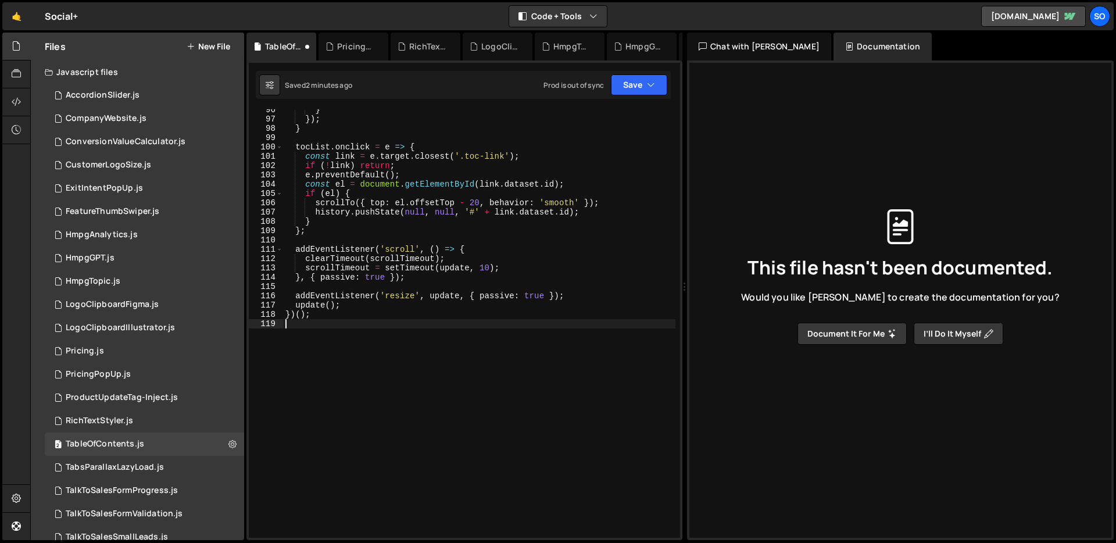
click at [651, 73] on div "Saved 2 minutes ago Prod is out of sync Upgrade to Edit Save Save to Staging S …" at bounding box center [463, 85] width 415 height 28
click at [647, 83] on icon "button" at bounding box center [651, 85] width 8 height 12
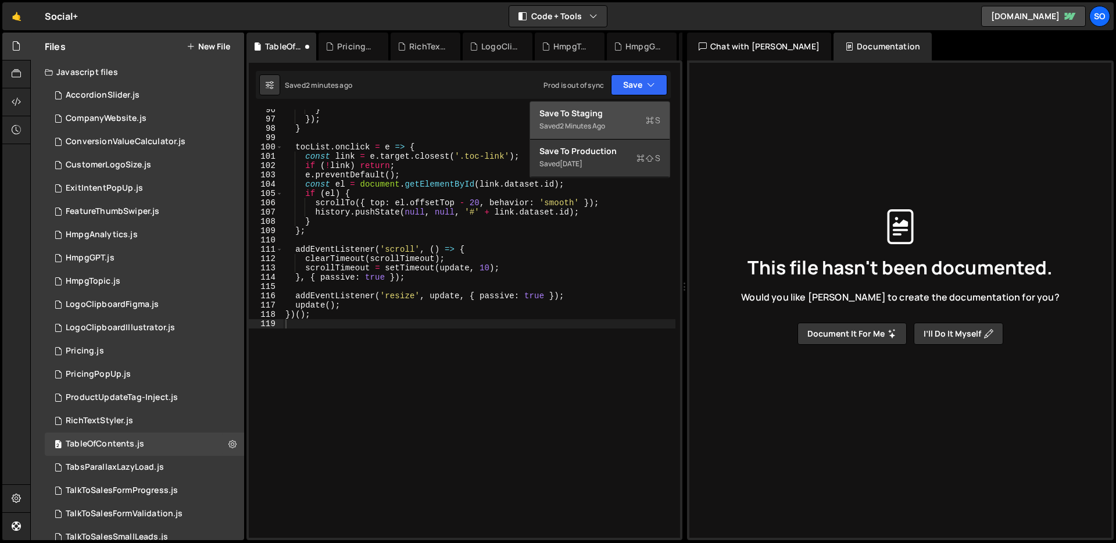
click at [619, 112] on div "Save to Staging S" at bounding box center [599, 114] width 121 height 12
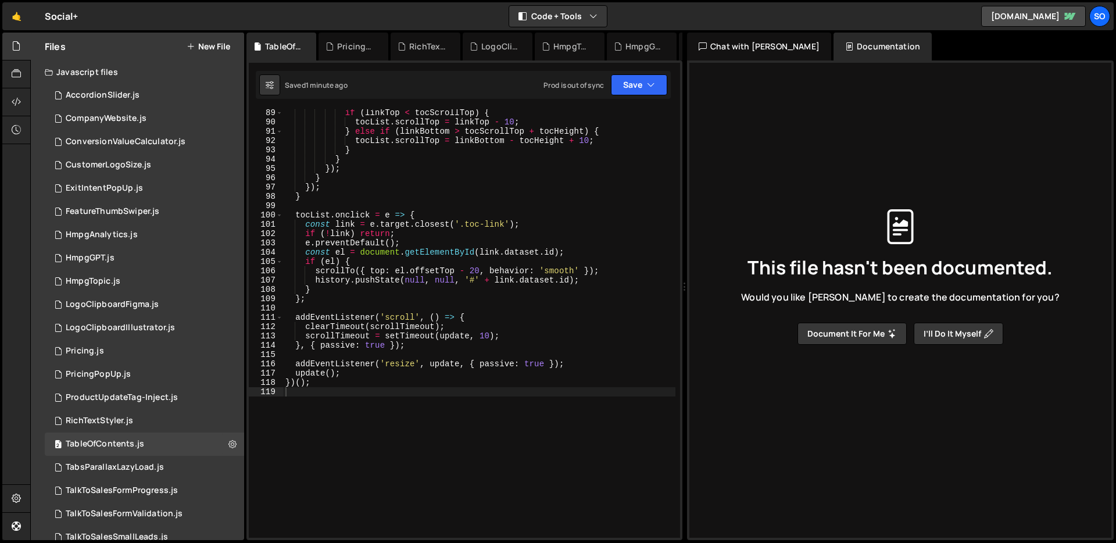
scroll to position [869, 0]
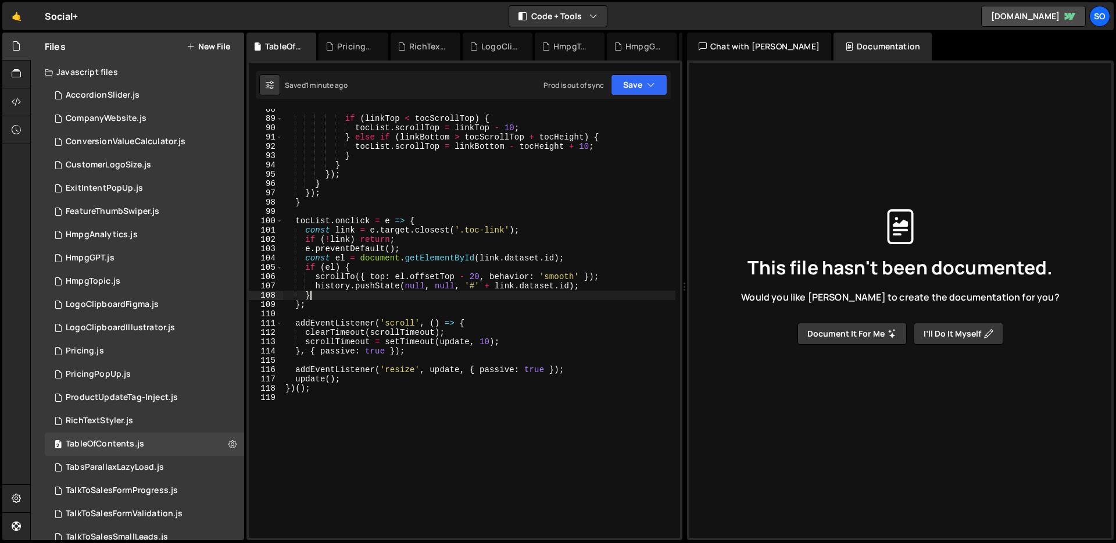
click at [377, 295] on div "if ( linkTop < tocScrollTop ) { tocList . scrollTop = linkTop - 10 ; } else if …" at bounding box center [479, 328] width 392 height 447
click at [475, 275] on div "if ( linkTop < tocScrollTop ) { tocList . scrollTop = linkTop - 10 ; } else if …" at bounding box center [479, 328] width 392 height 447
click at [648, 83] on icon "button" at bounding box center [651, 85] width 8 height 12
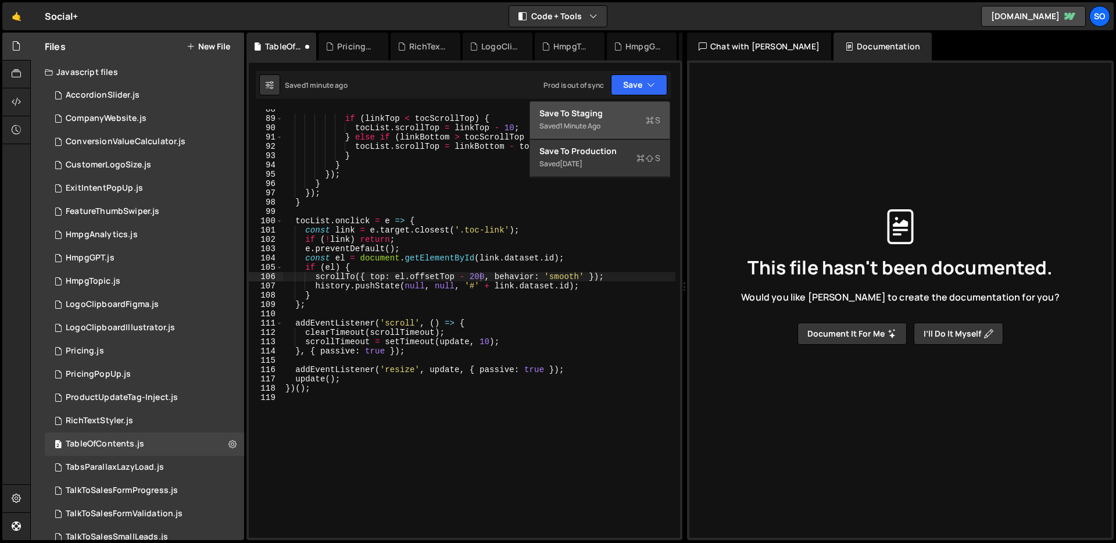
click at [607, 113] on div "Save to Staging S" at bounding box center [599, 114] width 121 height 12
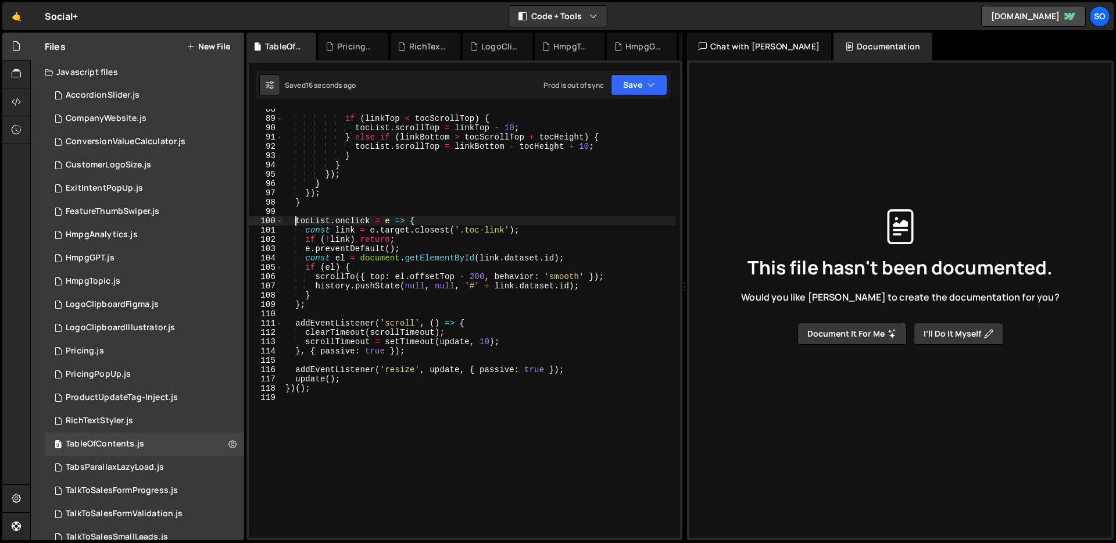
scroll to position [0, 9]
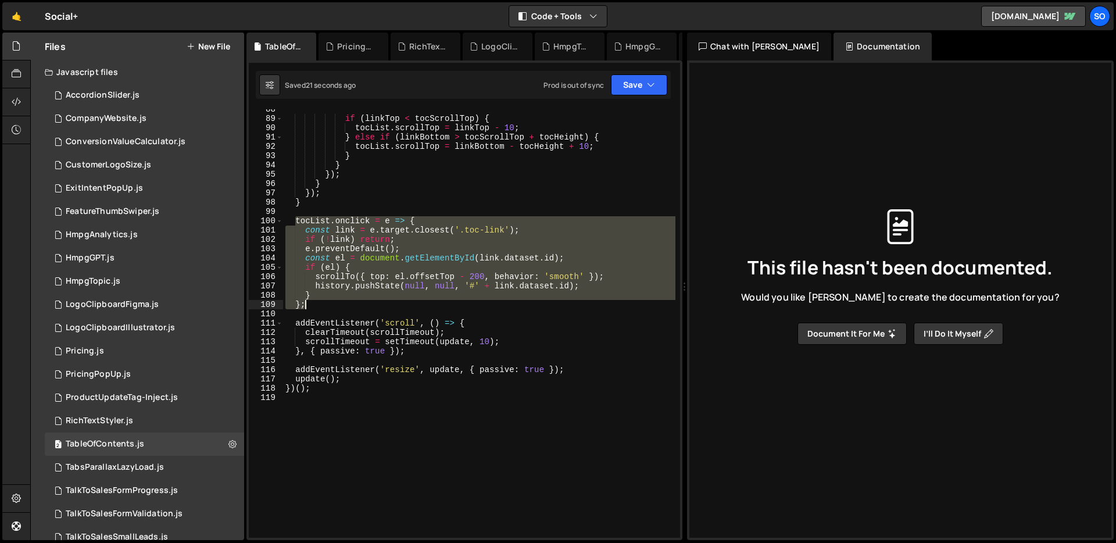
drag, startPoint x: 298, startPoint y: 220, endPoint x: 329, endPoint y: 303, distance: 89.0
click at [329, 303] on div "if ( linkTop < tocScrollTop ) { tocList . scrollTop = linkTop - 10 ; } else if …" at bounding box center [479, 328] width 392 height 447
type textarea "} };"
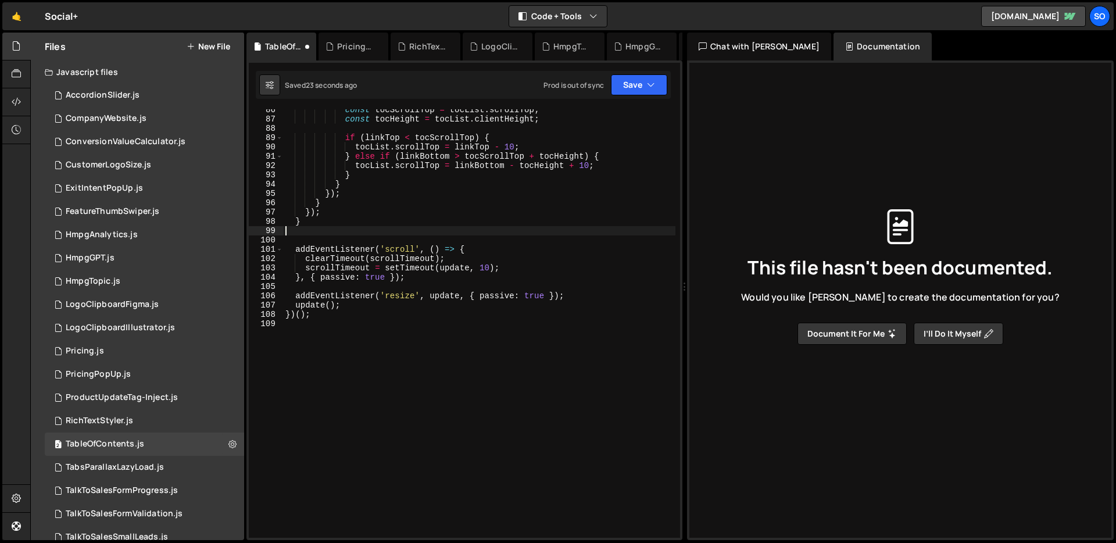
scroll to position [841, 0]
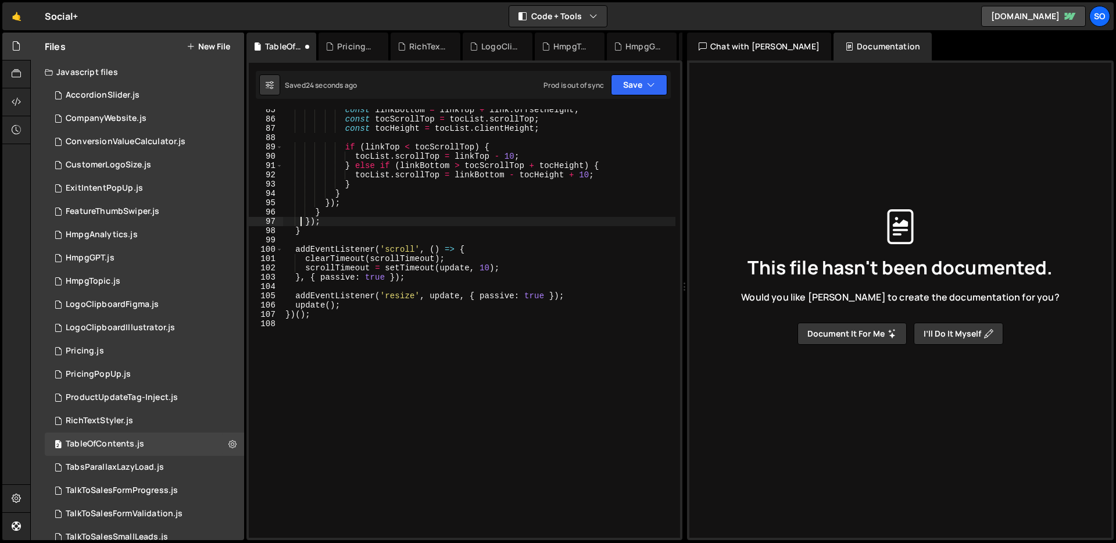
type textarea "}"
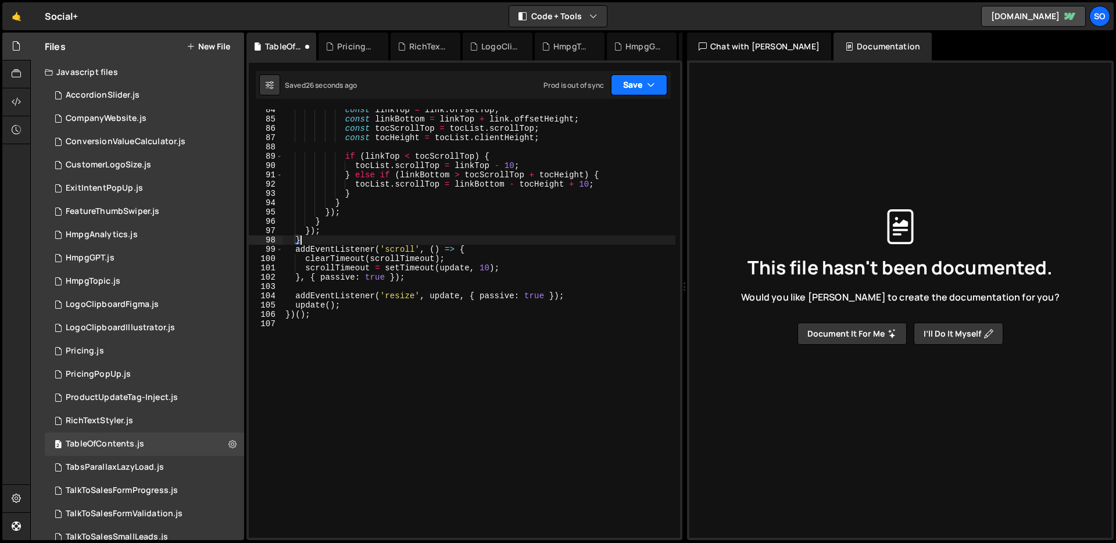
click at [647, 80] on icon "button" at bounding box center [651, 85] width 8 height 12
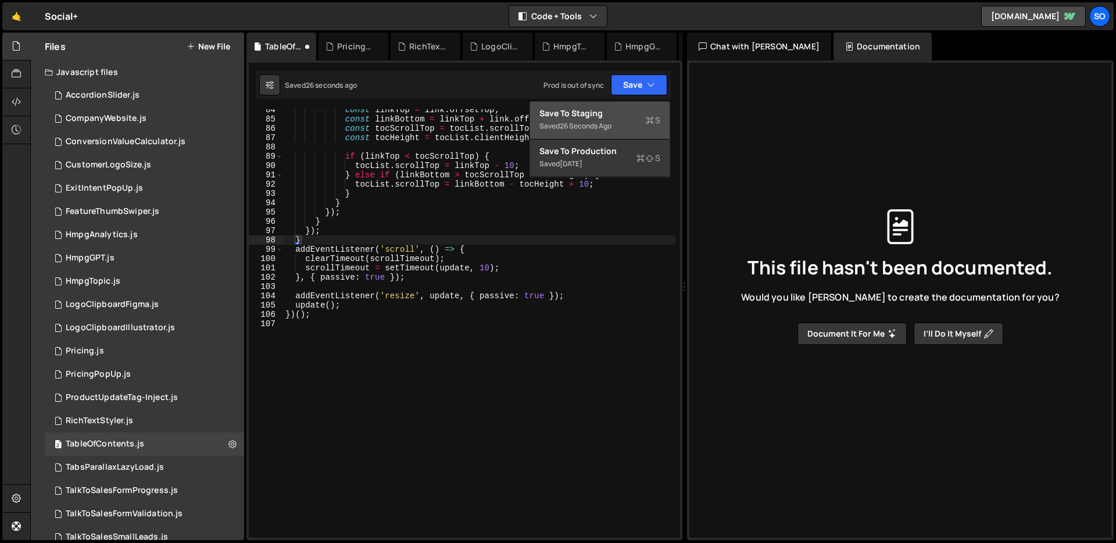
click at [627, 116] on div "Save to Staging S" at bounding box center [599, 114] width 121 height 12
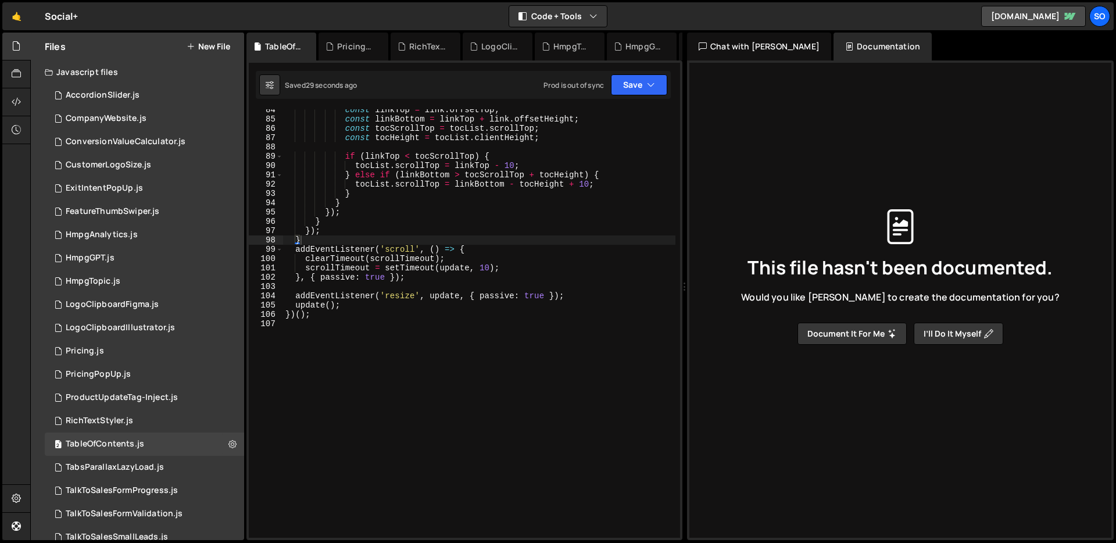
click at [377, 373] on div "const linkTop = link . offsetTop ; const linkBottom = linkTop + link . offsetHe…" at bounding box center [479, 328] width 392 height 447
type textarea "})();"
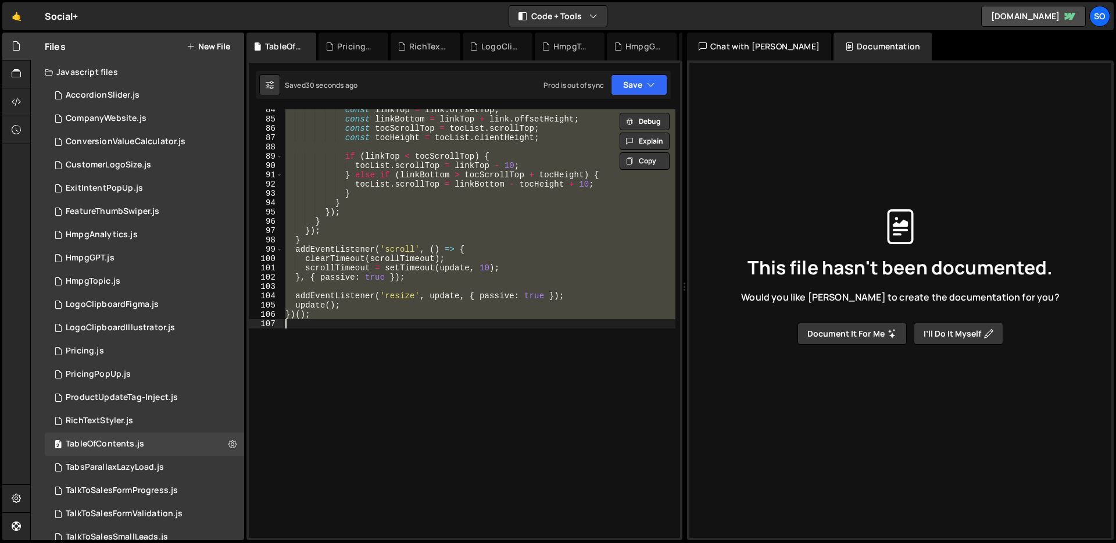
click at [360, 336] on div "const linkTop = link . offsetTop ; const linkBottom = linkTop + link . offsetHe…" at bounding box center [479, 323] width 392 height 428
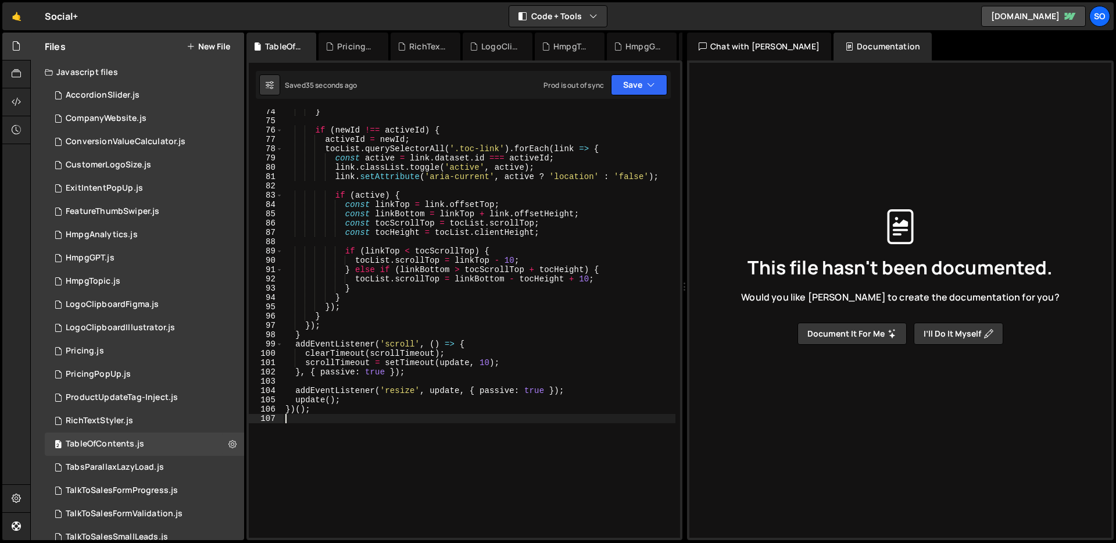
scroll to position [734, 0]
click at [462, 280] on div "} } if ( newId !== activeId ) { activeId = newId ; tocList . querySelectorAll (…" at bounding box center [479, 324] width 392 height 447
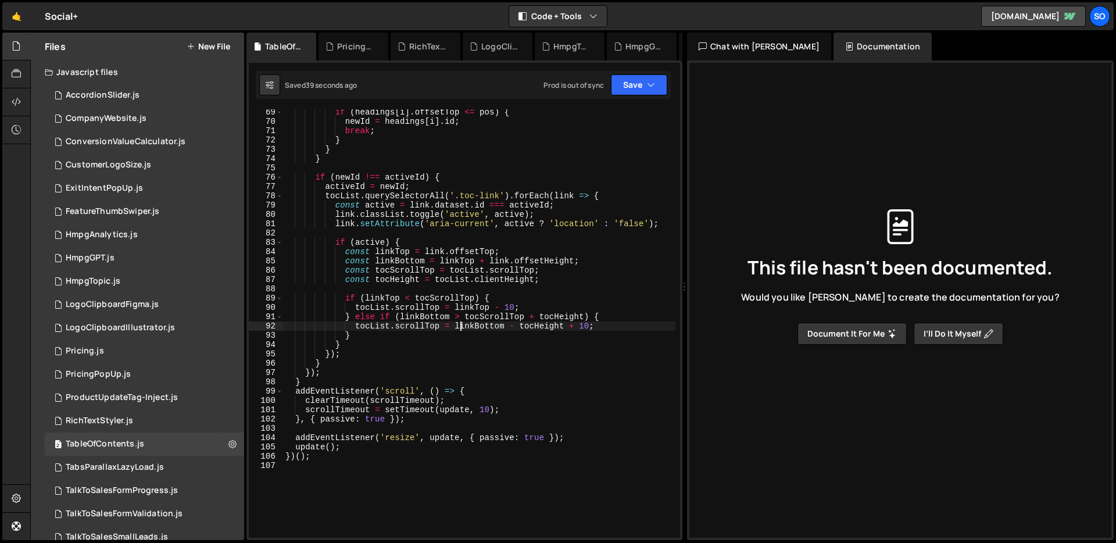
scroll to position [689, 0]
click at [586, 325] on div "if ( headings [ i ] . offsetTop <= pos ) { newId = headings [ i ] . id ; break …" at bounding box center [479, 331] width 392 height 447
click at [510, 309] on div "if ( headings [ i ] . offsetTop <= pos ) { newId = headings [ i ] . id ; break …" at bounding box center [479, 331] width 392 height 447
click at [647, 88] on icon "button" at bounding box center [651, 85] width 8 height 12
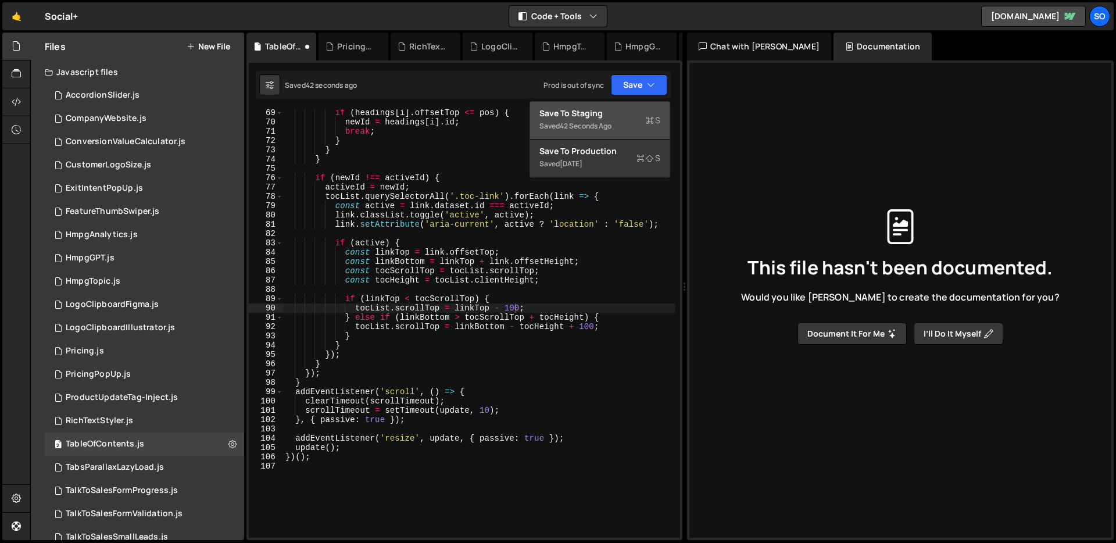
click at [619, 112] on div "Save to Staging S" at bounding box center [599, 114] width 121 height 12
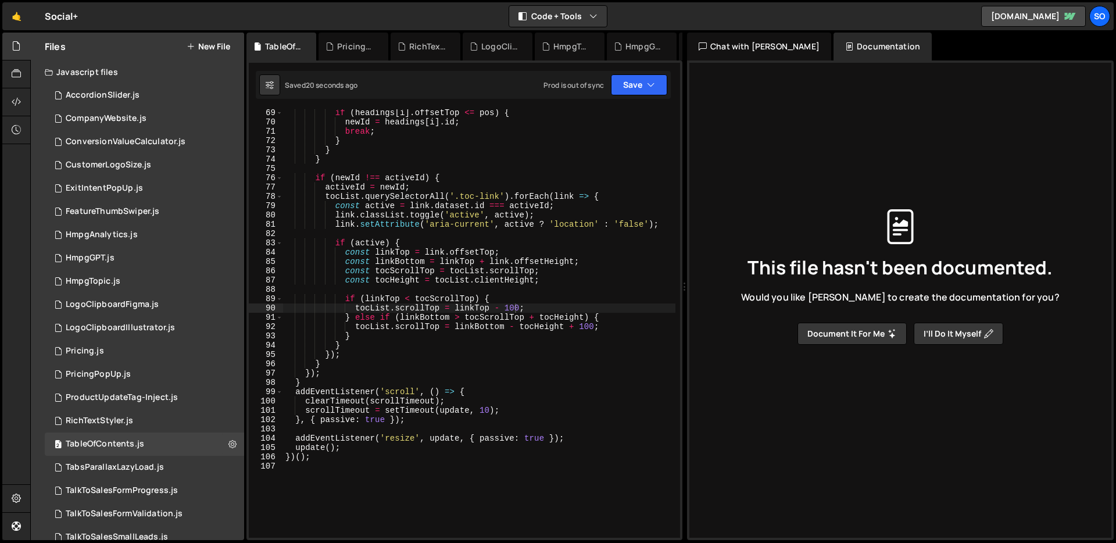
scroll to position [0, 4]
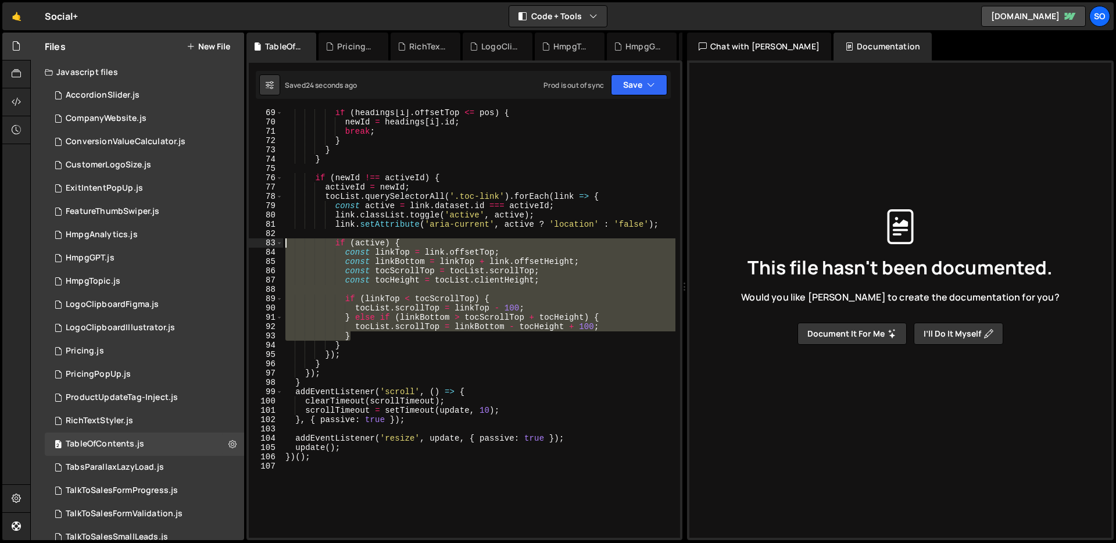
drag, startPoint x: 359, startPoint y: 333, endPoint x: 262, endPoint y: 239, distance: 135.2
click at [262, 239] on div "} 69 70 71 72 73 74 75 76 77 78 79 80 81 82 83 84 85 86 87 88 89 90 91 92 93 94…" at bounding box center [464, 323] width 431 height 428
click at [330, 251] on div "if ( headings [ i ] . offsetTop <= pos ) { newId = headings [ i ] . id ; break …" at bounding box center [479, 323] width 392 height 428
drag, startPoint x: 332, startPoint y: 323, endPoint x: 227, endPoint y: 243, distance: 132.4
click at [227, 243] on div "Files New File Javascript files 2 AccordionSlider.js 0 1 CompanyWebsite.js 0 1 …" at bounding box center [572, 287] width 1085 height 508
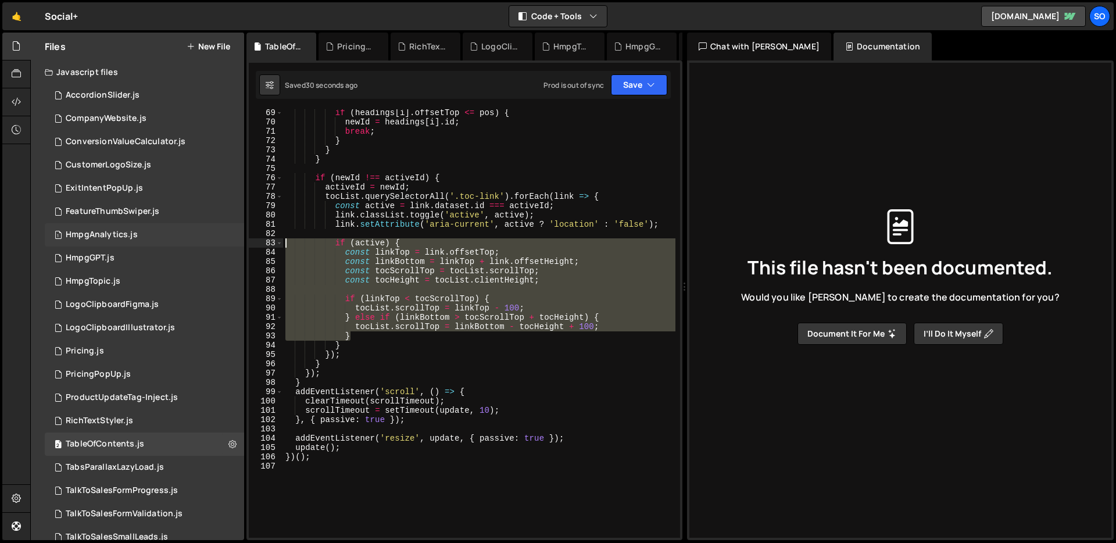
type textarea "if (active) { const linkTop = link.offsetTop;"
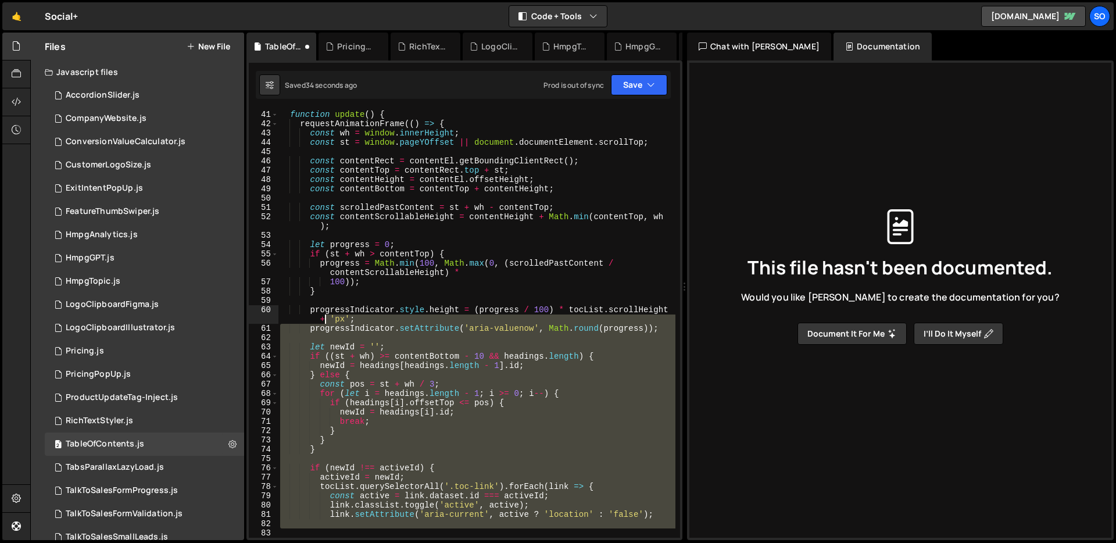
scroll to position [399, 0]
drag, startPoint x: 332, startPoint y: 393, endPoint x: 322, endPoint y: 321, distance: 72.8
click at [322, 321] on div "function update ( ) { requestAnimationFrame (( ) => { const wh = window . inner…" at bounding box center [476, 324] width 397 height 447
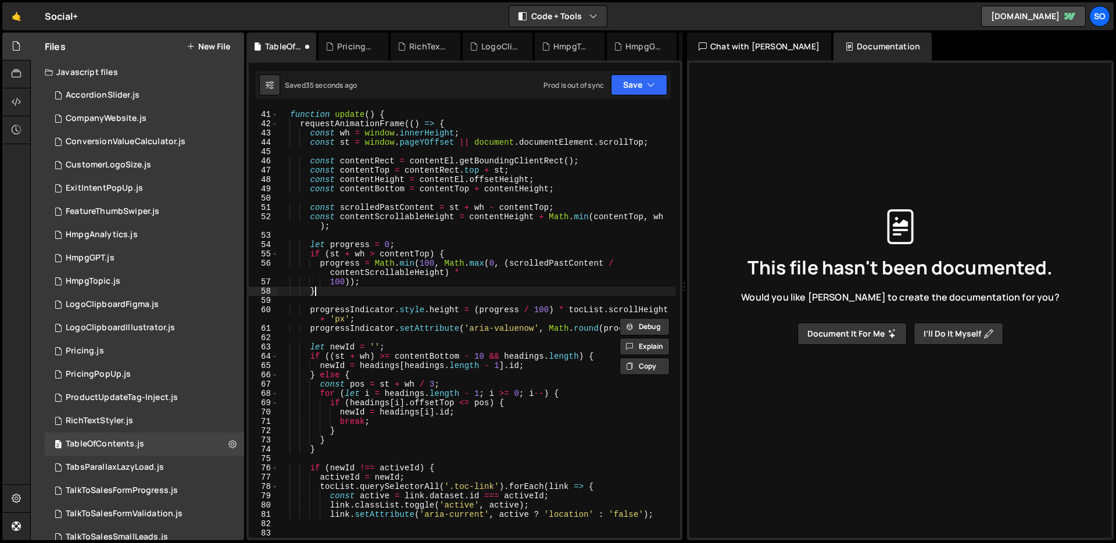
click at [376, 292] on div "function update ( ) { requestAnimationFrame (( ) => { const wh = window . inner…" at bounding box center [476, 324] width 397 height 447
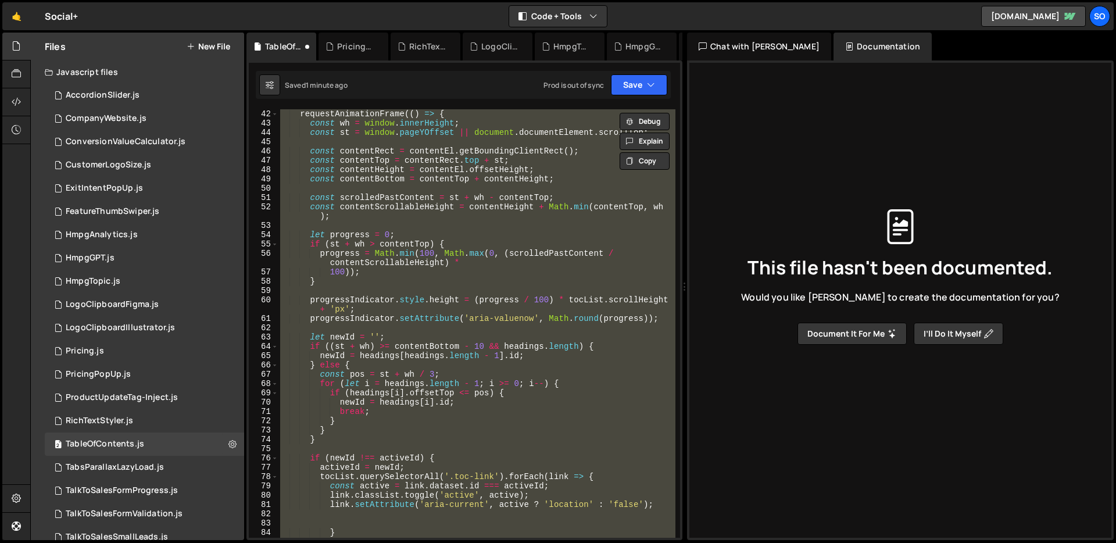
click at [379, 268] on div "function update ( ) { requestAnimationFrame (( ) => { const wh = window . inner…" at bounding box center [476, 323] width 397 height 428
paste textarea
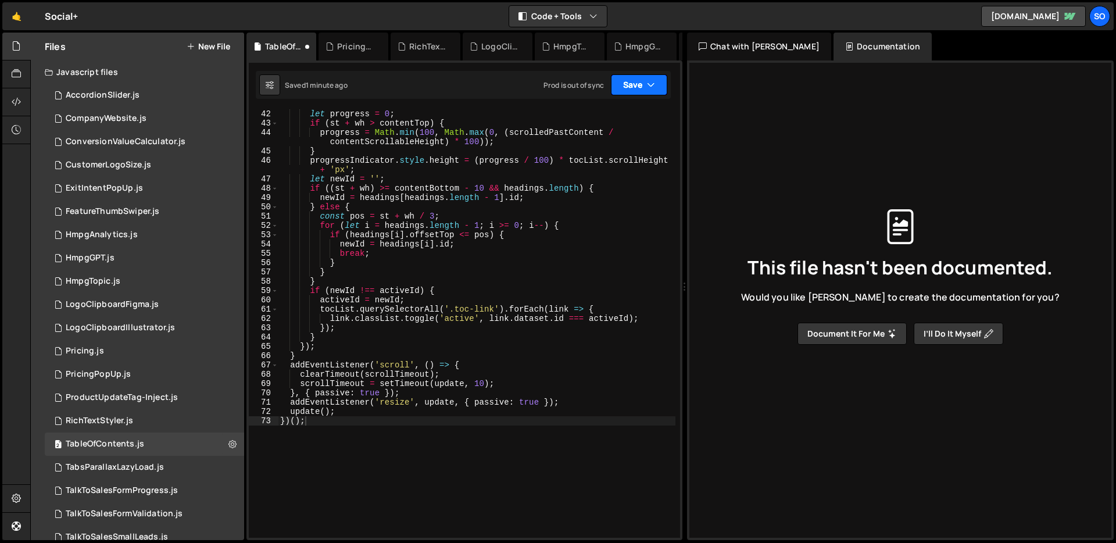
click at [630, 81] on button "Save" at bounding box center [639, 84] width 56 height 21
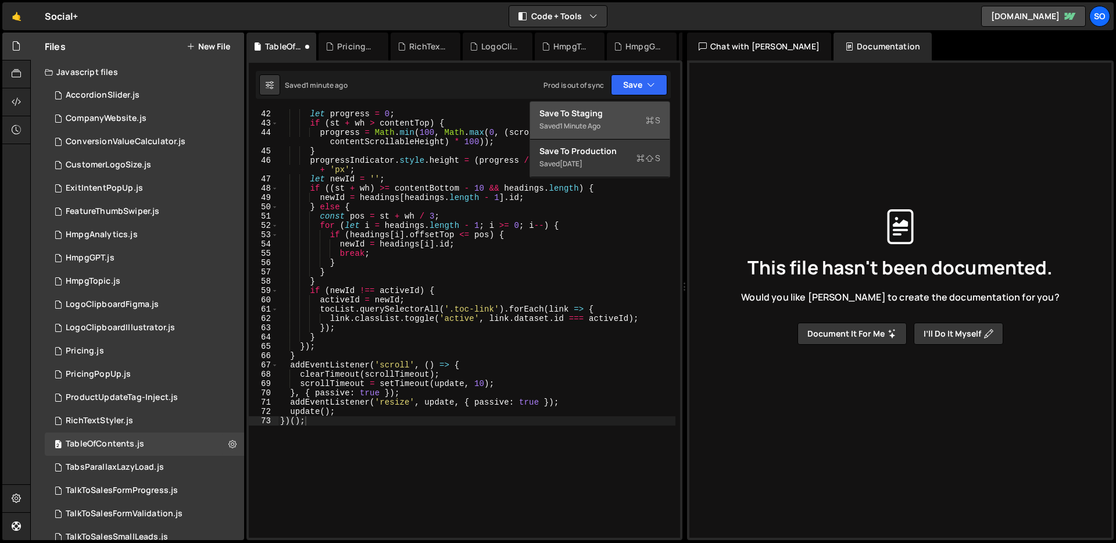
click at [616, 108] on div "Save to Staging S" at bounding box center [599, 114] width 121 height 12
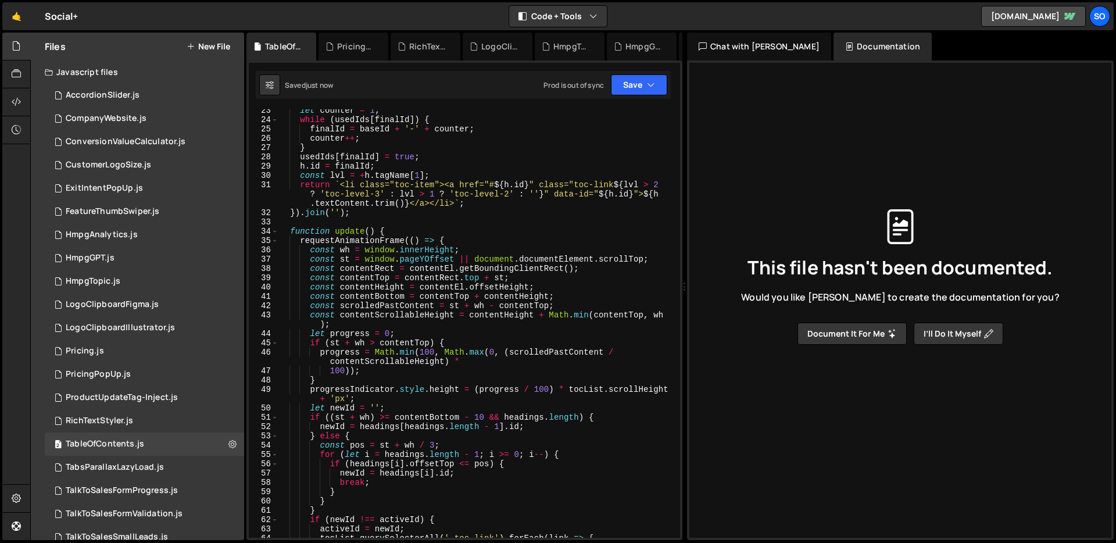
scroll to position [0, 0]
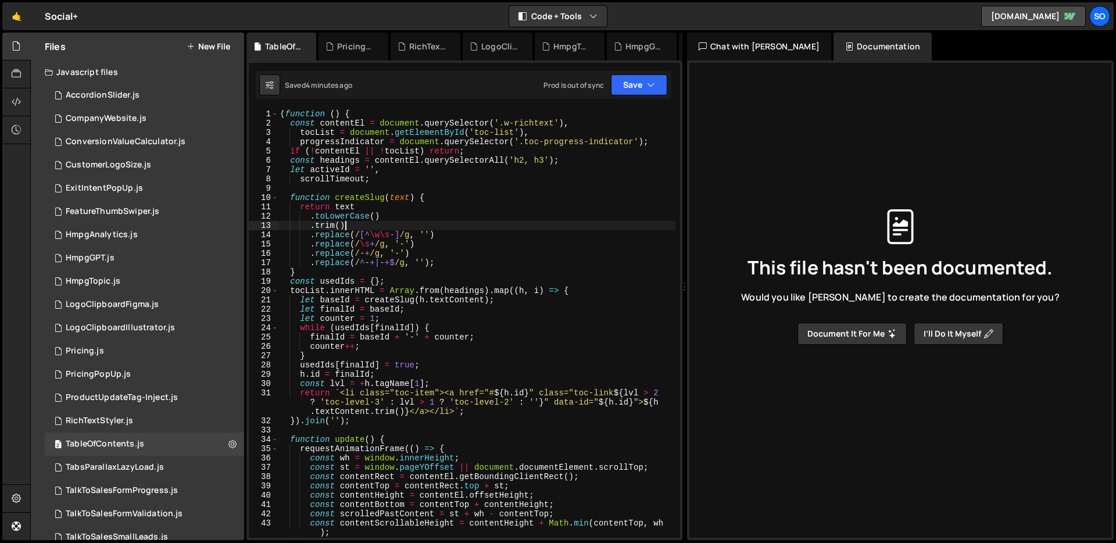
click at [468, 229] on div "( function ( ) { const contentEl = document . querySelector ( '.w-richtext' ) ,…" at bounding box center [476, 332] width 397 height 447
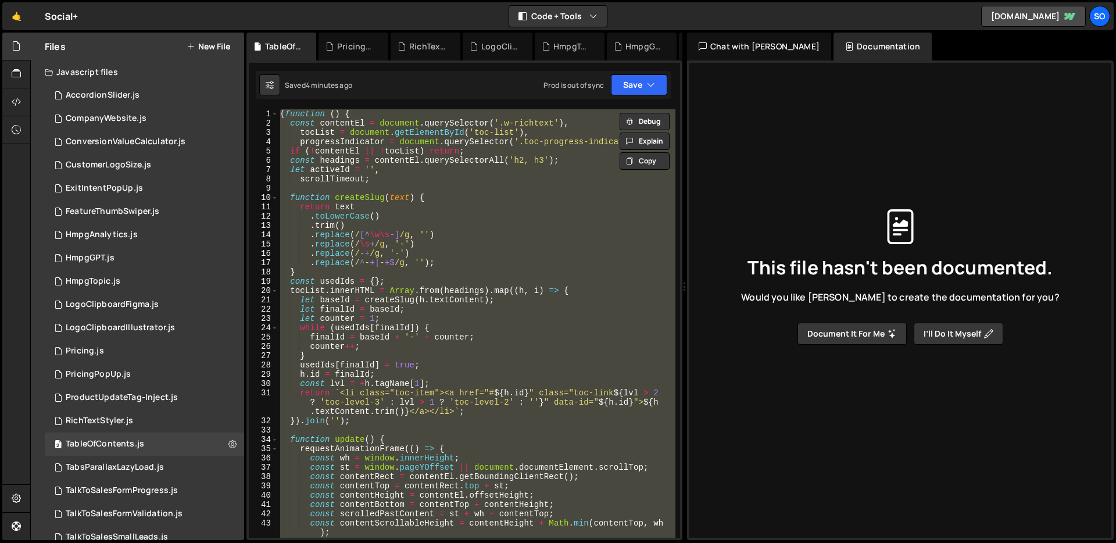
paste textarea
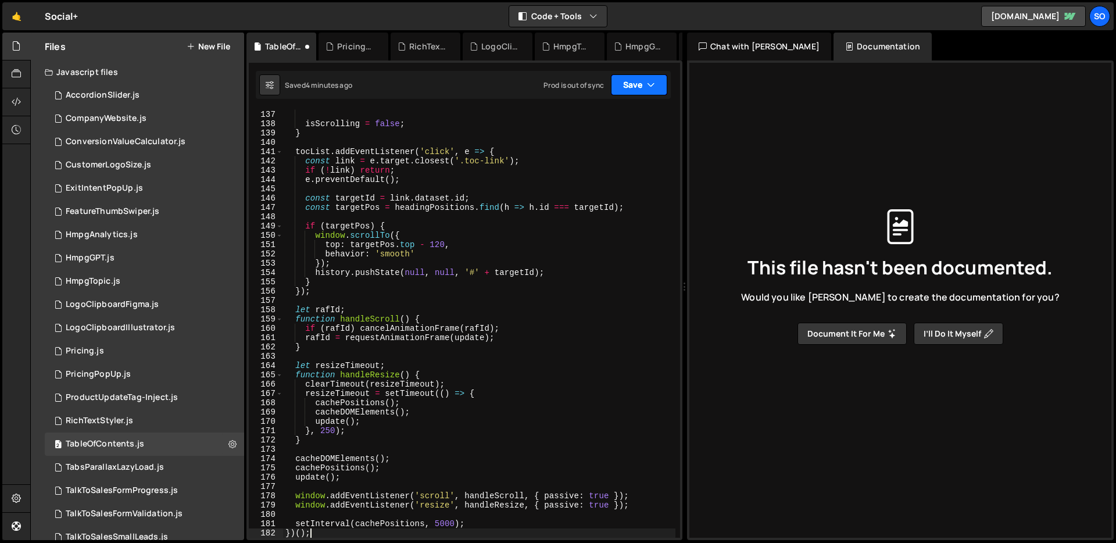
scroll to position [1329, 0]
click at [633, 76] on button "Save" at bounding box center [639, 84] width 56 height 21
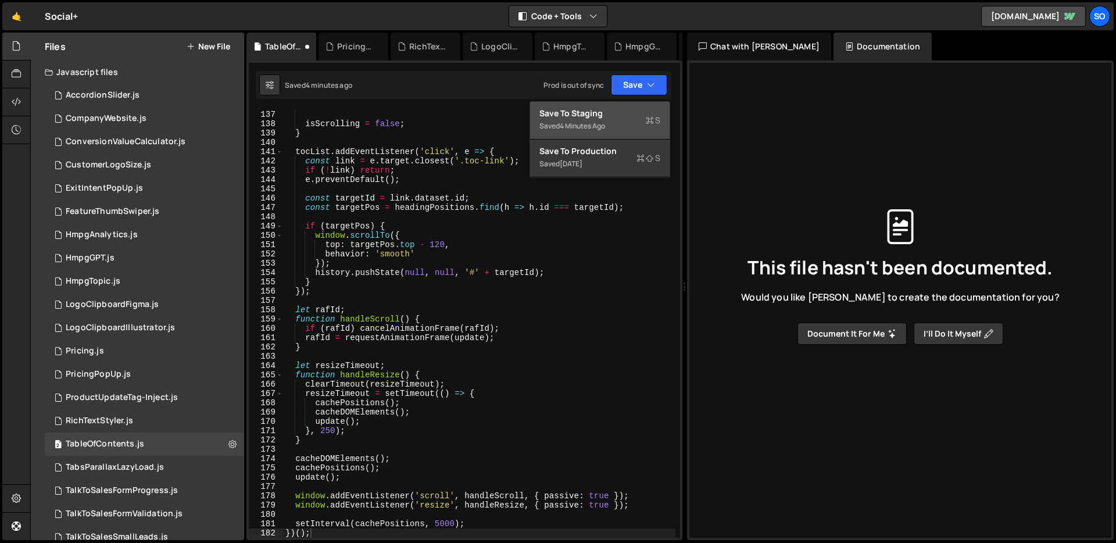
click at [599, 113] on div "Save to Staging S" at bounding box center [599, 114] width 121 height 12
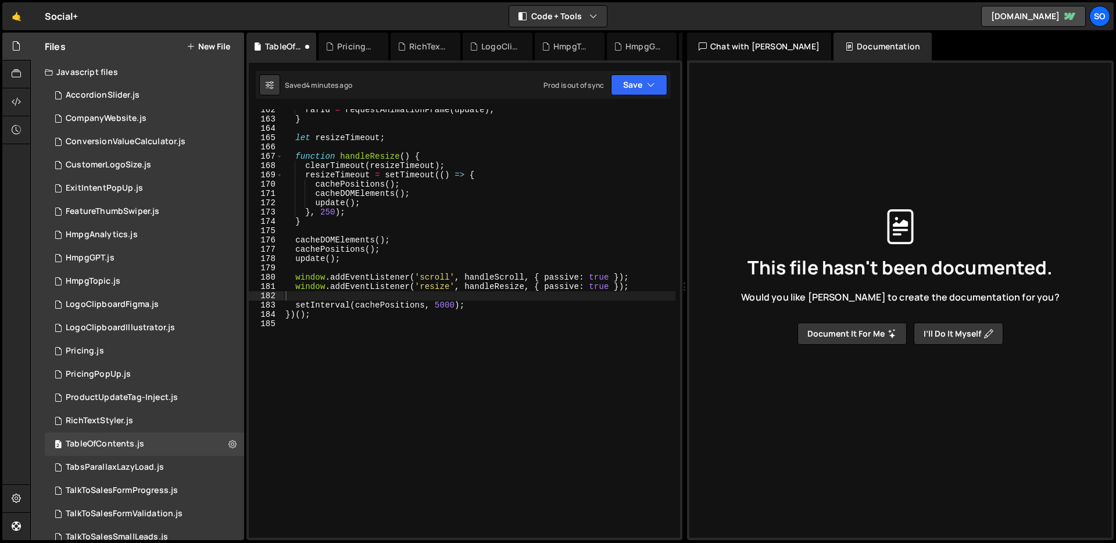
scroll to position [1567, 0]
click at [445, 160] on div "[PERSON_NAME] = requestAnimationFrame ( update ) ; } let resizeTimeout ; functi…" at bounding box center [479, 328] width 392 height 447
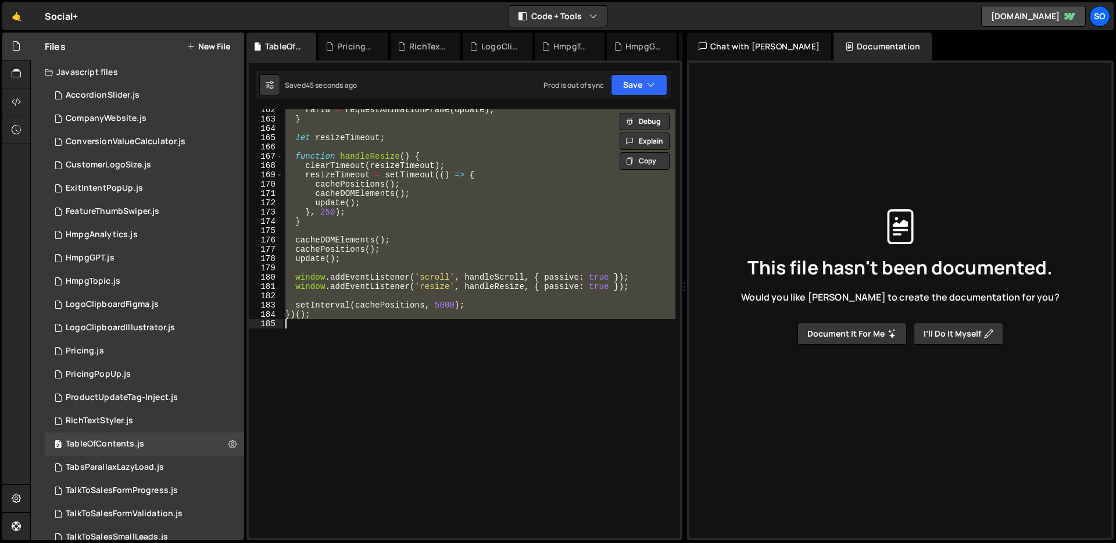
paste textarea
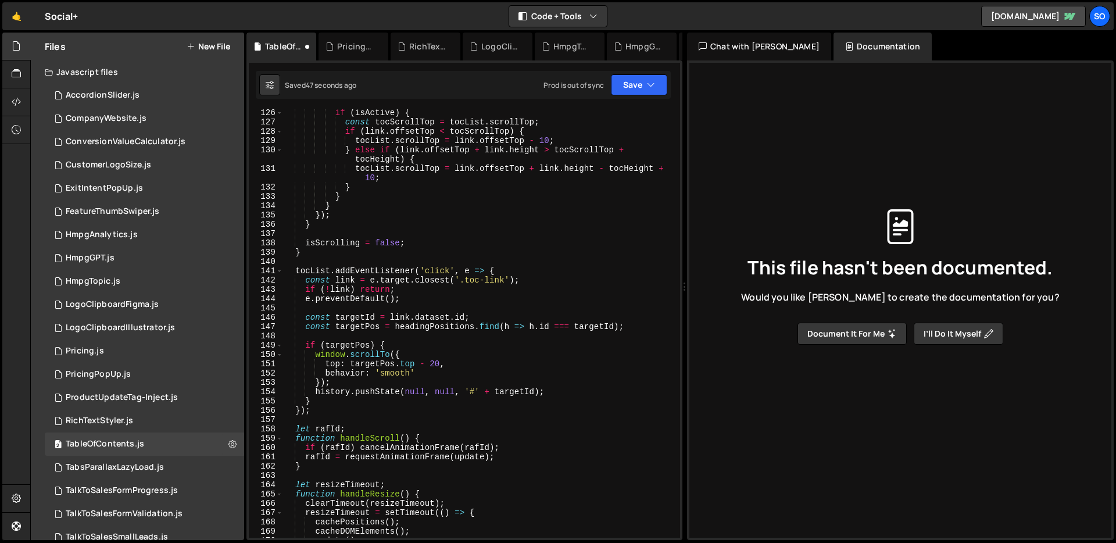
scroll to position [1539, 0]
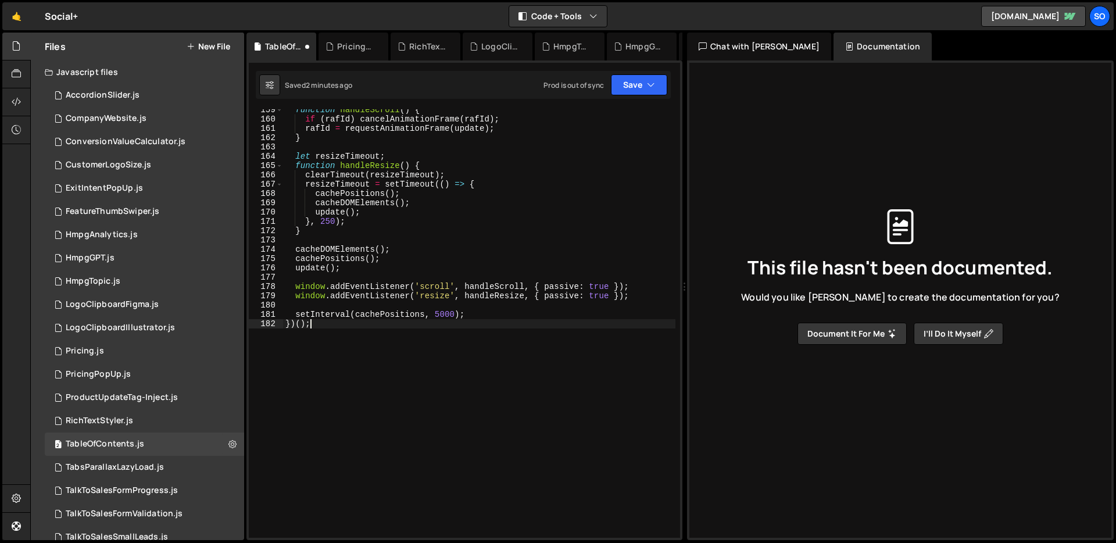
click at [470, 206] on div "function handleScroll ( ) { if ( [PERSON_NAME] ) cancelAnimationFrame ( [PERSON…" at bounding box center [479, 328] width 392 height 447
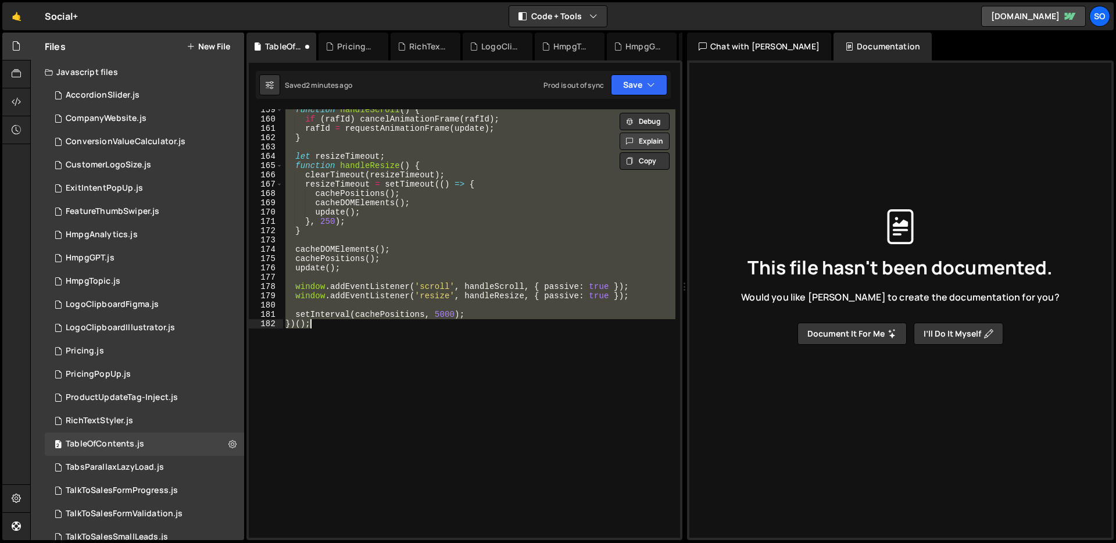
paste textarea
type textarea "})();"
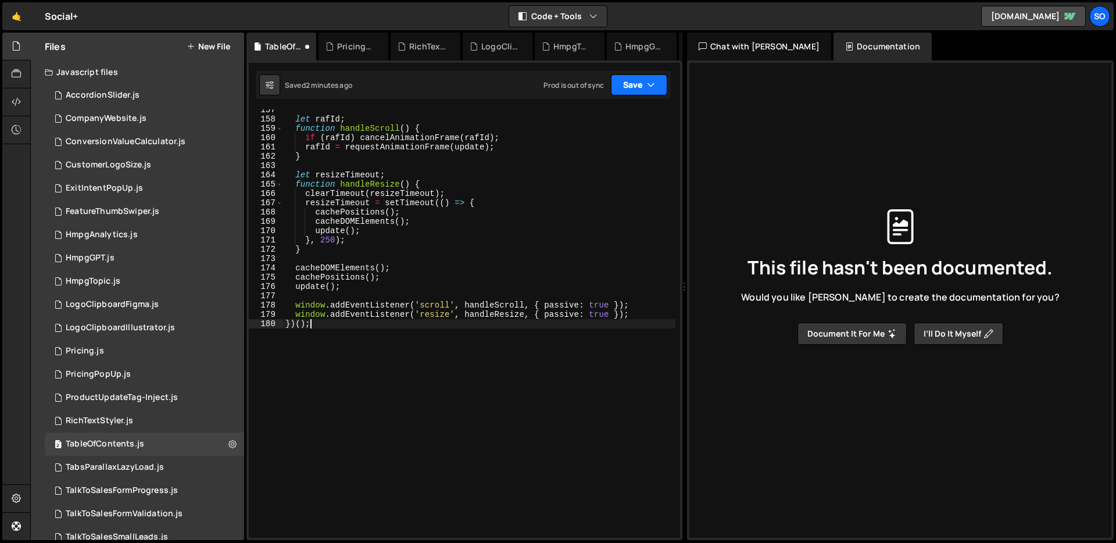
scroll to position [1520, 0]
click at [649, 83] on icon "button" at bounding box center [651, 85] width 8 height 12
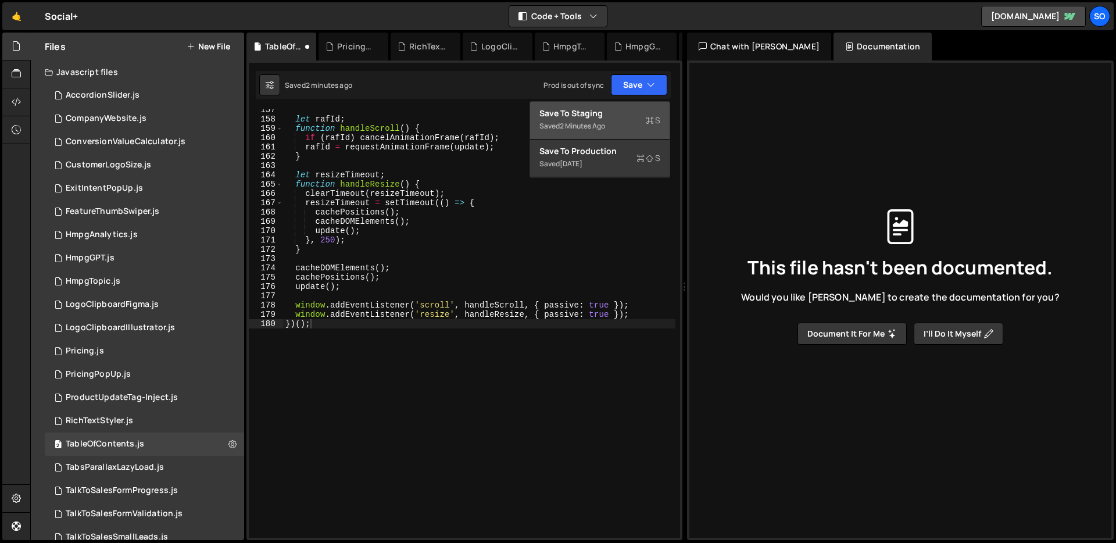
click at [604, 111] on div "Save to Staging S" at bounding box center [599, 114] width 121 height 12
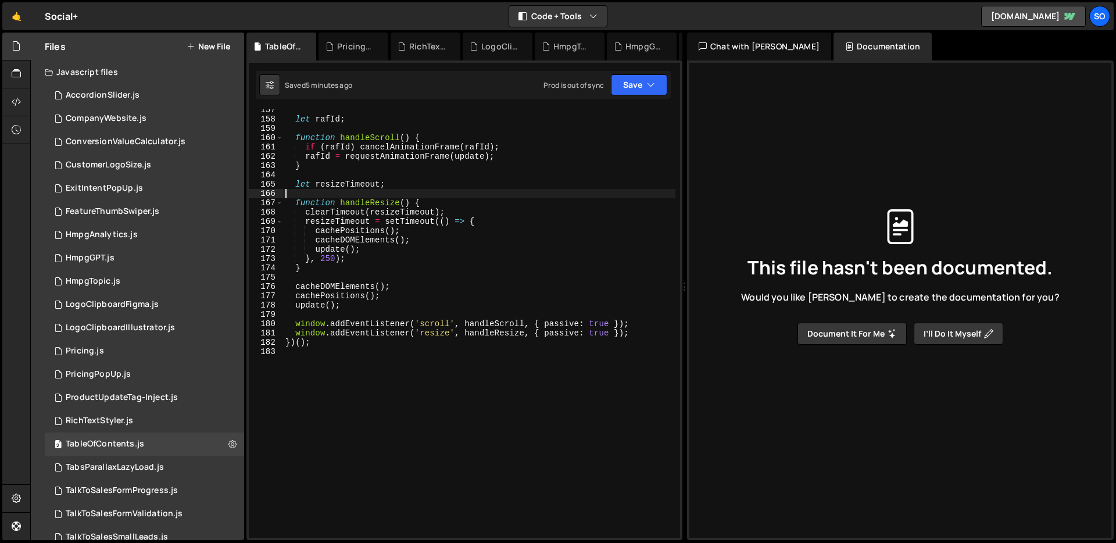
click at [440, 189] on div "let [PERSON_NAME] ; function handleScroll ( ) { if ( [PERSON_NAME] ) cancelAnim…" at bounding box center [479, 328] width 392 height 447
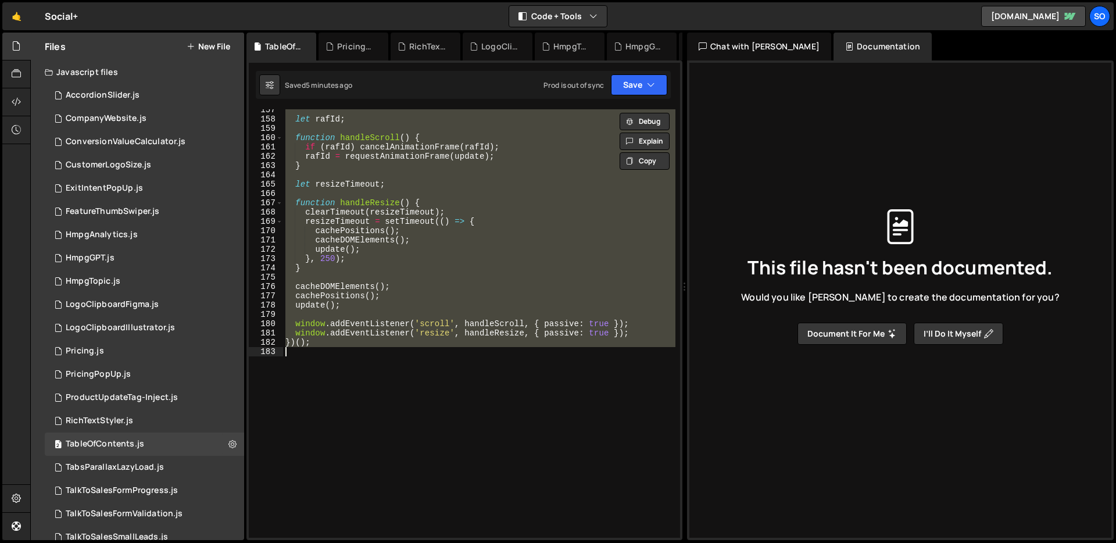
paste textarea
type textarea "})();"
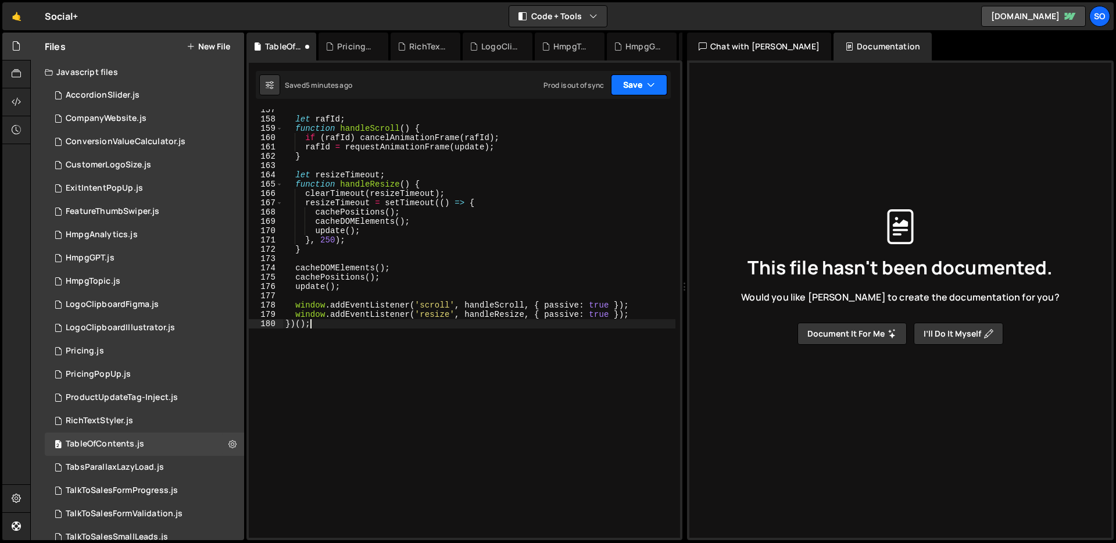
click at [644, 84] on button "Save" at bounding box center [639, 84] width 56 height 21
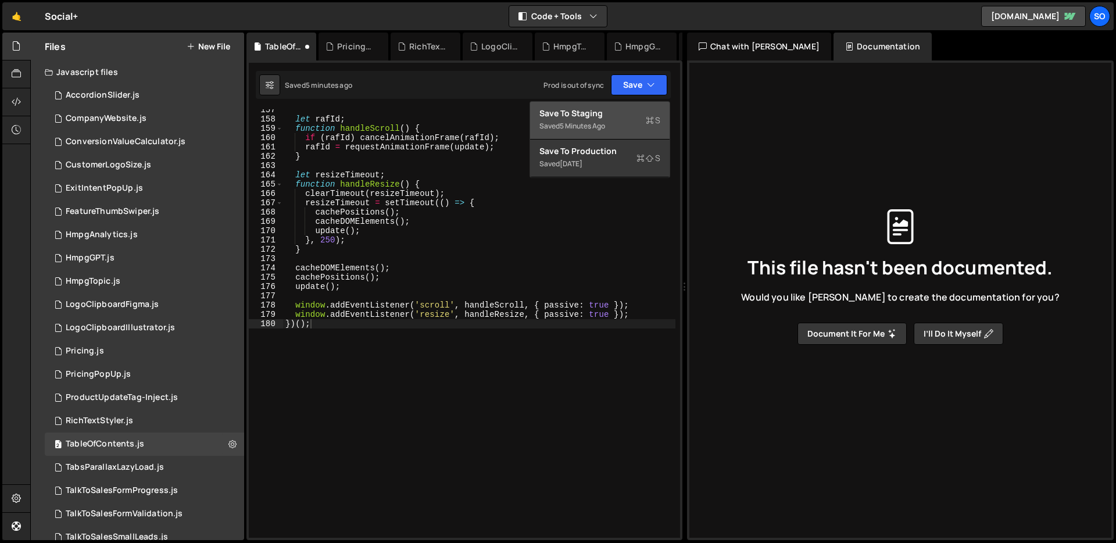
click at [594, 123] on div "5 minutes ago" at bounding box center [582, 126] width 45 height 10
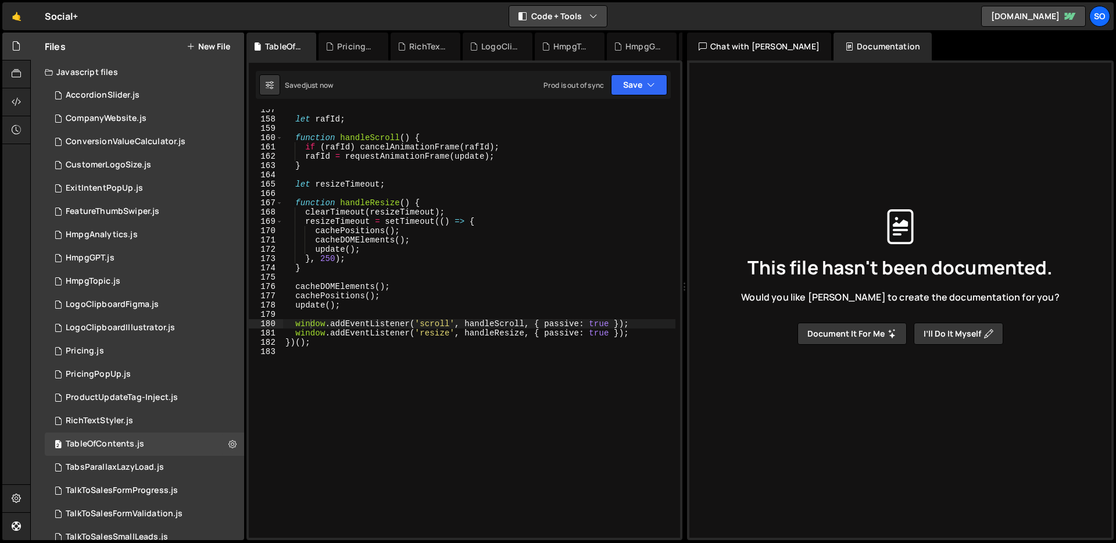
click at [574, 11] on button "Code + Tools" at bounding box center [558, 16] width 98 height 21
click at [632, 9] on div "🤙 Social+ ⚠️ Code is being edited in another browser Code + Tools Code Only Cod…" at bounding box center [557, 16] width 1111 height 28
click at [626, 74] on button "Save" at bounding box center [639, 84] width 56 height 21
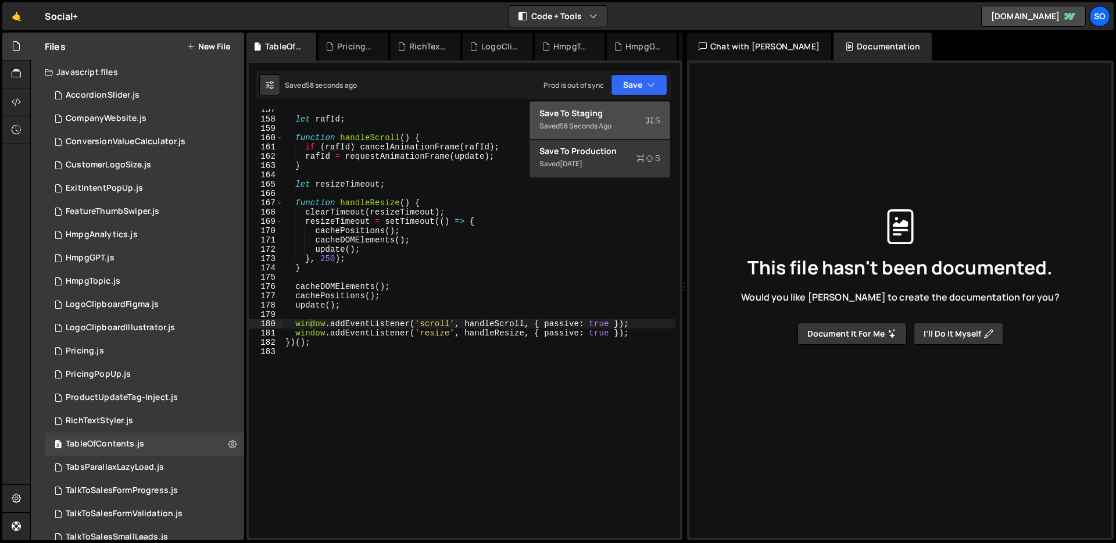
click at [474, 179] on div "let [PERSON_NAME] ; function handleScroll ( ) { if ( [PERSON_NAME] ) cancelAnim…" at bounding box center [479, 328] width 392 height 447
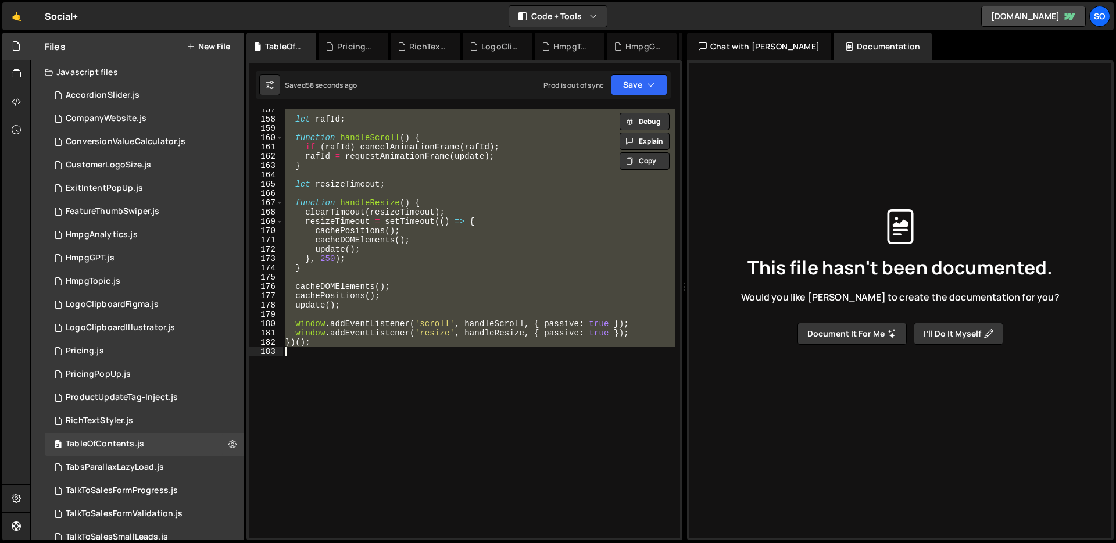
paste textarea
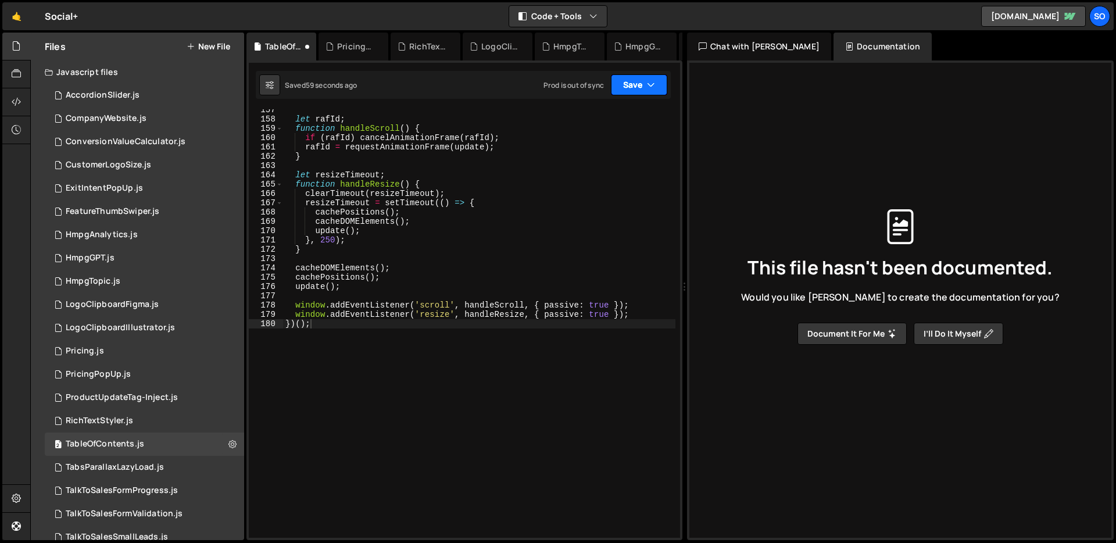
click at [655, 84] on button "Save" at bounding box center [639, 84] width 56 height 21
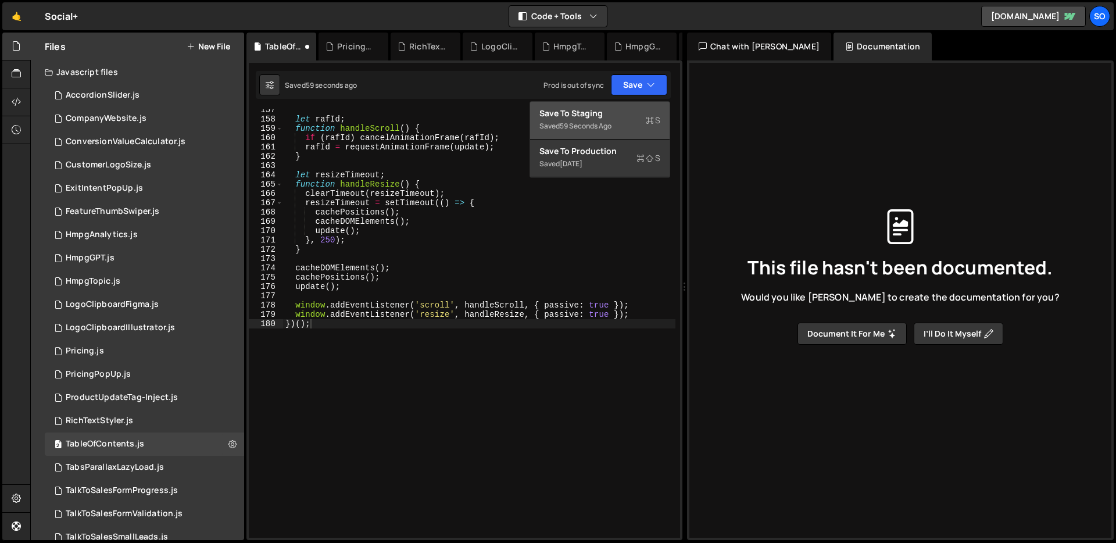
click at [593, 121] on div "59 seconds ago" at bounding box center [586, 126] width 52 height 10
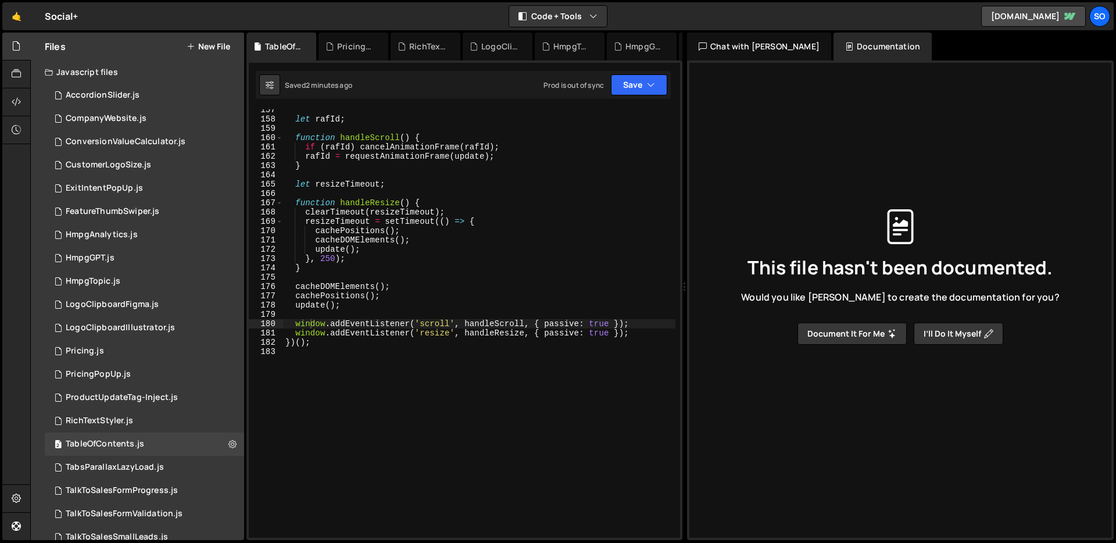
click at [555, 137] on div "let [PERSON_NAME] ; function handleScroll ( ) { if ( [PERSON_NAME] ) cancelAnim…" at bounding box center [479, 328] width 392 height 447
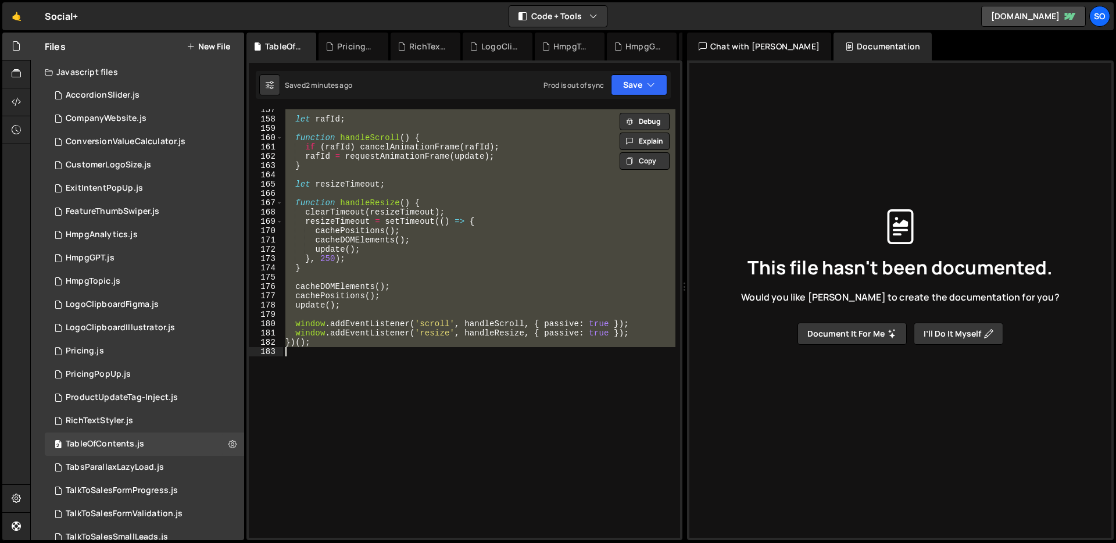
paste textarea
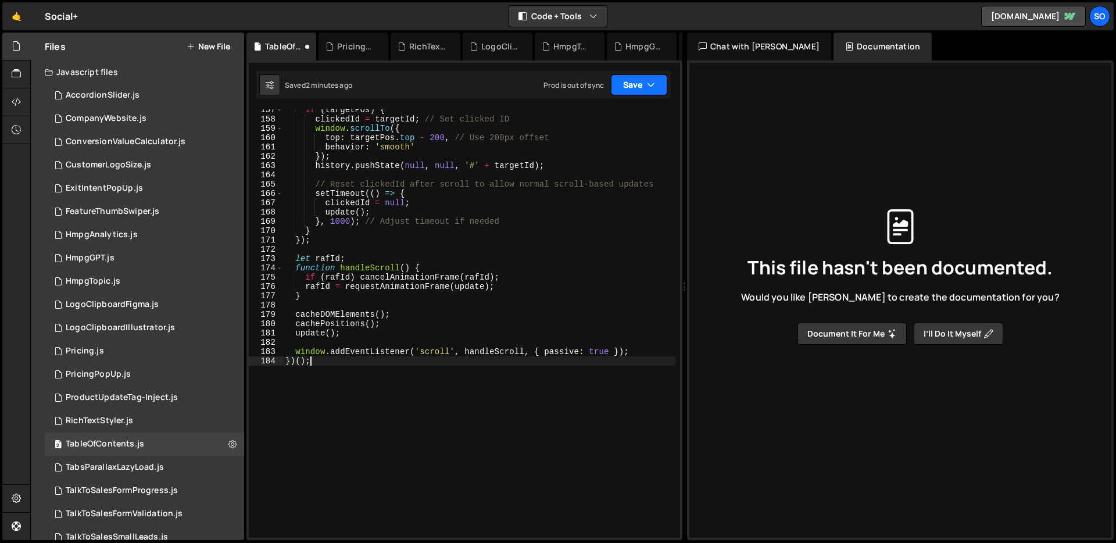
click at [653, 86] on icon "button" at bounding box center [651, 85] width 8 height 12
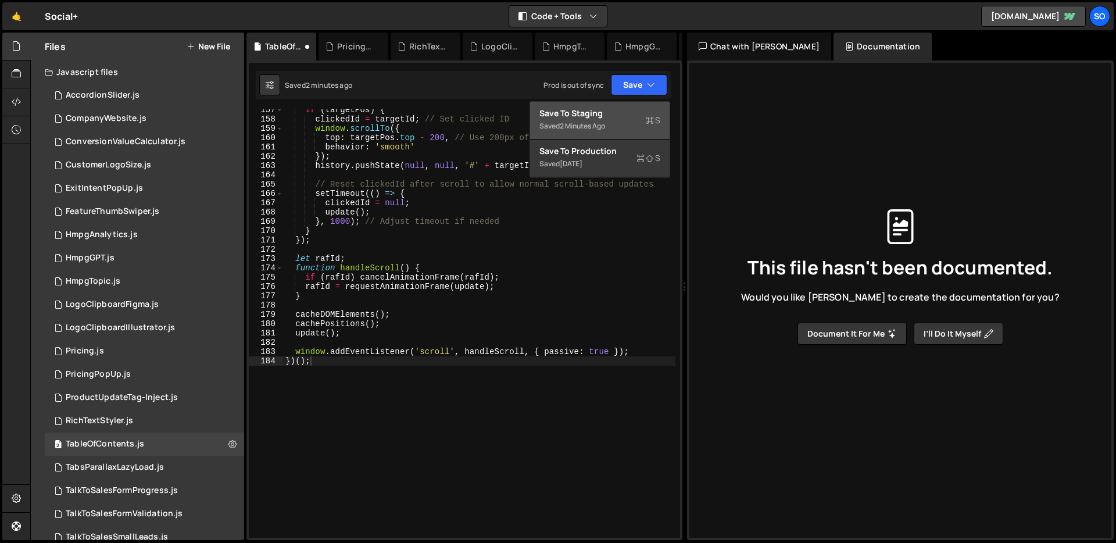
click at [599, 110] on div "Save to Staging S" at bounding box center [599, 114] width 121 height 12
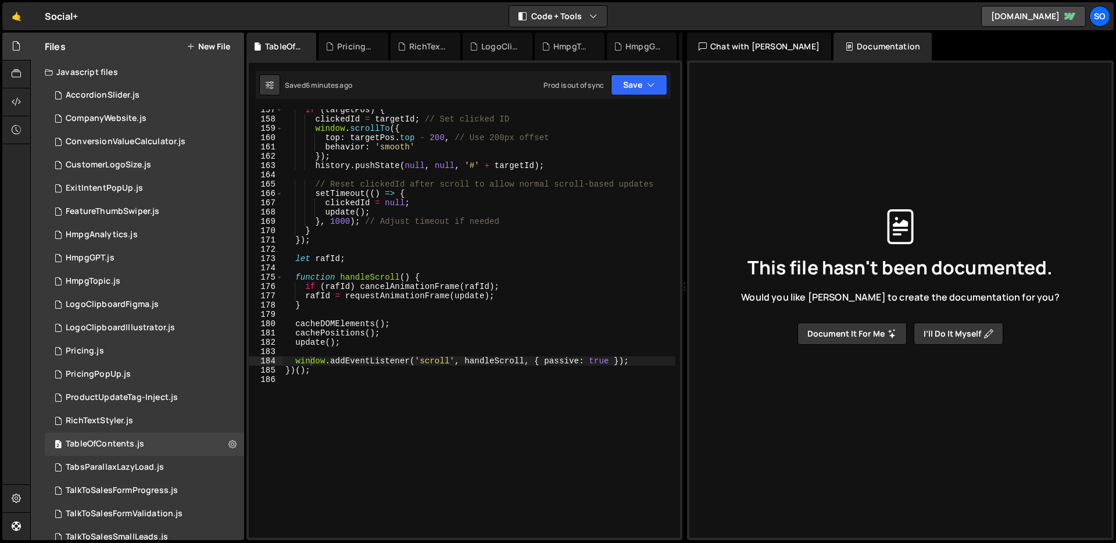
click at [426, 155] on div "if ( targetPos ) { clickedId = targetId ; // Set clicked ID window . scrollTo (…" at bounding box center [479, 328] width 392 height 447
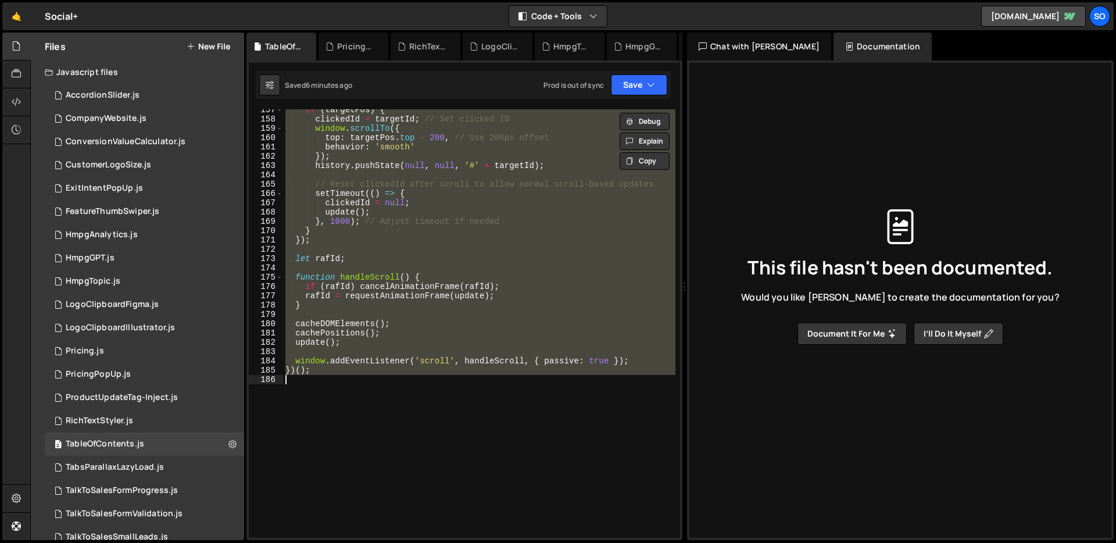
paste textarea
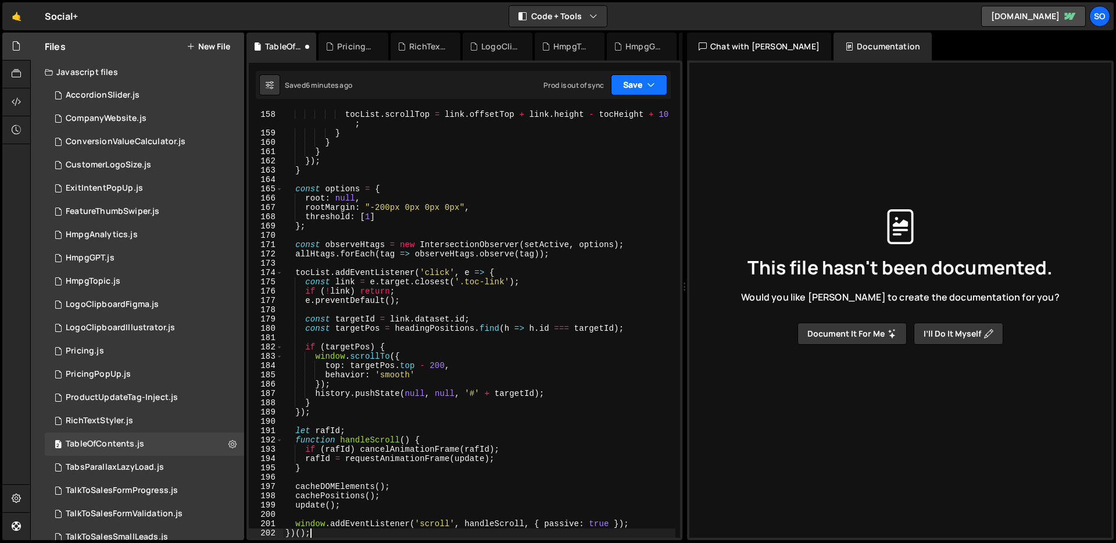
click at [630, 80] on button "Save" at bounding box center [639, 84] width 56 height 21
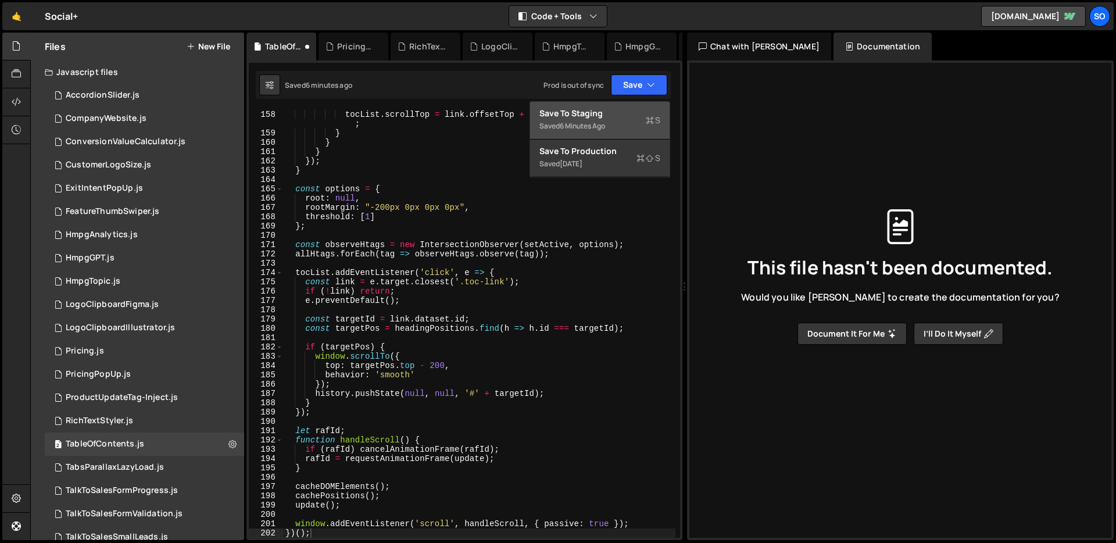
click at [597, 114] on div "Save to Staging S" at bounding box center [599, 114] width 121 height 12
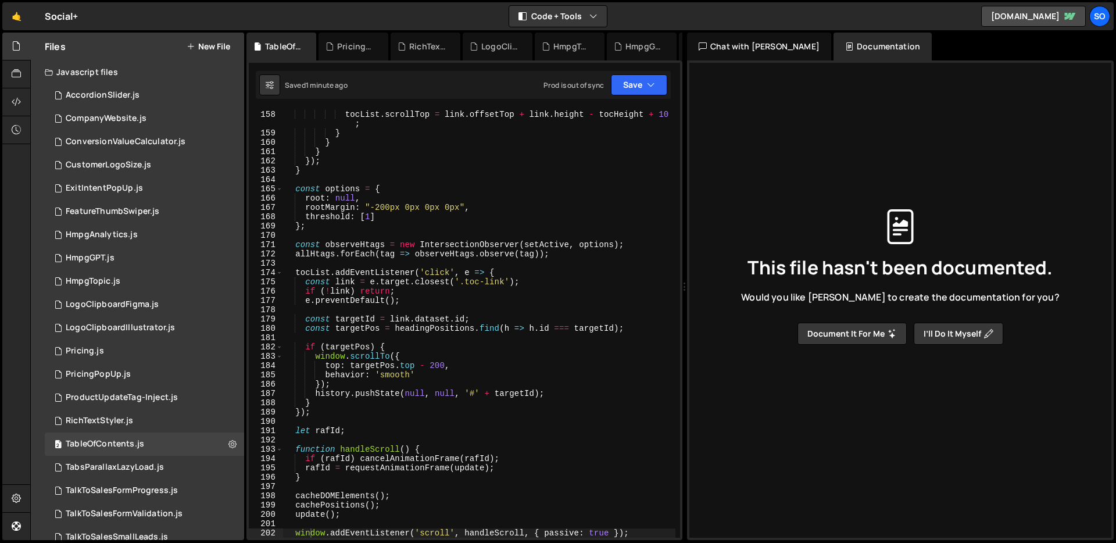
click at [458, 241] on div "} else if ( link . offsetTop + link . height > tocScrollTop + tocHeight ) { toc…" at bounding box center [479, 319] width 392 height 456
paste textarea
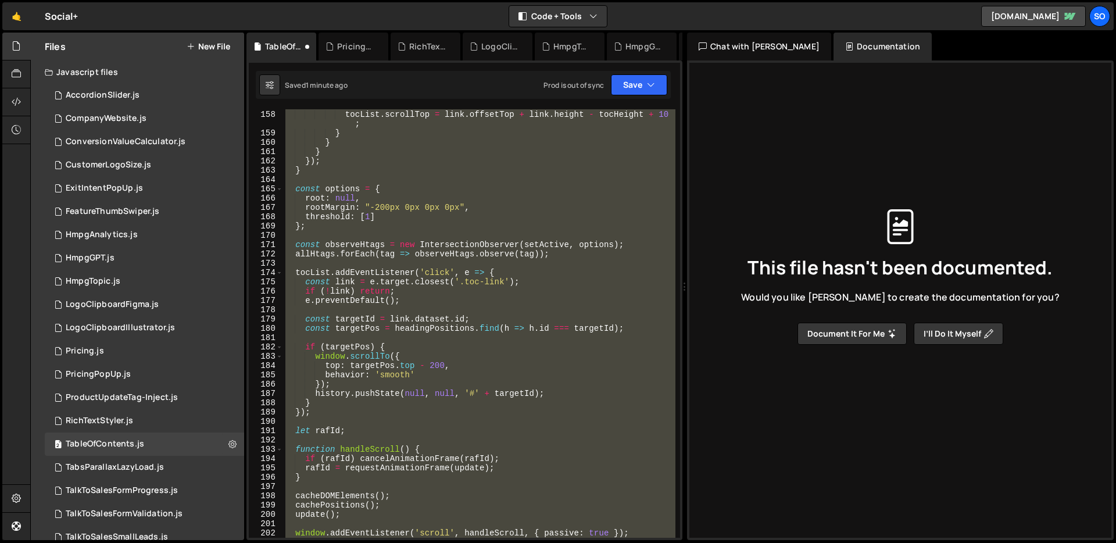
scroll to position [1520, 0]
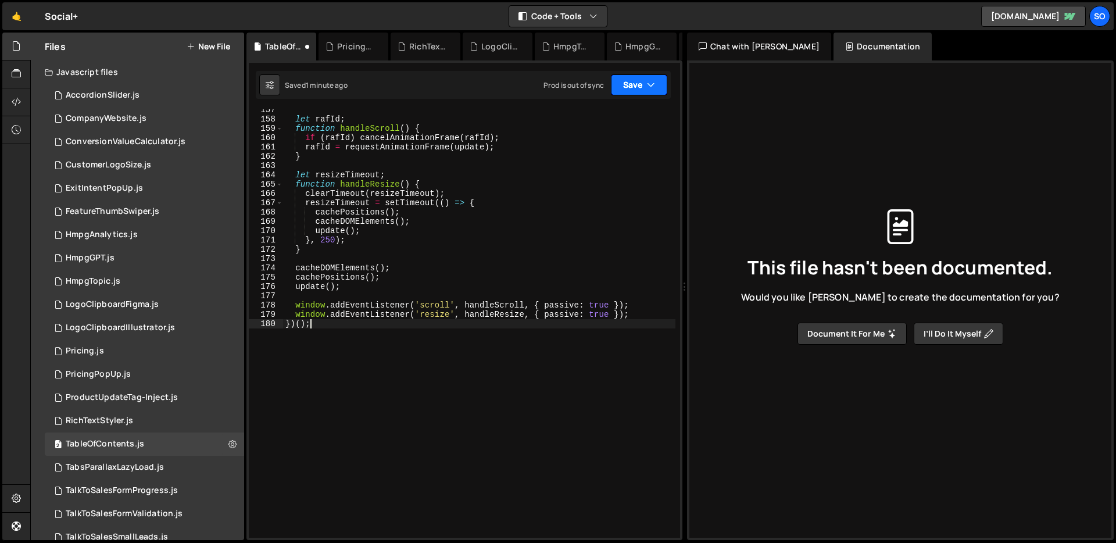
click at [638, 83] on button "Save" at bounding box center [639, 84] width 56 height 21
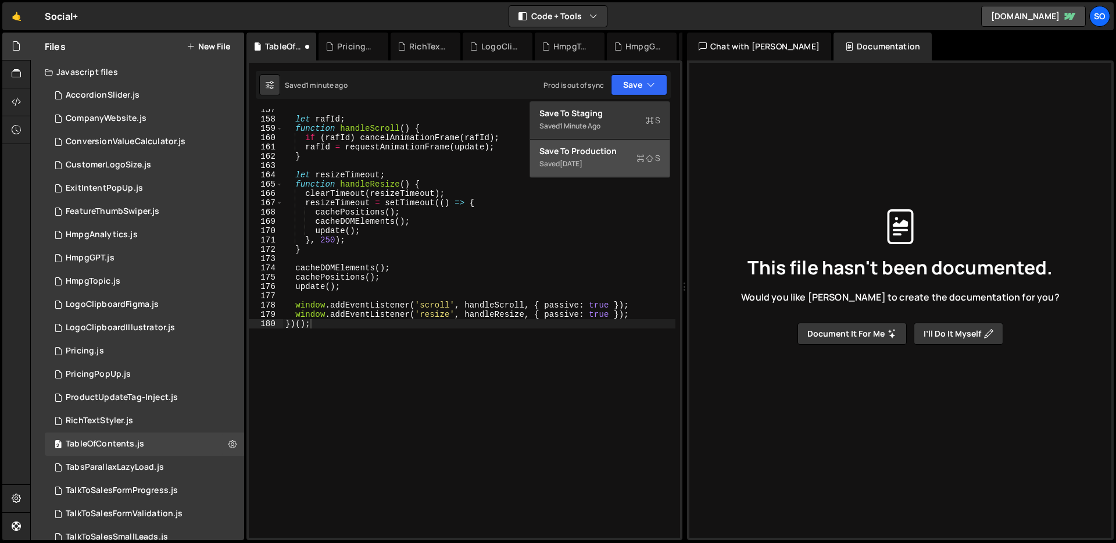
click at [593, 153] on div "Save to Production S" at bounding box center [599, 151] width 121 height 12
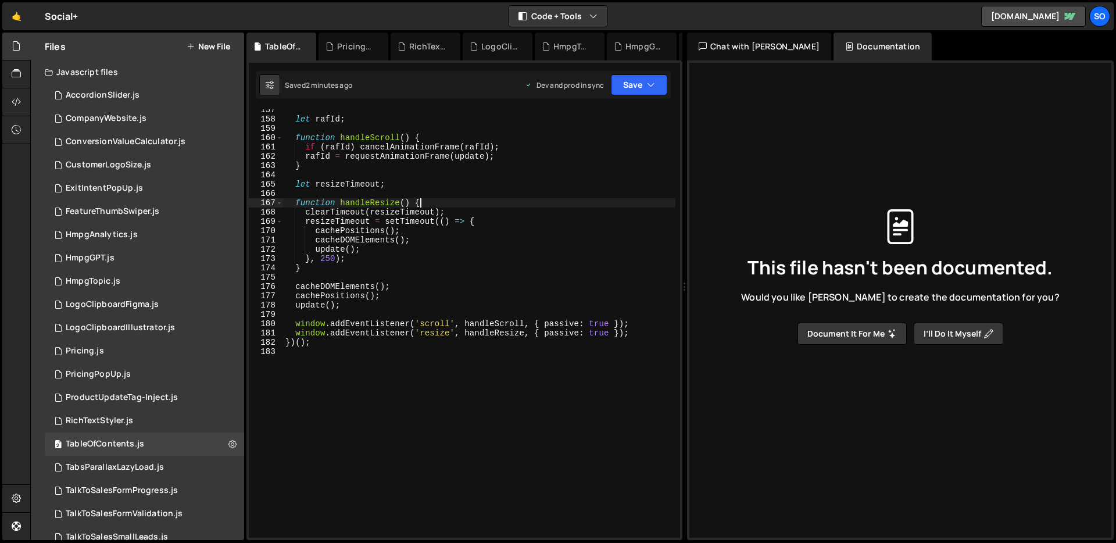
click at [441, 206] on div "let [PERSON_NAME] ; function handleScroll ( ) { if ( [PERSON_NAME] ) cancelAnim…" at bounding box center [479, 328] width 392 height 447
type textarea "})();"
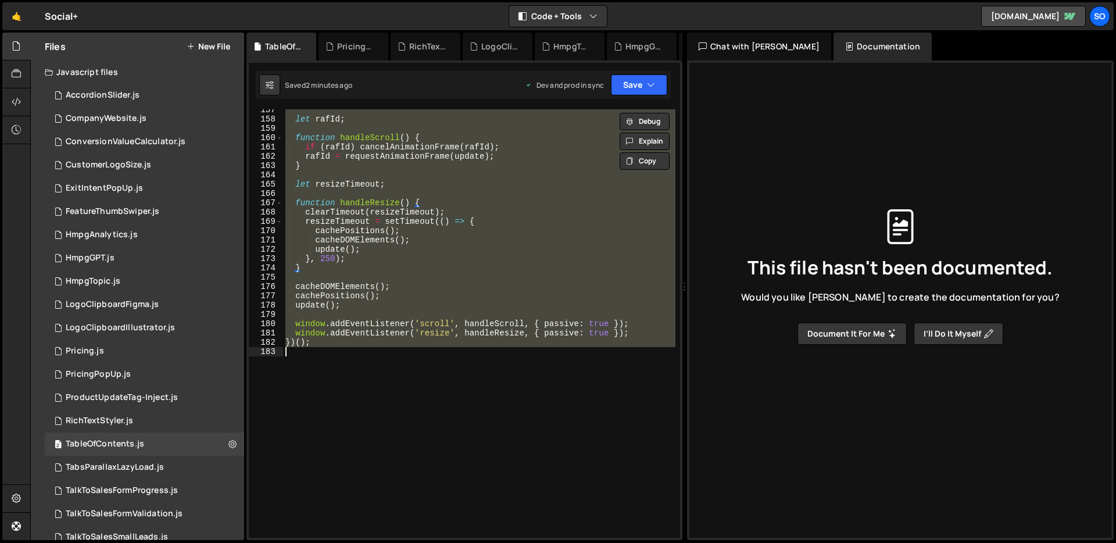
paste textarea
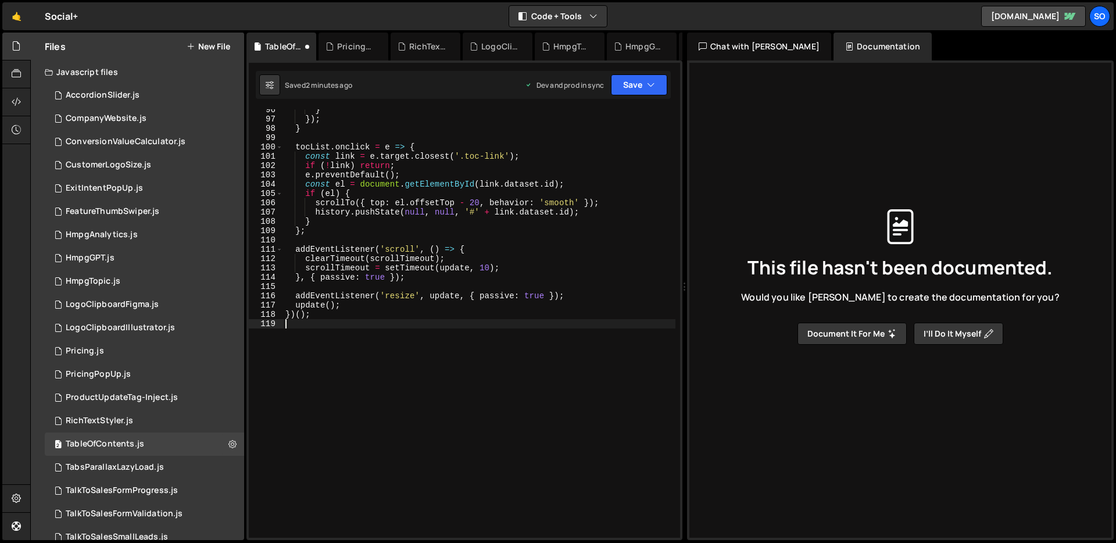
scroll to position [944, 0]
click at [634, 87] on button "Save" at bounding box center [639, 84] width 56 height 21
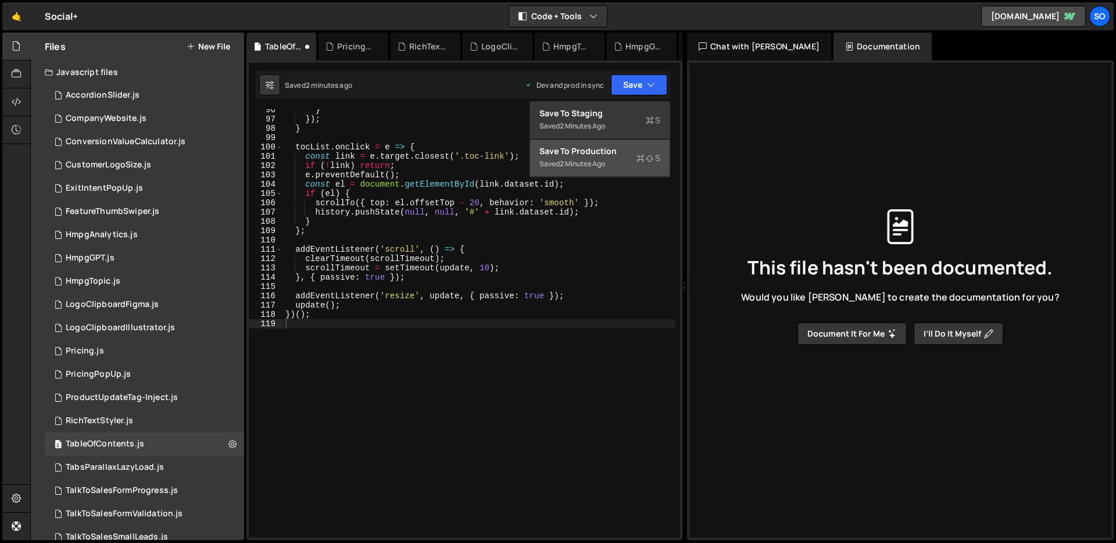
click at [594, 152] on div "Save to Production S" at bounding box center [599, 151] width 121 height 12
